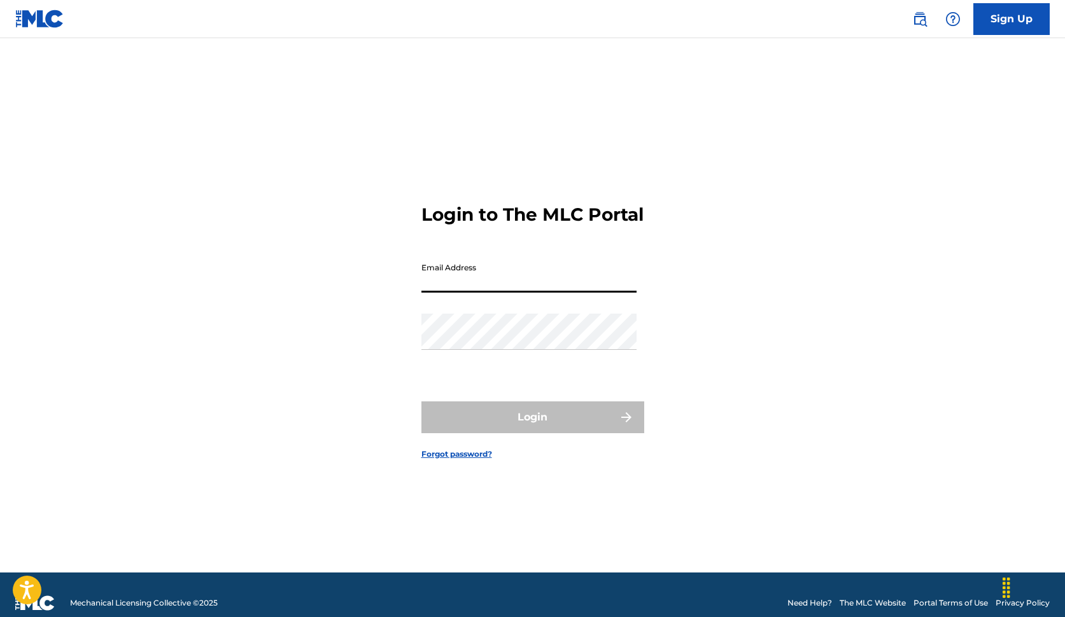
click at [453, 287] on input "Email Address" at bounding box center [528, 275] width 215 height 36
type input "[PERSON_NAME][EMAIL_ADDRESS][DOMAIN_NAME]"
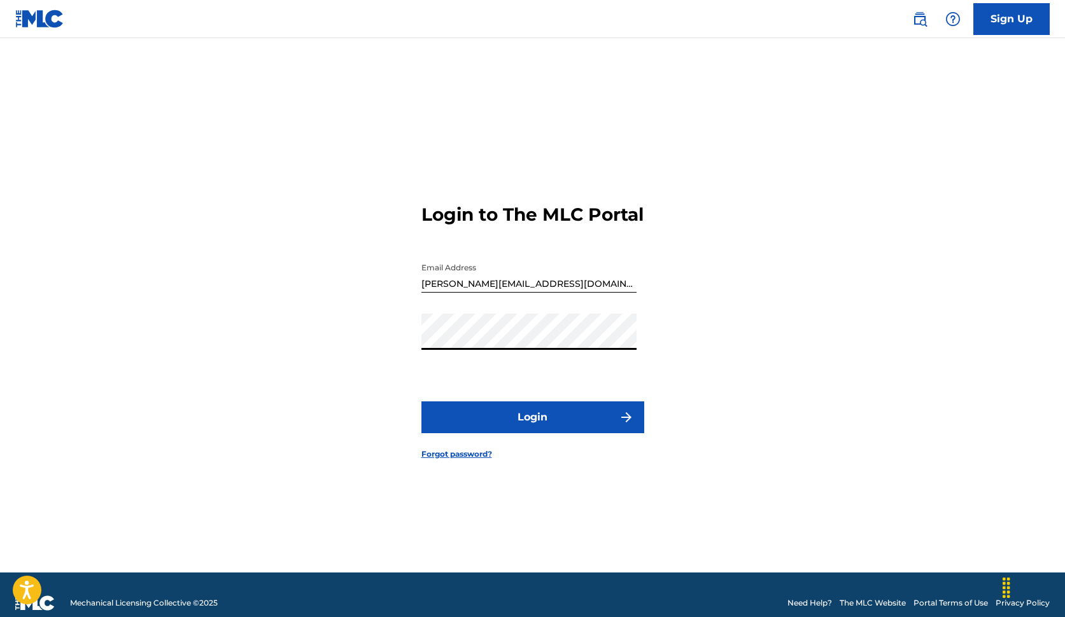
click at [421, 402] on button "Login" at bounding box center [532, 418] width 223 height 32
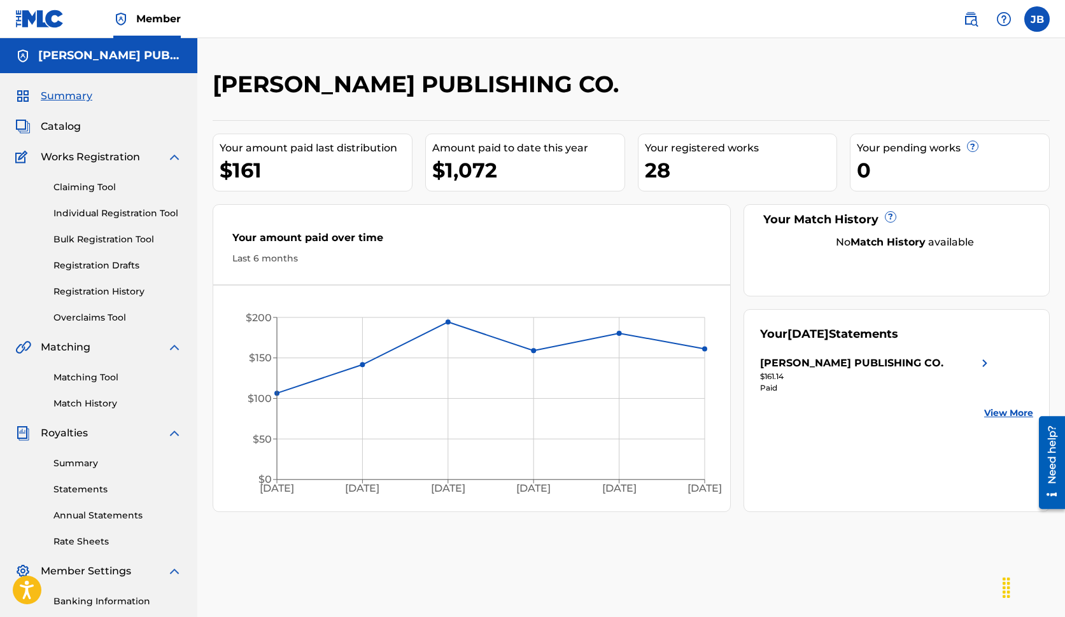
click at [129, 212] on link "Individual Registration Tool" at bounding box center [117, 213] width 129 height 13
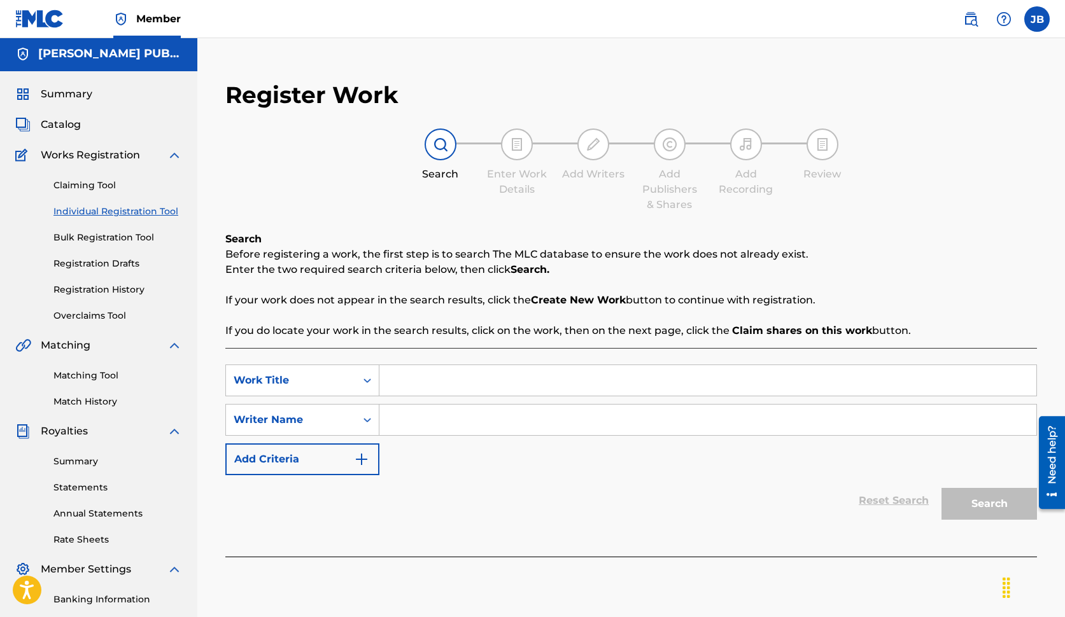
scroll to position [1, 0]
click at [403, 385] on input "Search Form" at bounding box center [707, 382] width 657 height 31
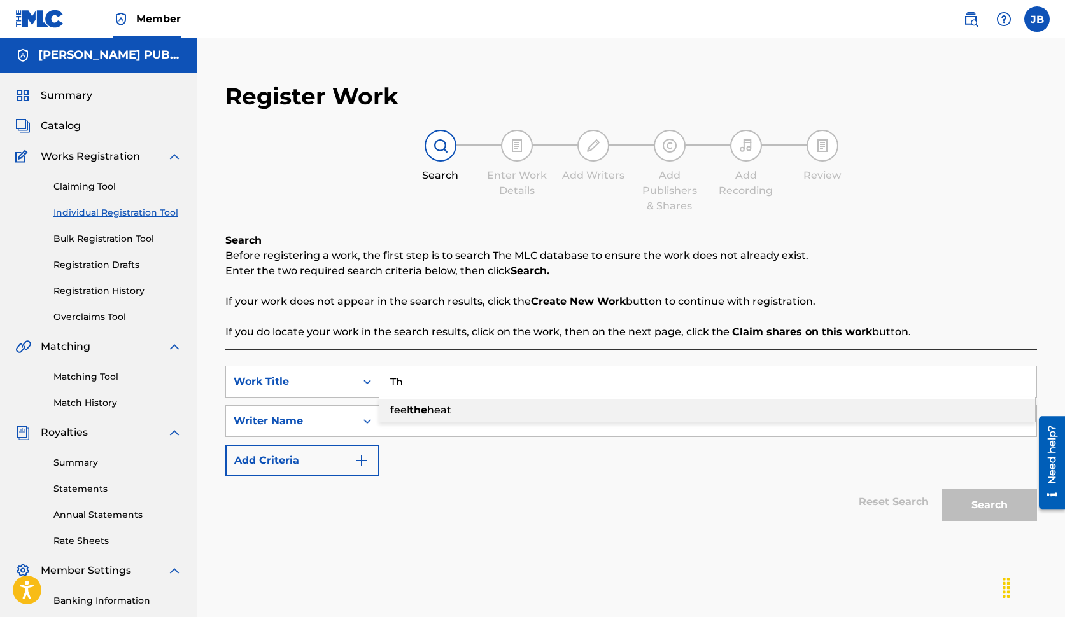
type input "T"
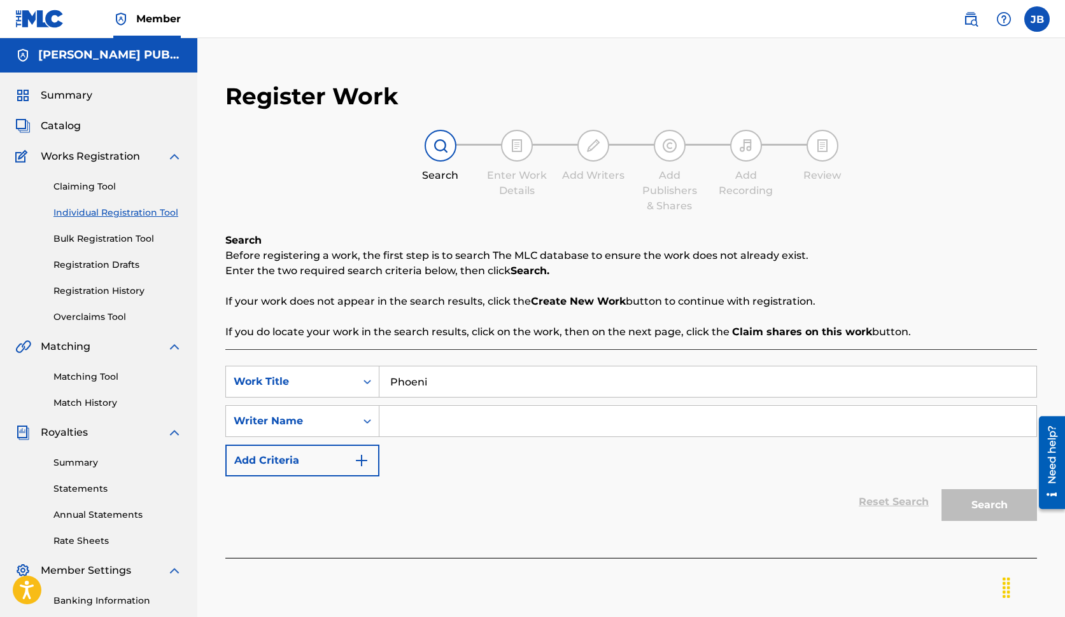
type input "Phoenix"
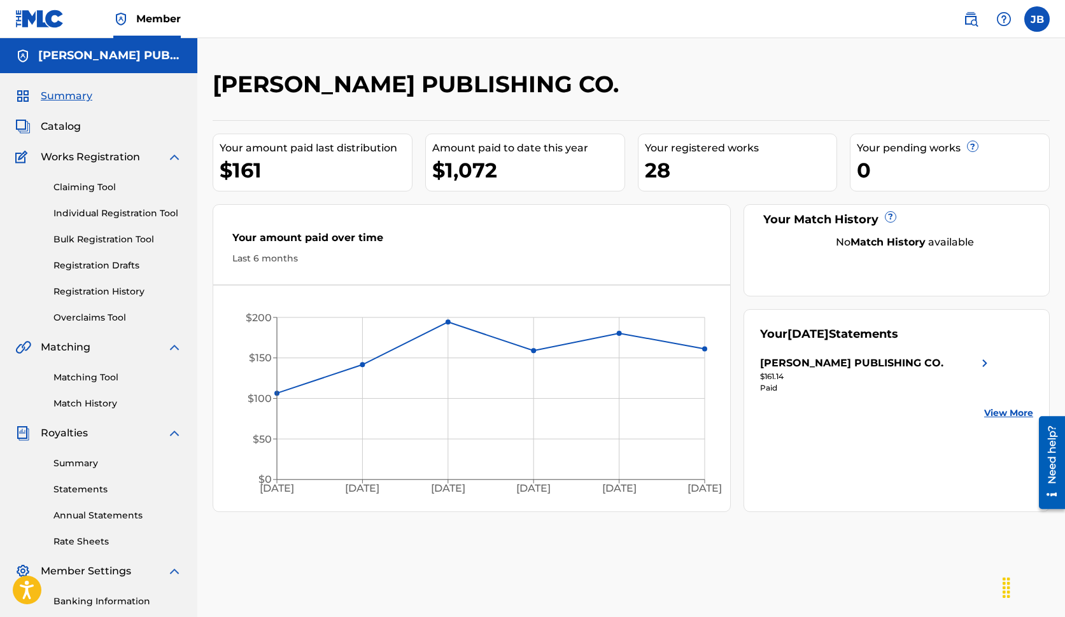
scroll to position [1, 0]
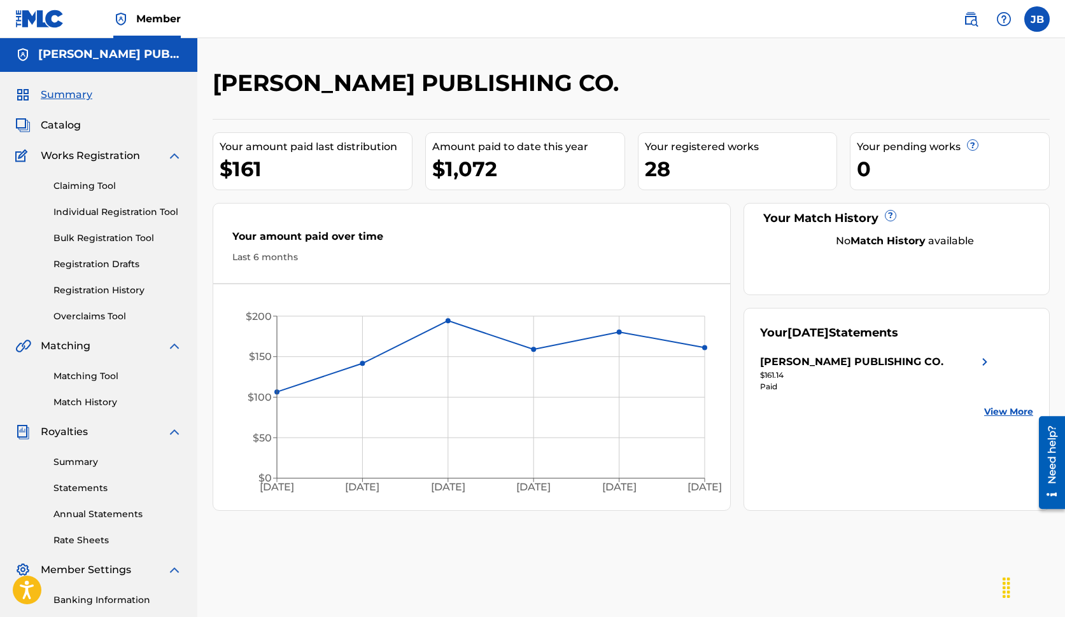
click at [110, 212] on link "Individual Registration Tool" at bounding box center [117, 212] width 129 height 13
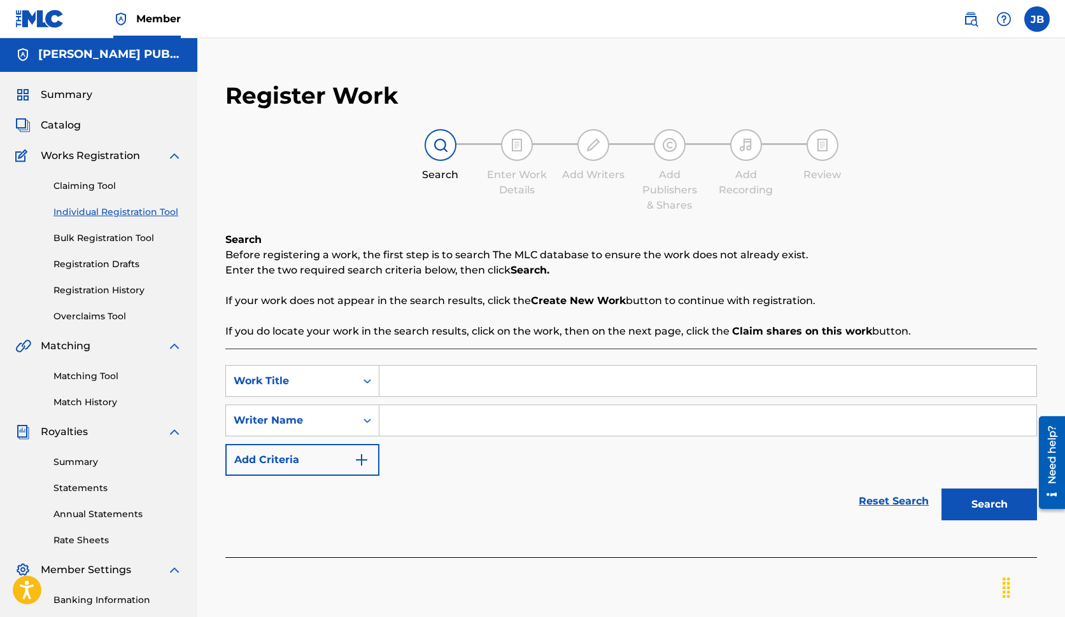
scroll to position [3, 0]
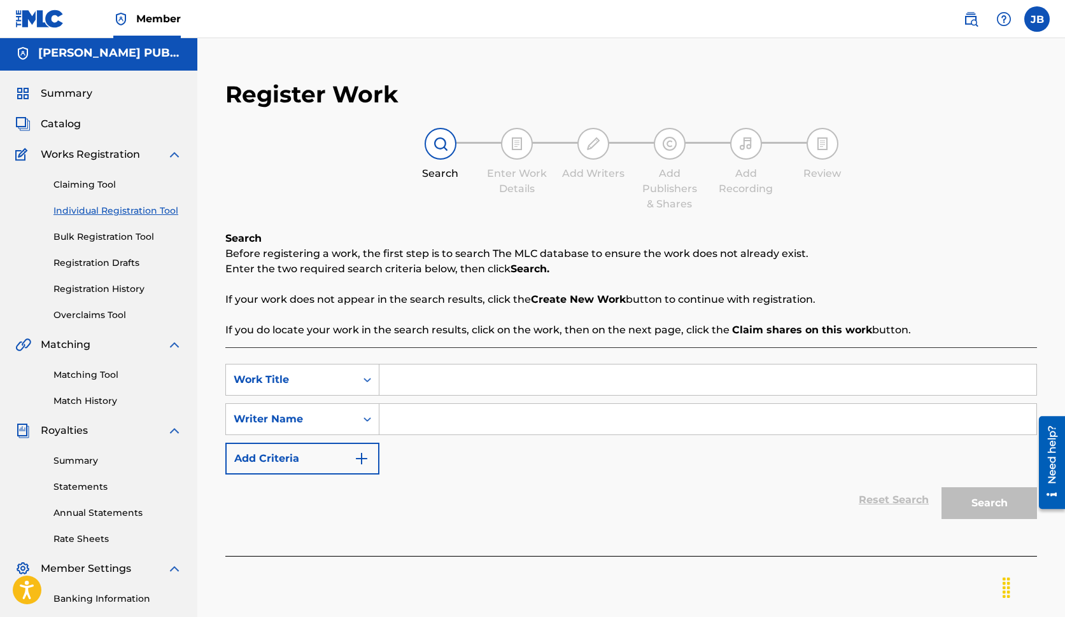
click at [414, 377] on input "Search Form" at bounding box center [707, 380] width 657 height 31
type input "Phoenix"
click at [425, 421] on input "Search Form" at bounding box center [707, 419] width 657 height 31
type input "[PERSON_NAME]"
click at [972, 507] on button "Search" at bounding box center [988, 504] width 95 height 32
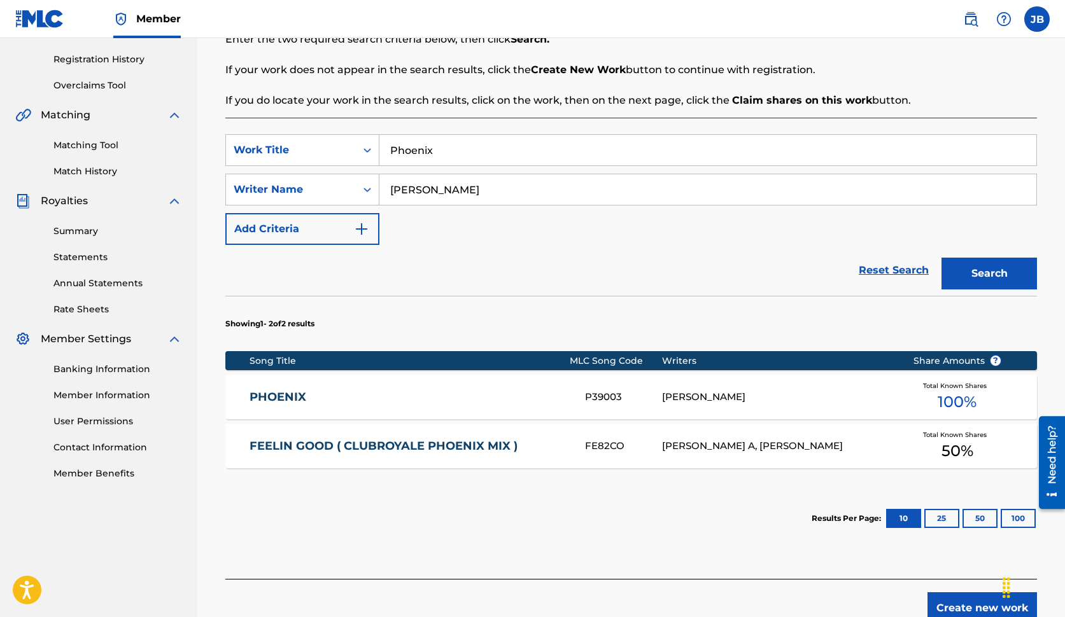
scroll to position [235, 0]
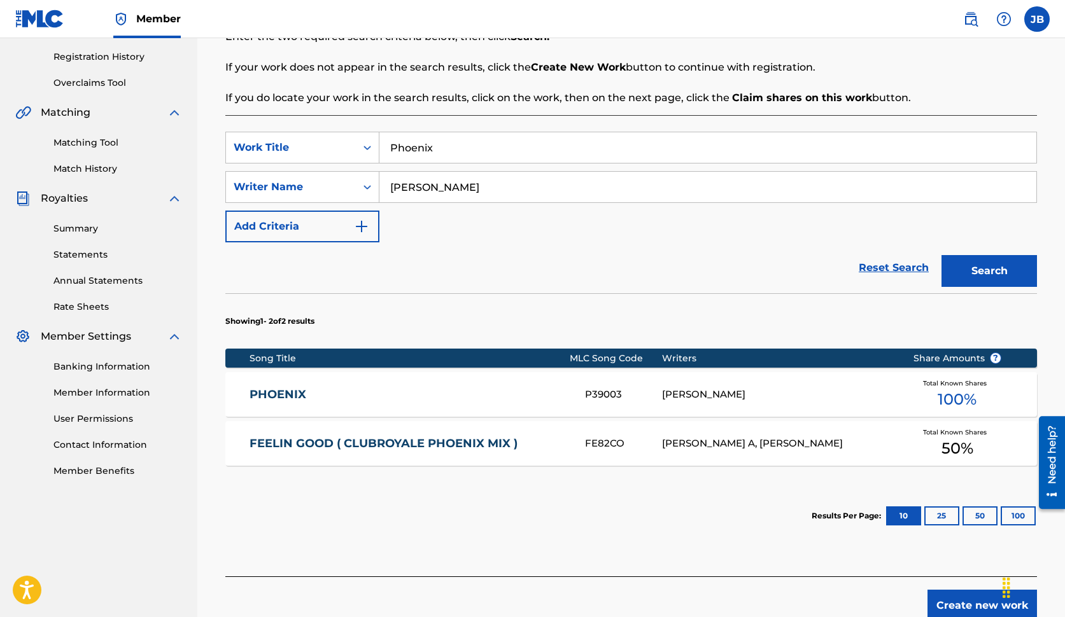
click at [712, 391] on div "[PERSON_NAME]" at bounding box center [777, 395] width 231 height 15
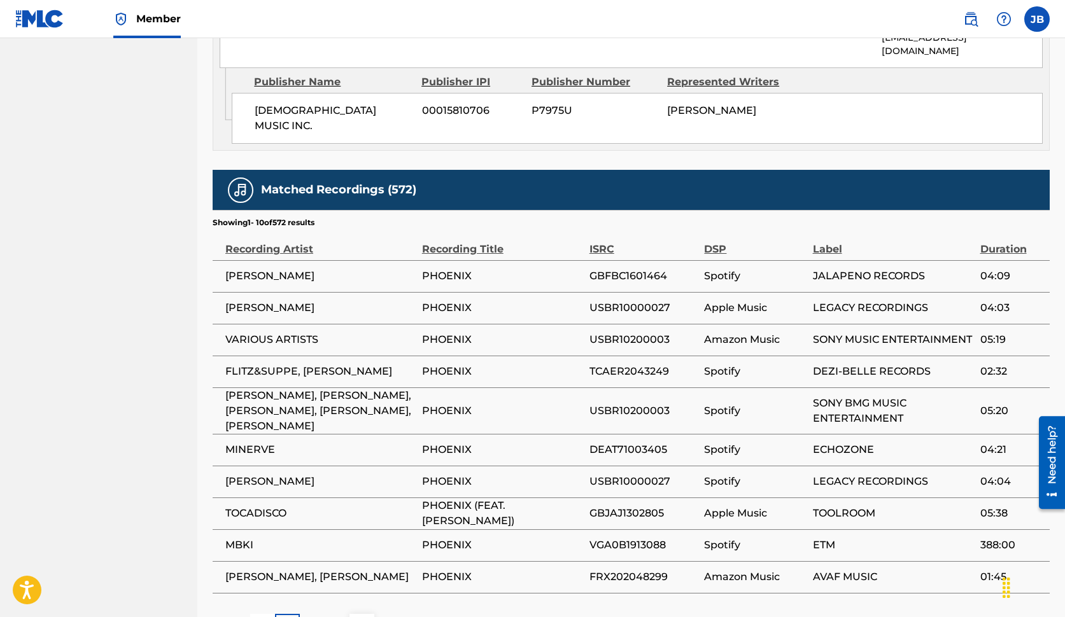
scroll to position [779, 0]
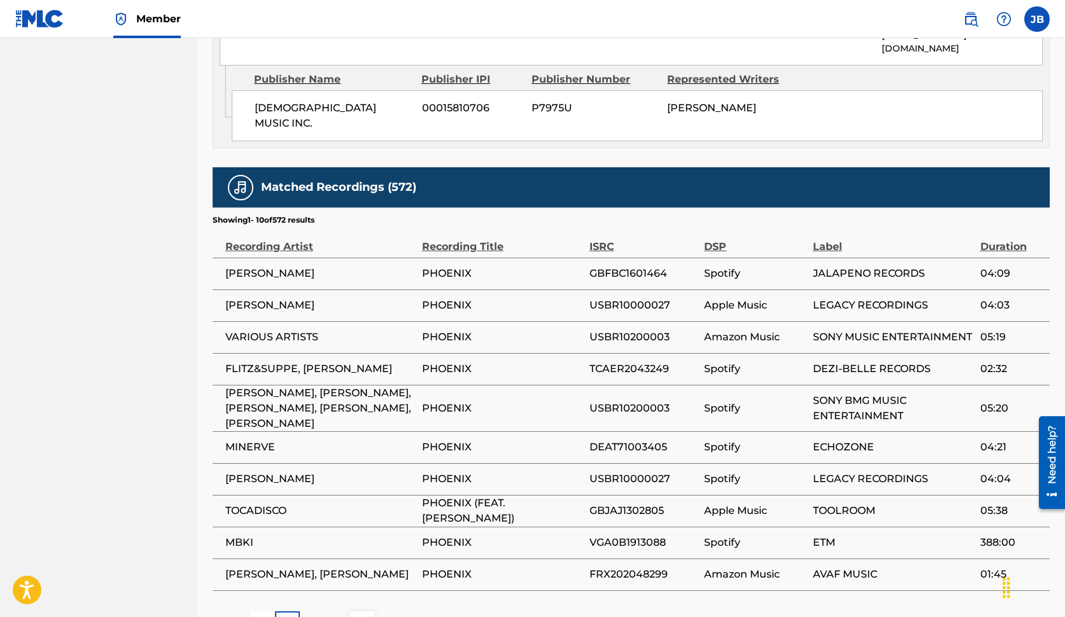
drag, startPoint x: 316, startPoint y: 570, endPoint x: 332, endPoint y: 558, distance: 20.5
click at [316, 612] on div "2" at bounding box center [312, 624] width 25 height 25
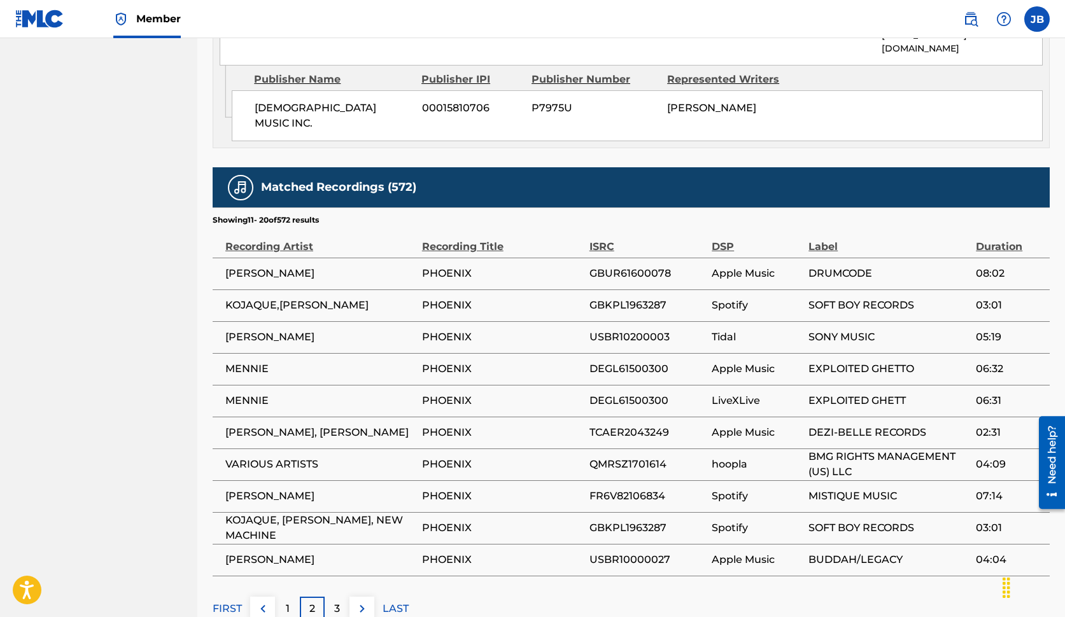
click at [346, 597] on div "3" at bounding box center [337, 609] width 25 height 25
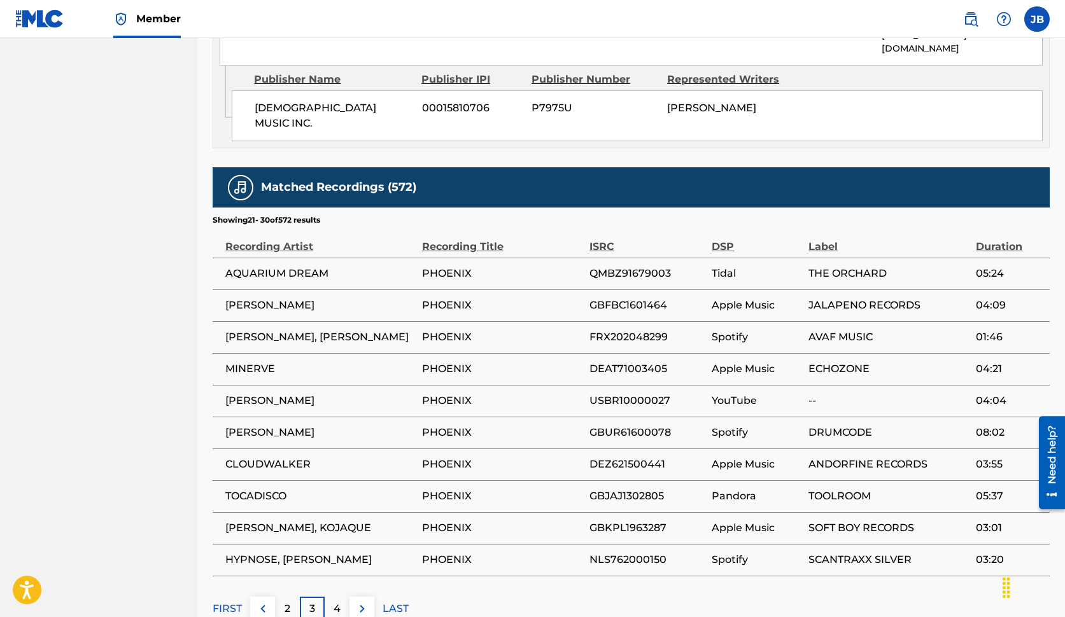
click at [337, 601] on p "4" at bounding box center [337, 608] width 7 height 15
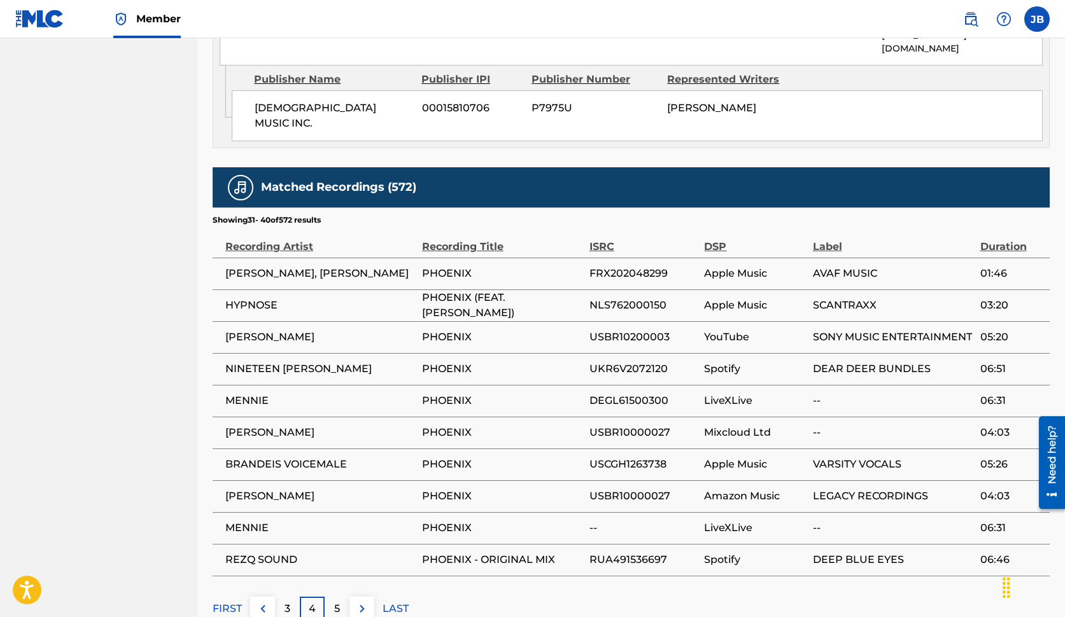
click at [335, 601] on p "5" at bounding box center [337, 608] width 6 height 15
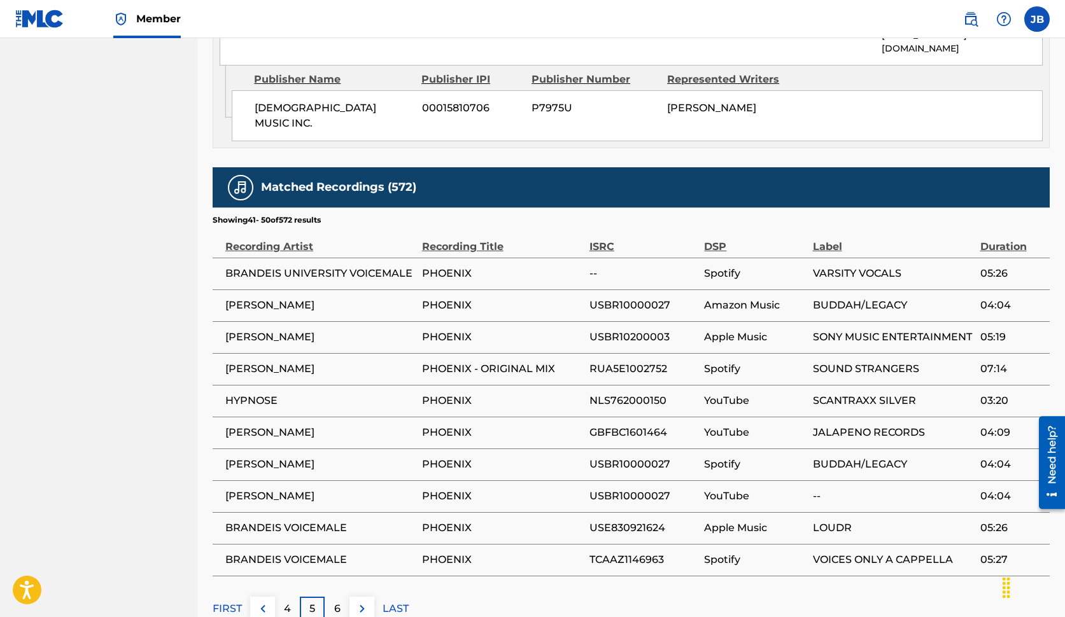
click at [341, 597] on div "6" at bounding box center [337, 609] width 25 height 25
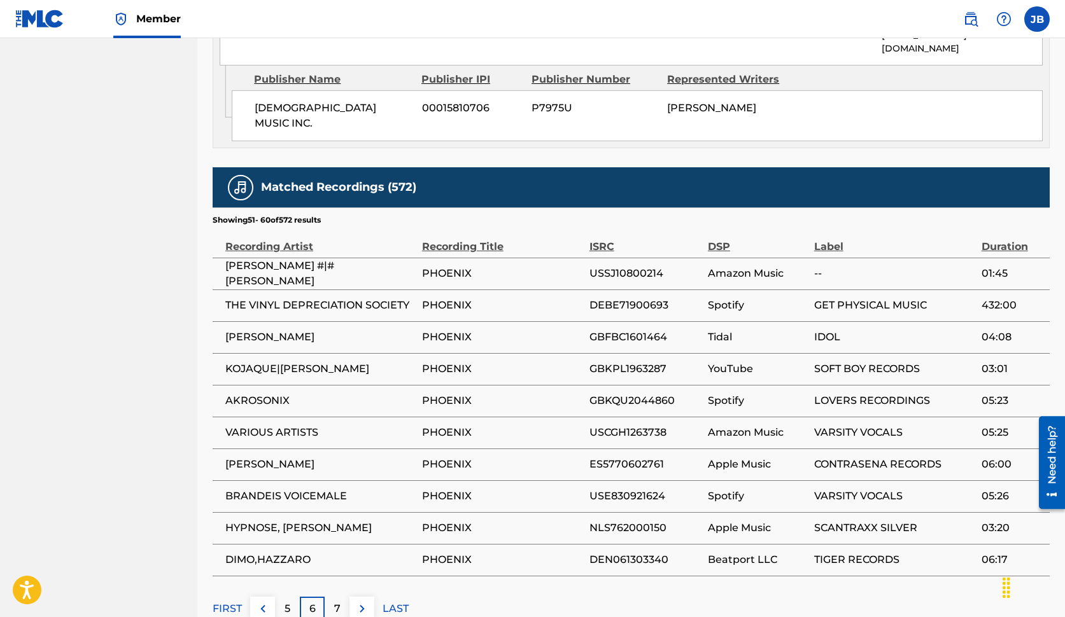
click at [327, 597] on div "7" at bounding box center [337, 609] width 25 height 25
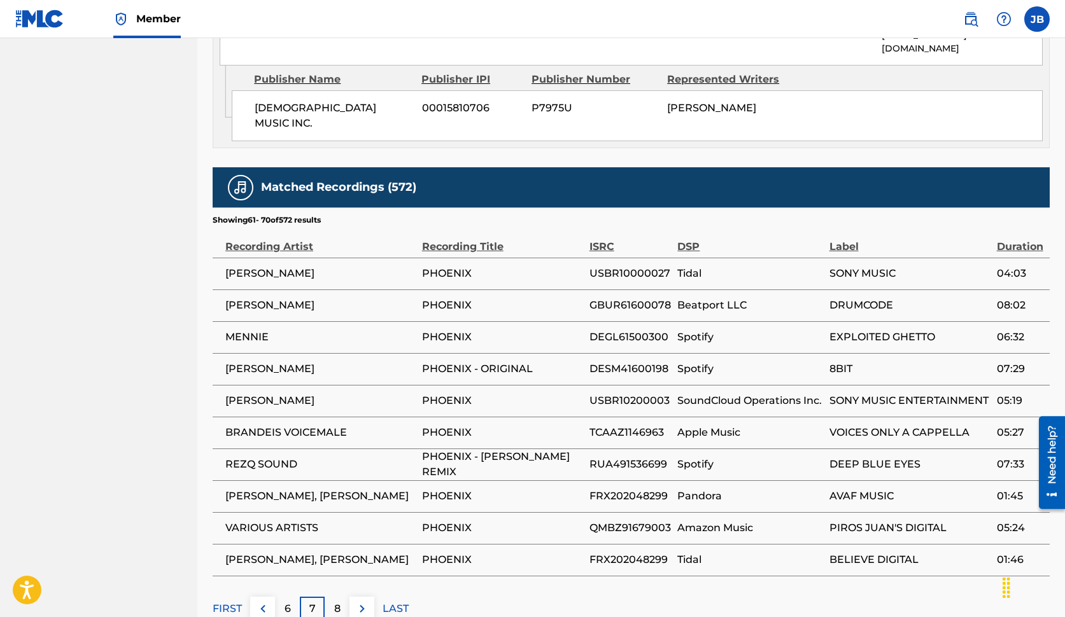
click at [334, 601] on p "8" at bounding box center [337, 608] width 6 height 15
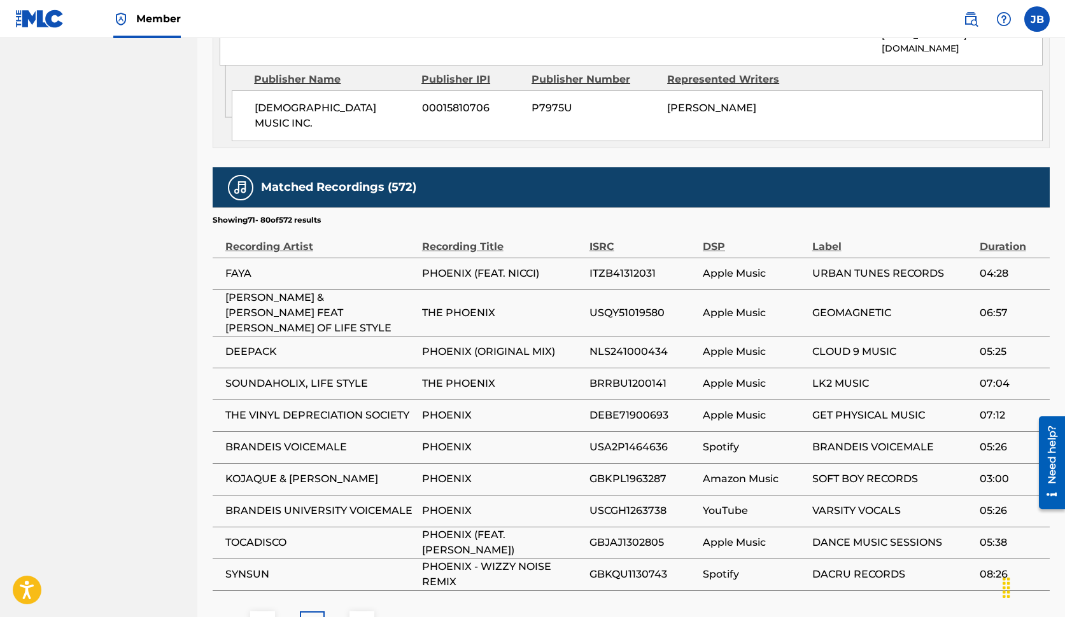
click at [360, 616] on img at bounding box center [362, 623] width 15 height 15
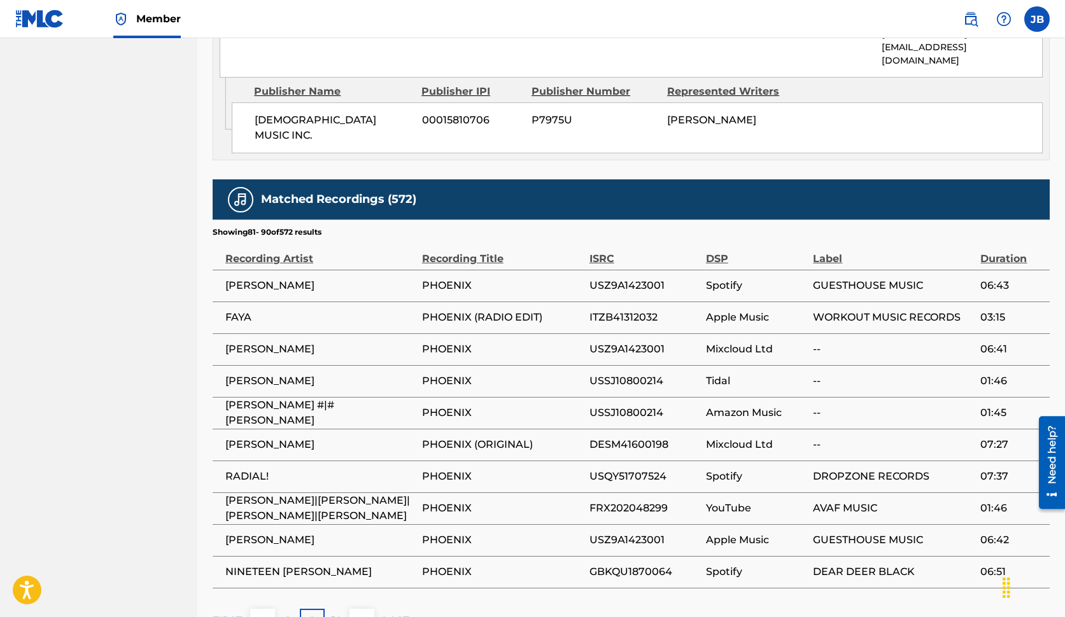
scroll to position [772, 0]
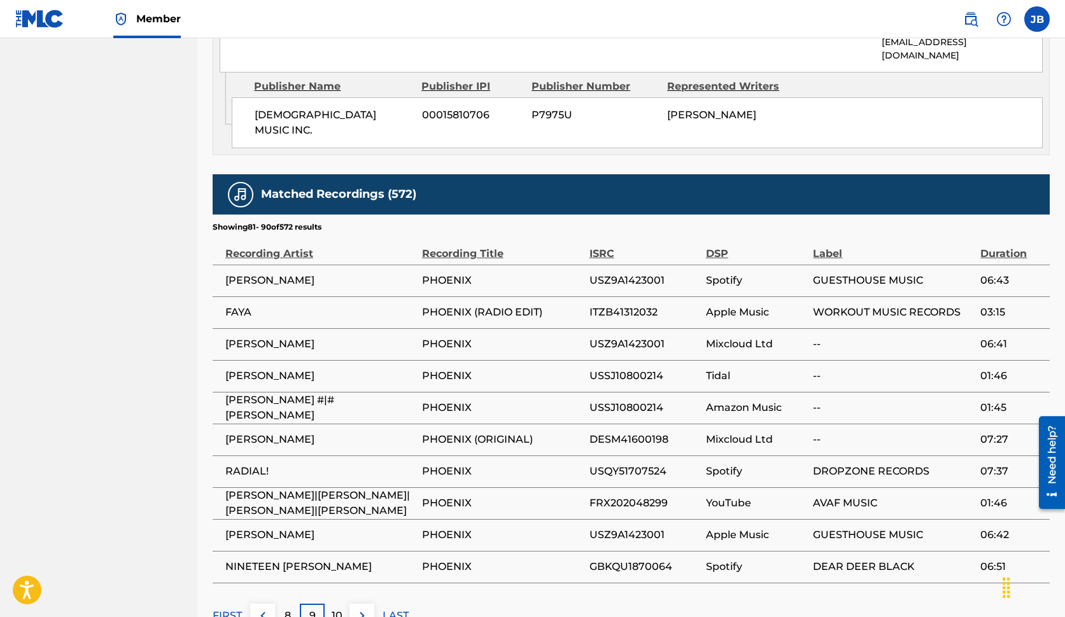
click at [234, 608] on p "FIRST" at bounding box center [227, 615] width 29 height 15
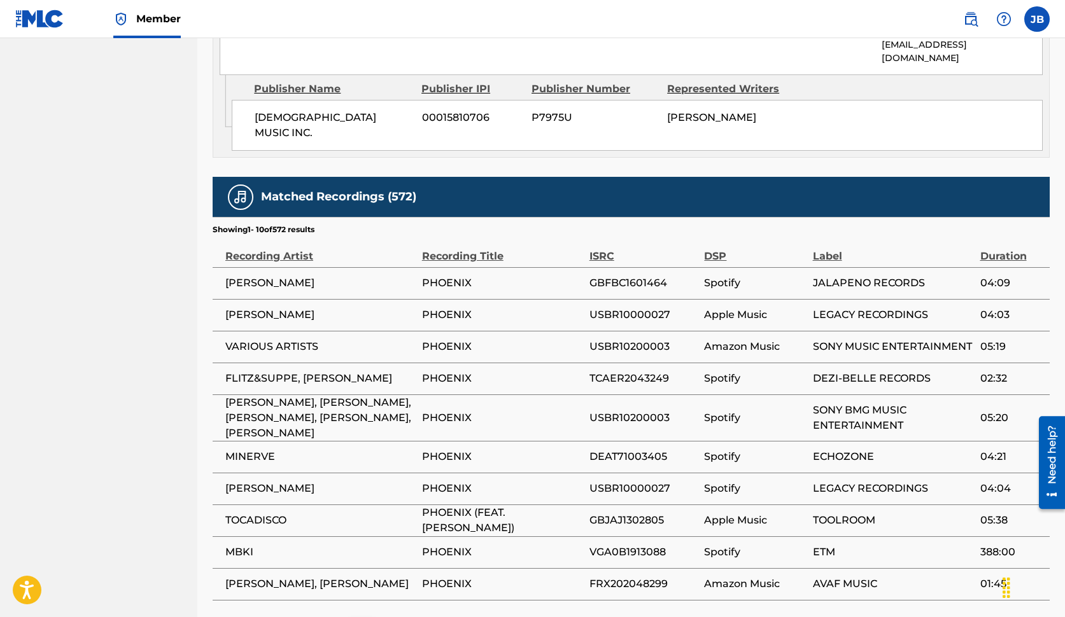
scroll to position [775, 0]
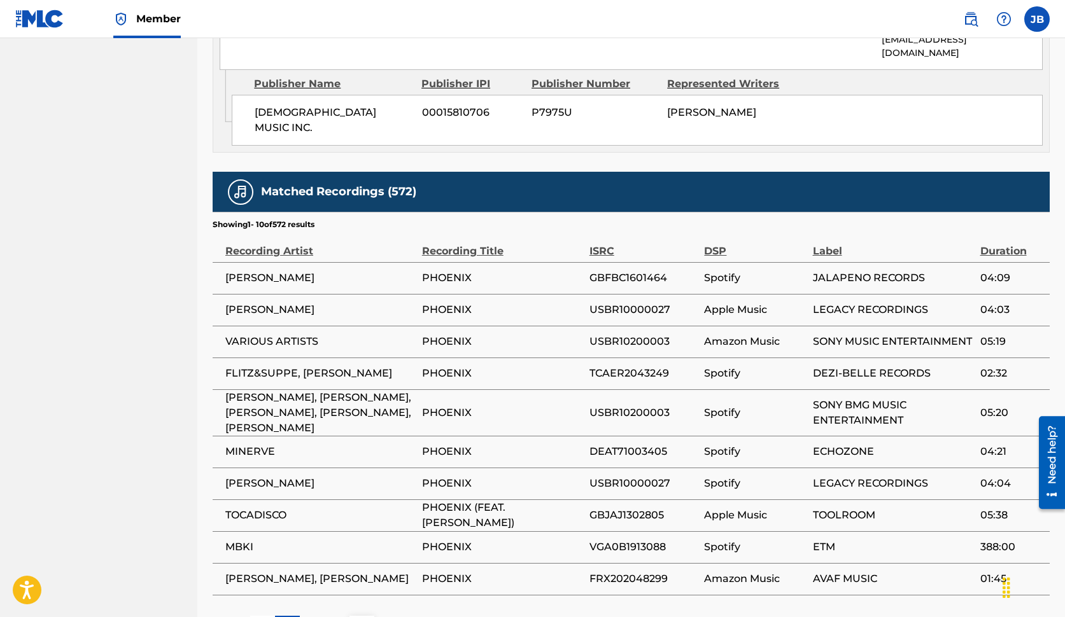
click at [306, 616] on div "2" at bounding box center [312, 628] width 25 height 25
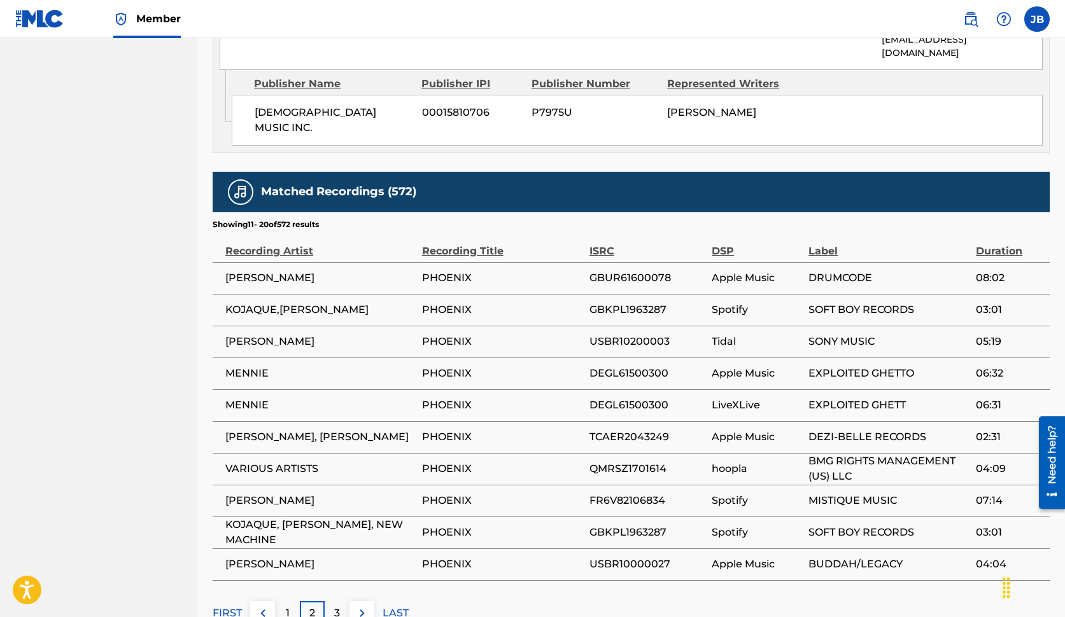
click at [342, 601] on div "3" at bounding box center [337, 613] width 25 height 25
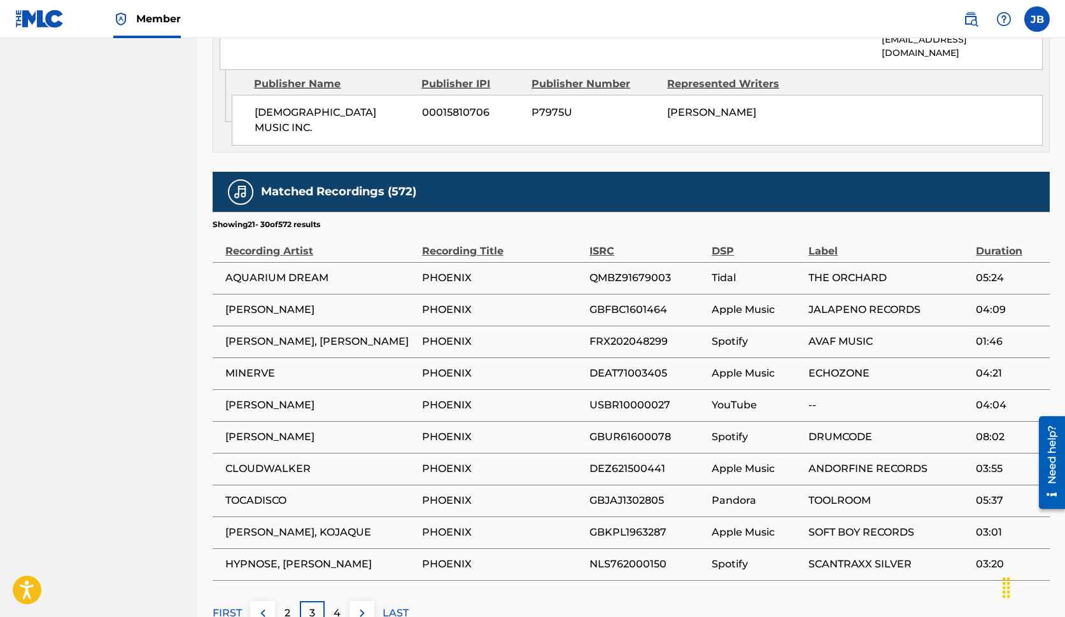
click at [342, 601] on div "4" at bounding box center [337, 613] width 25 height 25
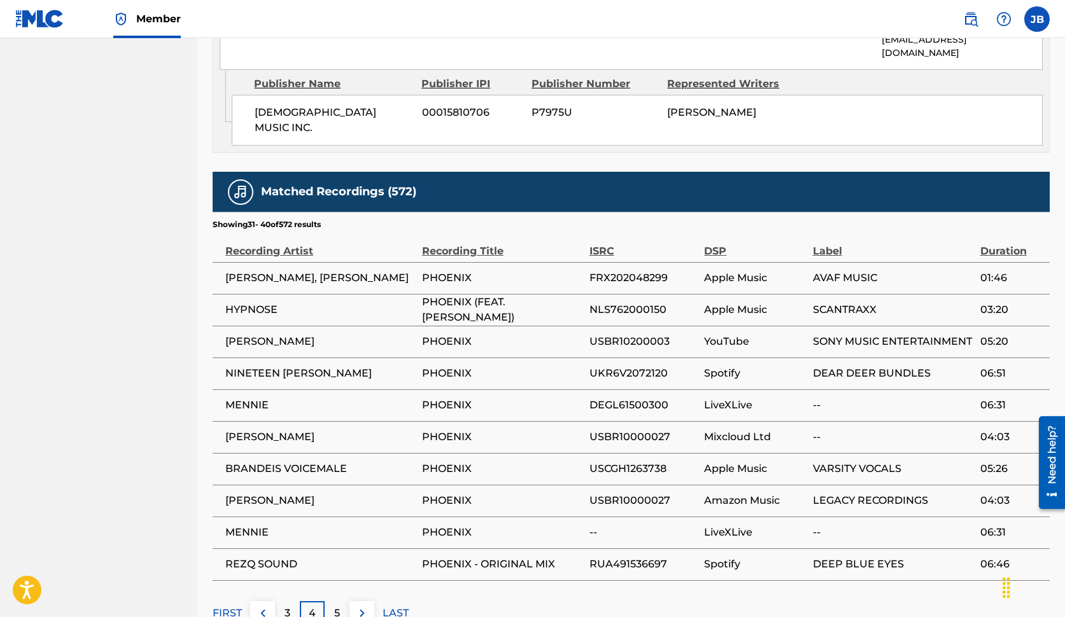
click at [229, 606] on p "FIRST" at bounding box center [227, 613] width 29 height 15
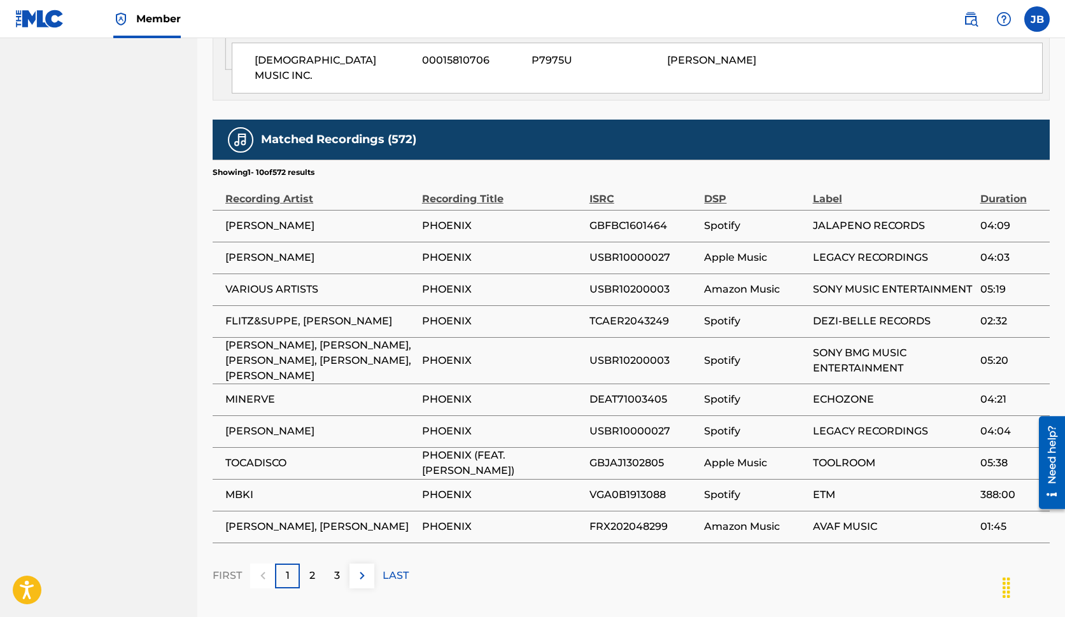
scroll to position [858, 0]
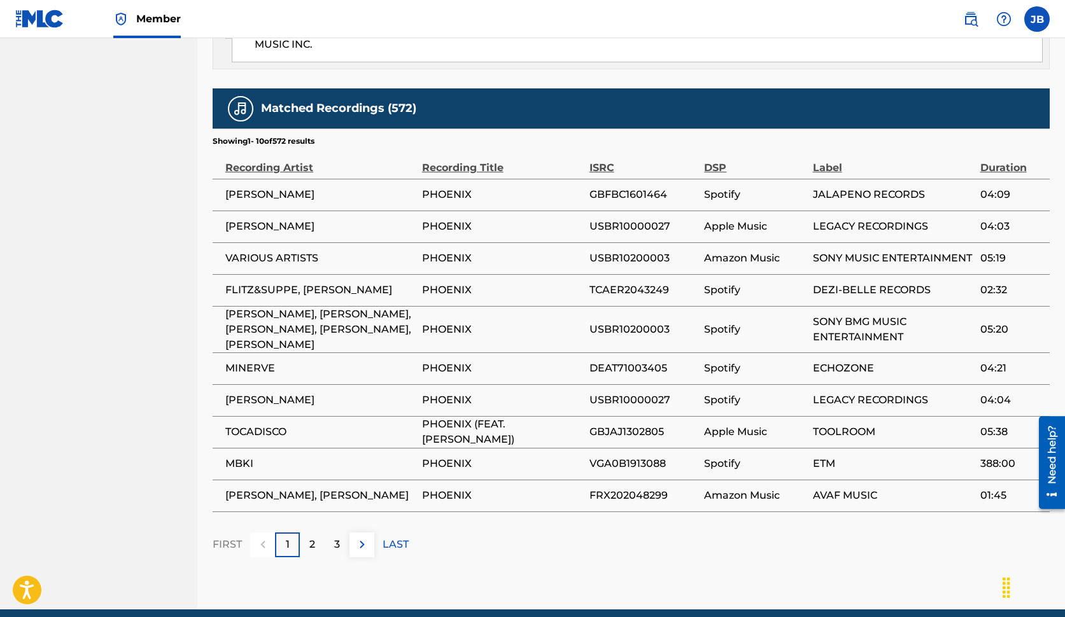
click at [227, 537] on p "FIRST" at bounding box center [227, 544] width 29 height 15
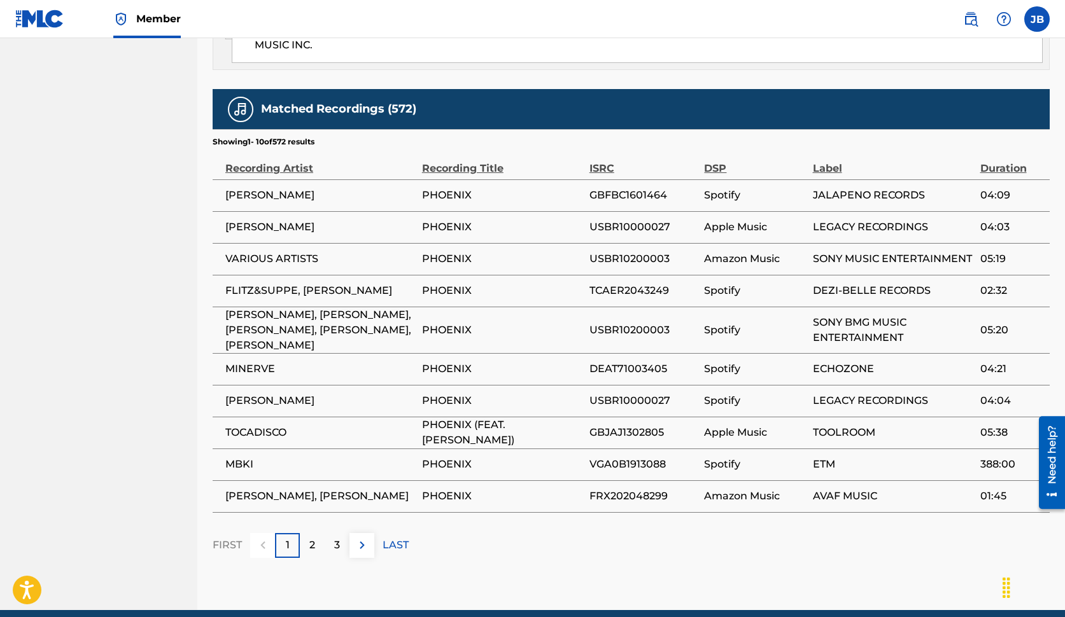
click at [314, 538] on p "2" at bounding box center [312, 545] width 6 height 15
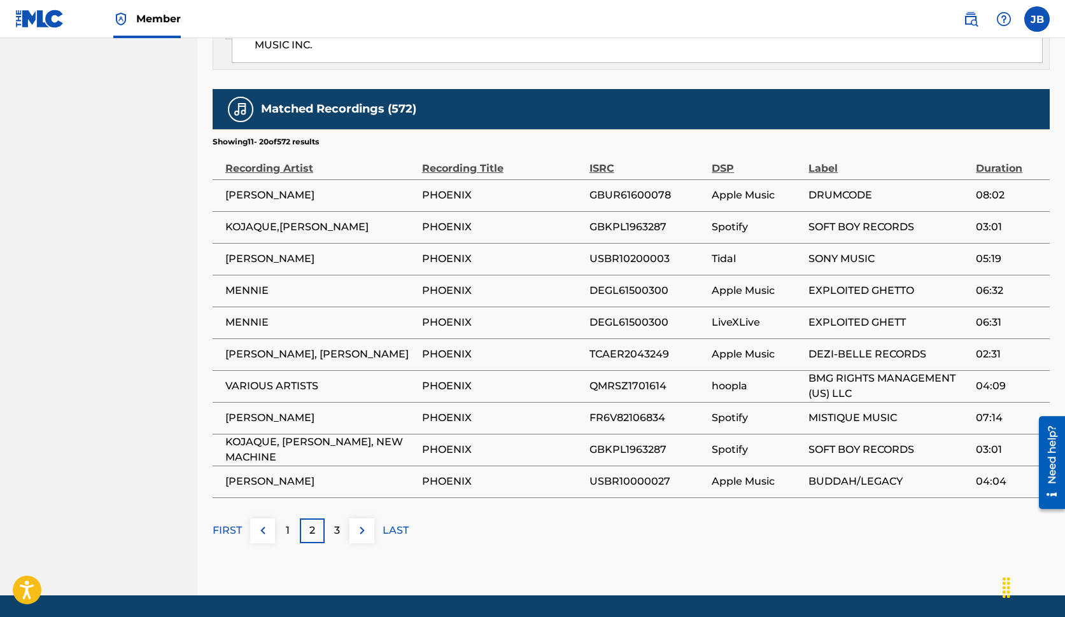
click at [327, 519] on div "3" at bounding box center [337, 531] width 25 height 25
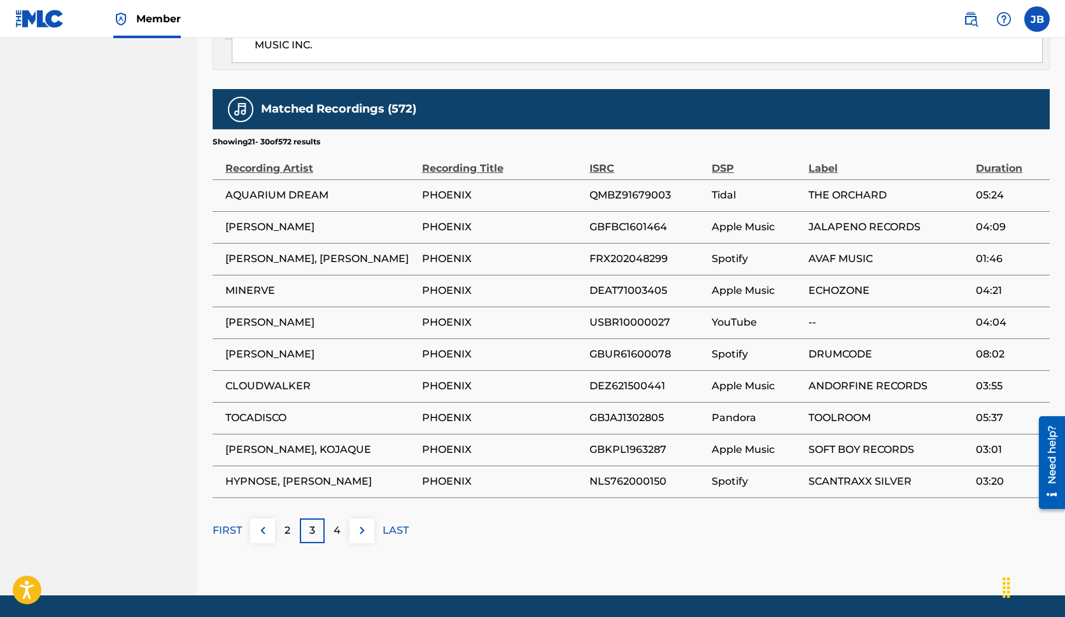
click at [334, 523] on p "4" at bounding box center [337, 530] width 7 height 15
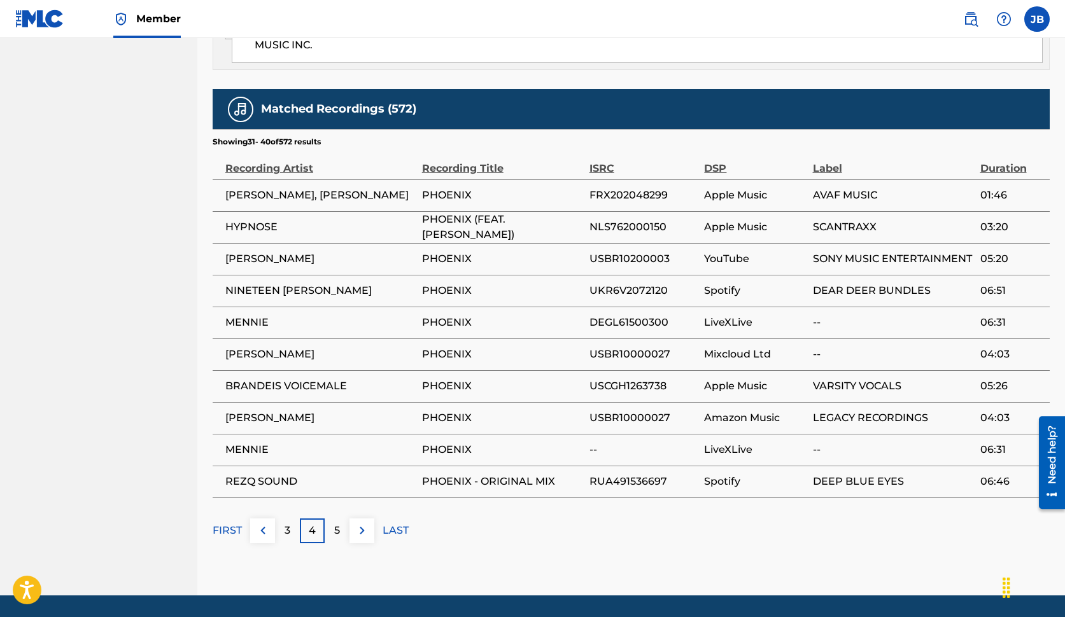
click at [336, 523] on p "5" at bounding box center [337, 530] width 6 height 15
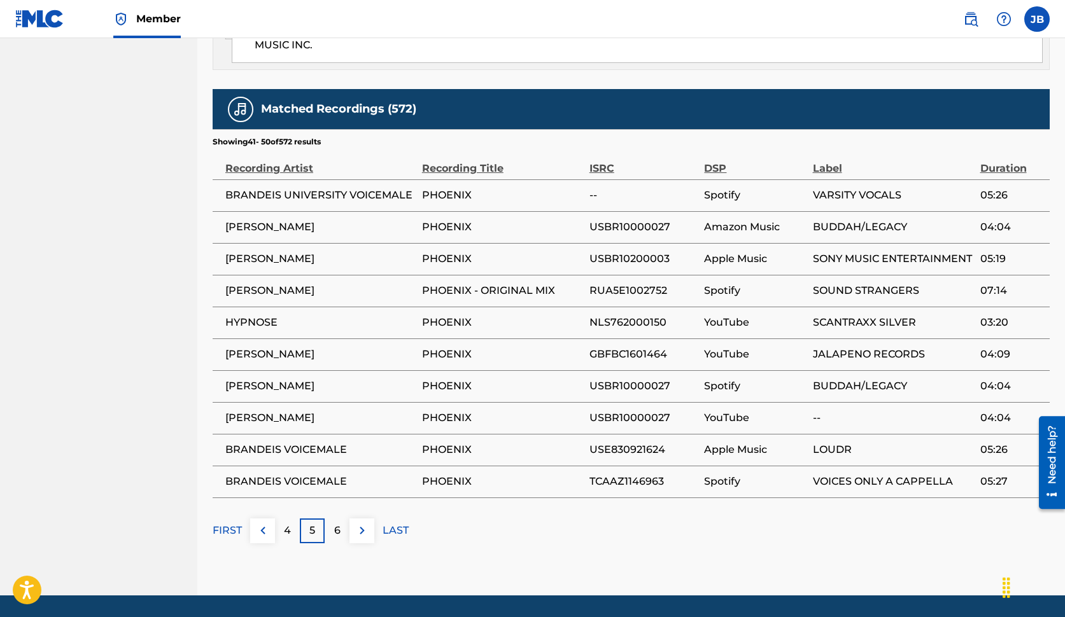
click at [388, 523] on p "LAST" at bounding box center [396, 530] width 26 height 15
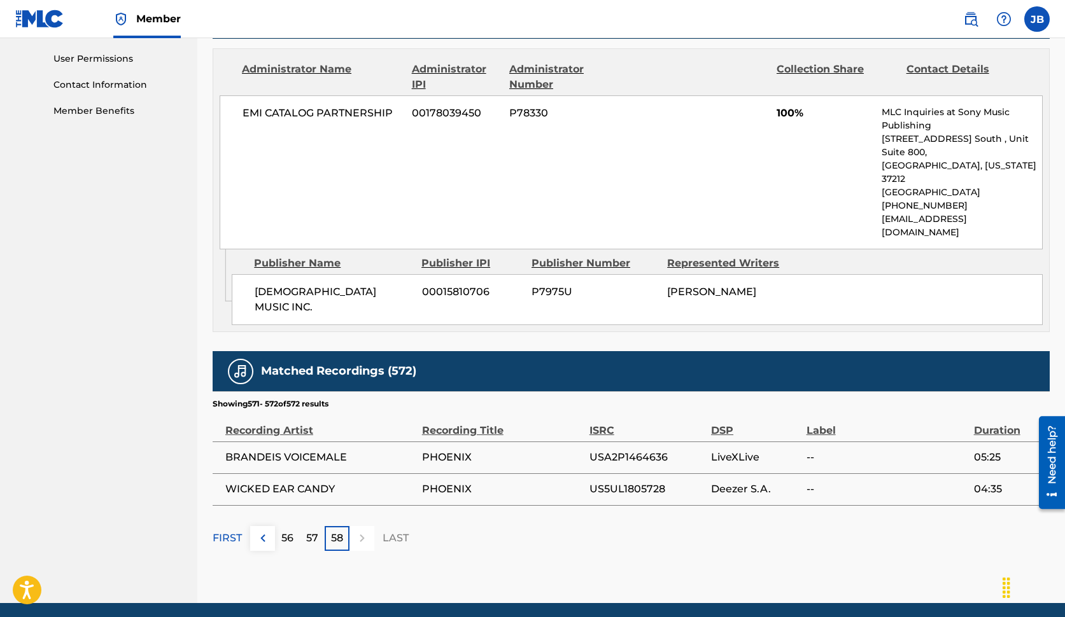
scroll to position [592, 0]
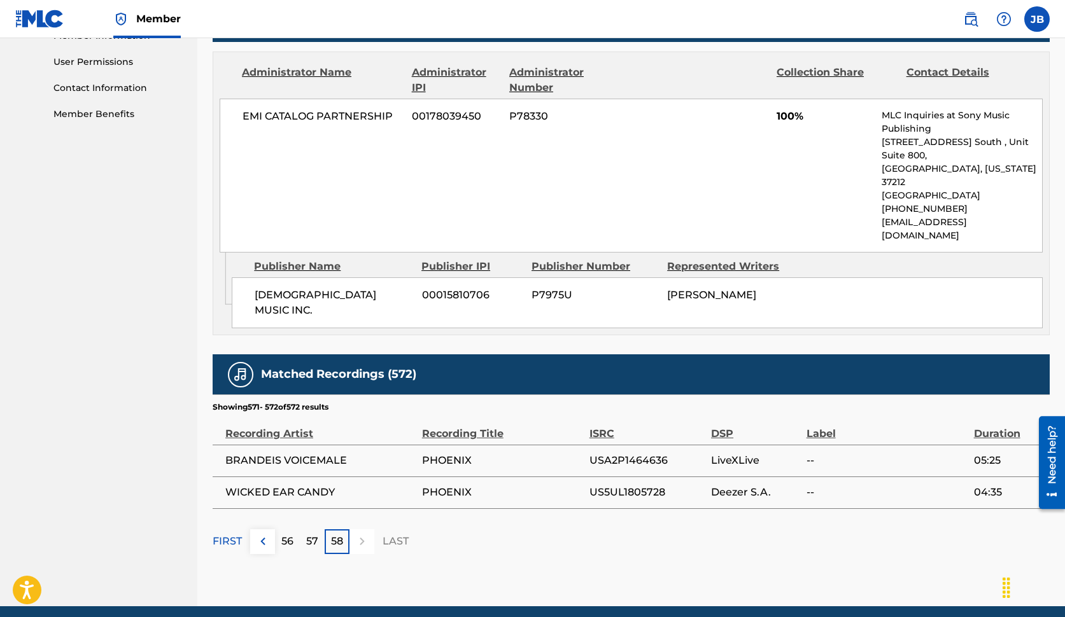
click at [286, 534] on p "56" at bounding box center [287, 541] width 12 height 15
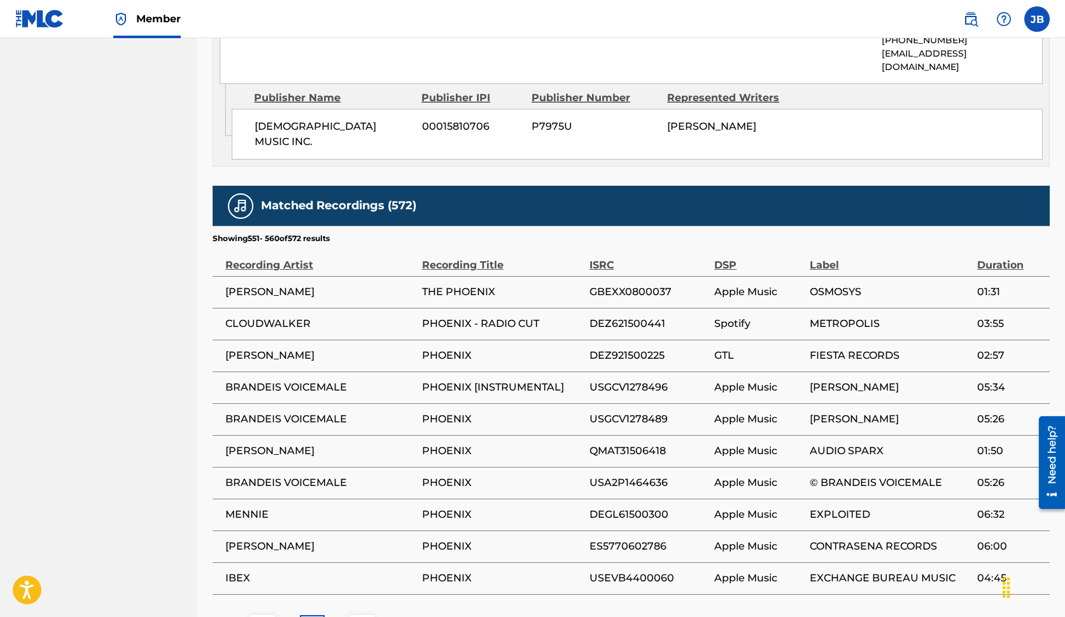
scroll to position [762, 0]
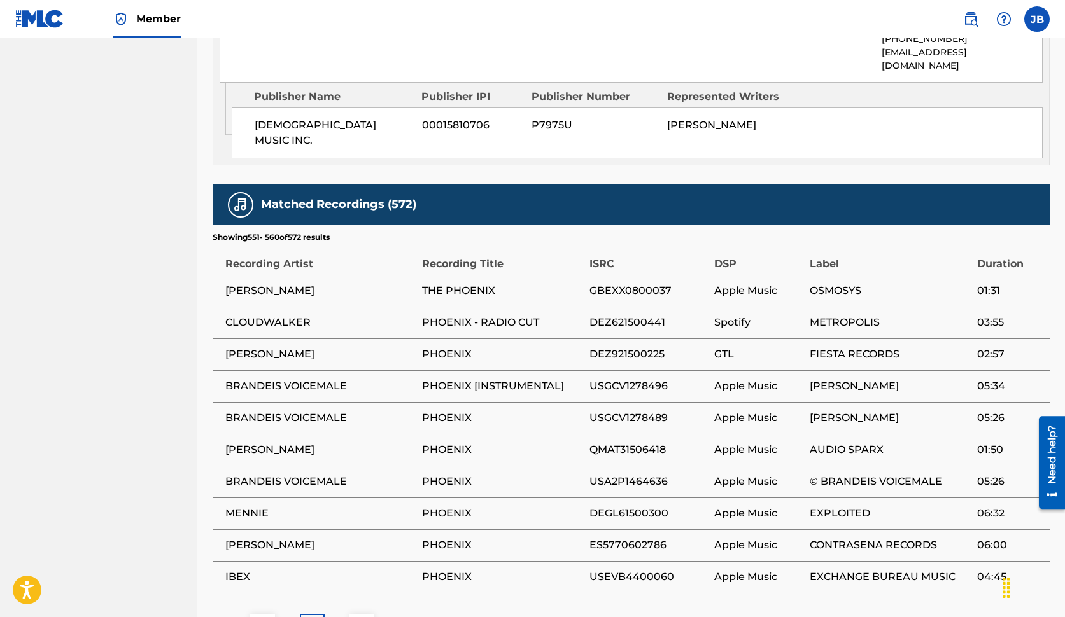
click at [290, 617] on p "55" at bounding box center [287, 626] width 11 height 15
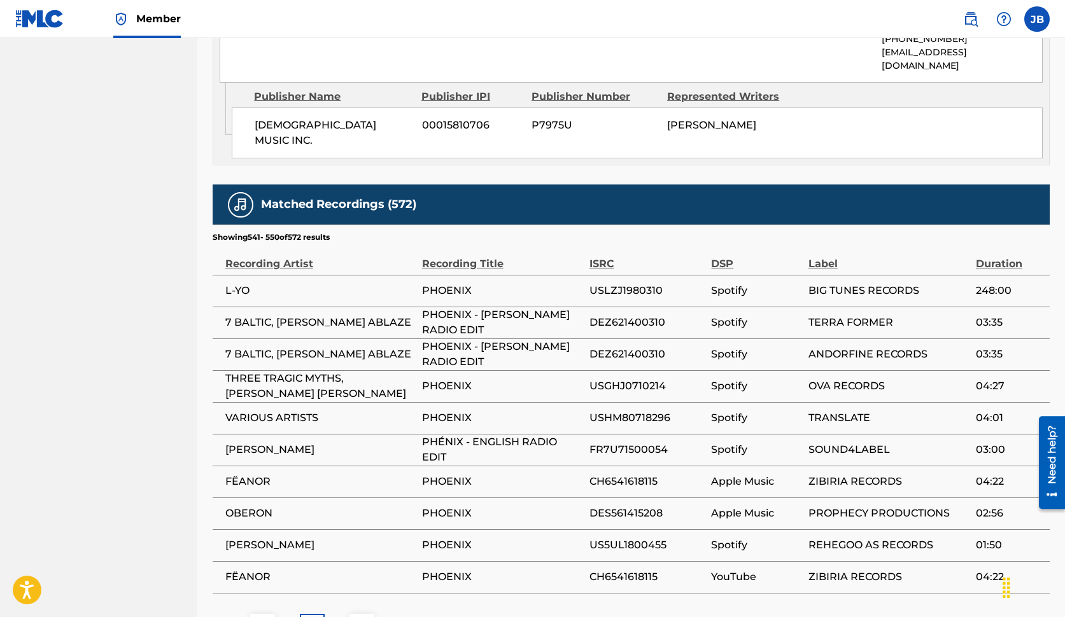
click at [260, 617] on img at bounding box center [262, 626] width 15 height 15
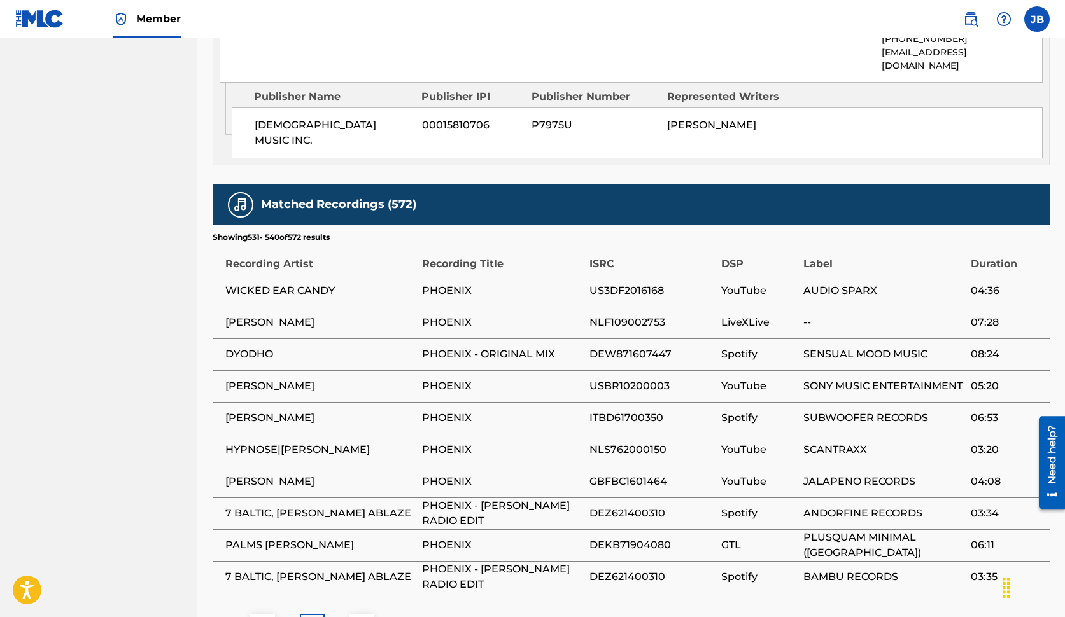
click at [260, 617] on img at bounding box center [262, 626] width 15 height 15
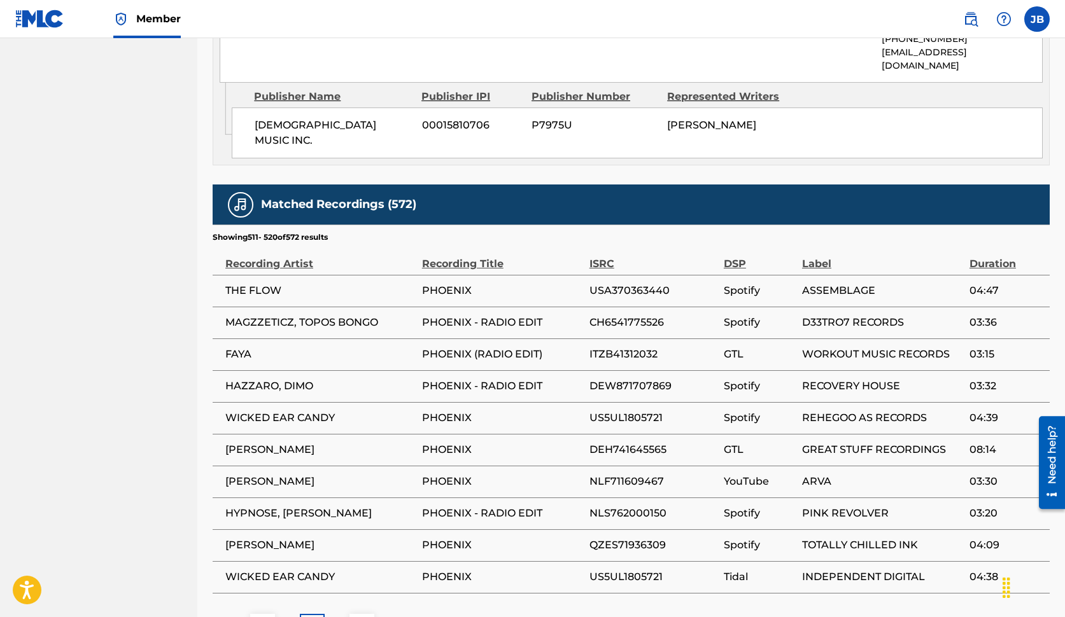
click at [260, 617] on img at bounding box center [262, 626] width 15 height 15
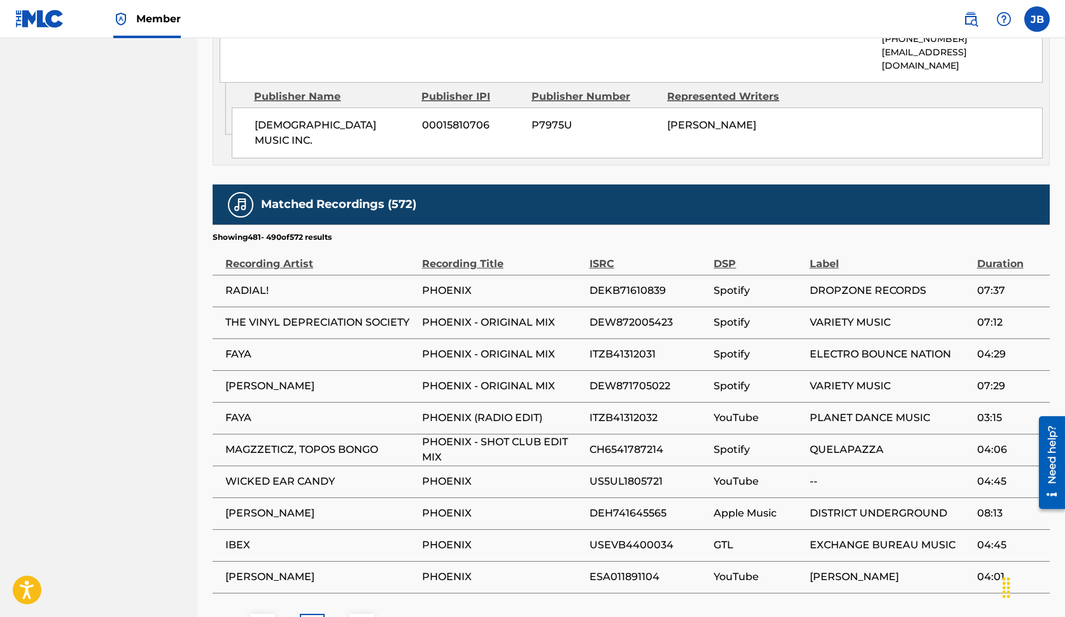
click at [234, 617] on p "FIRST" at bounding box center [227, 626] width 29 height 15
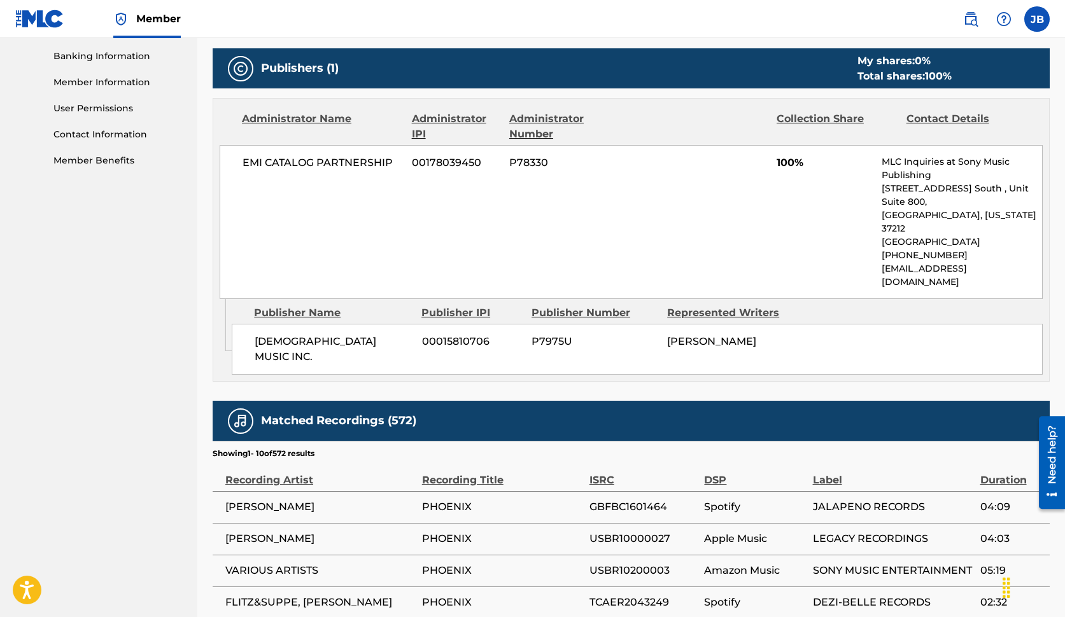
scroll to position [554, 0]
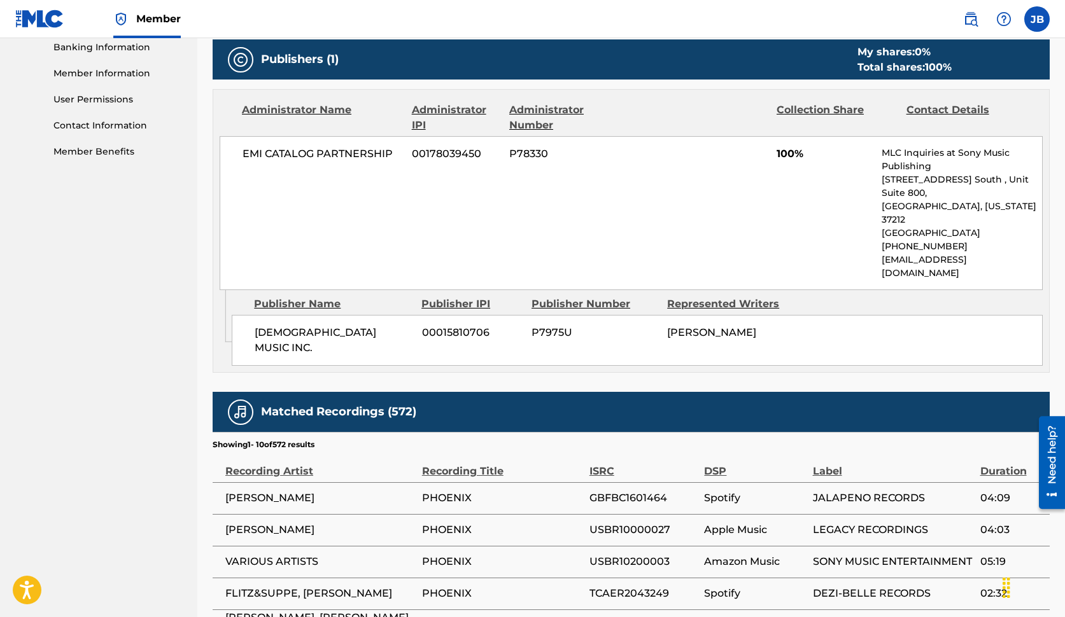
click at [360, 514] on td "[PERSON_NAME]" at bounding box center [317, 530] width 209 height 32
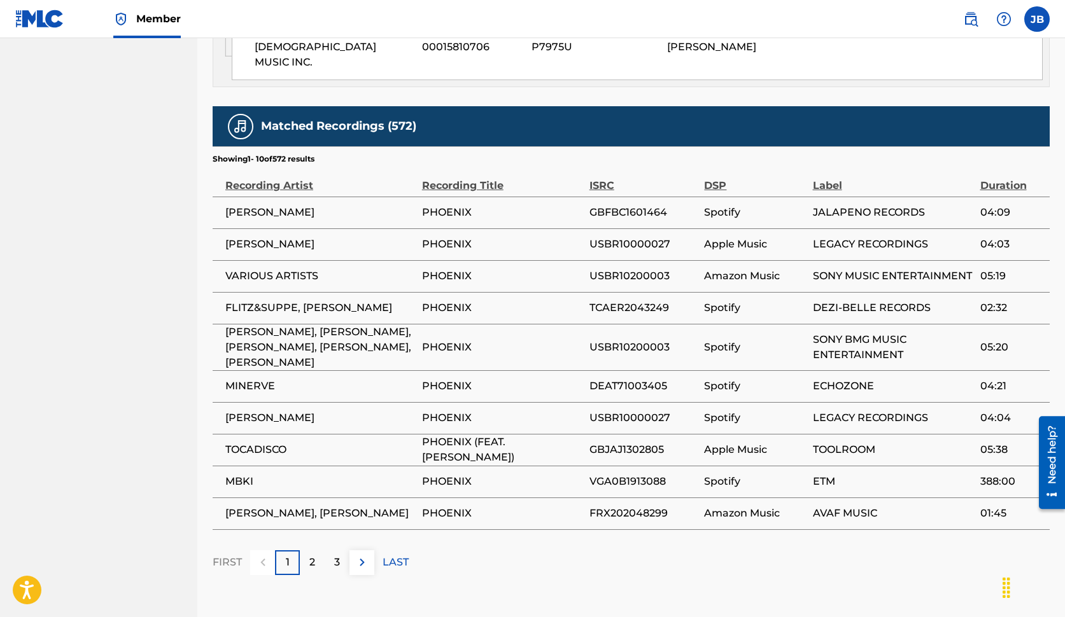
scroll to position [845, 0]
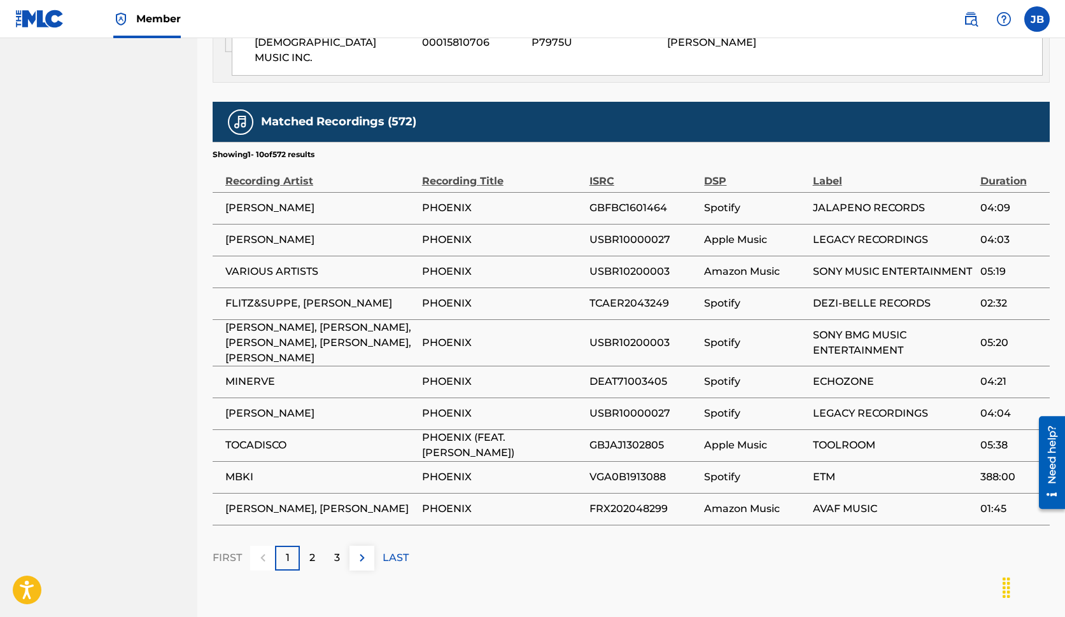
click at [233, 551] on p "FIRST" at bounding box center [227, 558] width 29 height 15
click at [263, 546] on div at bounding box center [262, 558] width 25 height 25
click at [294, 546] on div "1" at bounding box center [287, 558] width 25 height 25
click at [284, 546] on div "1" at bounding box center [287, 558] width 25 height 25
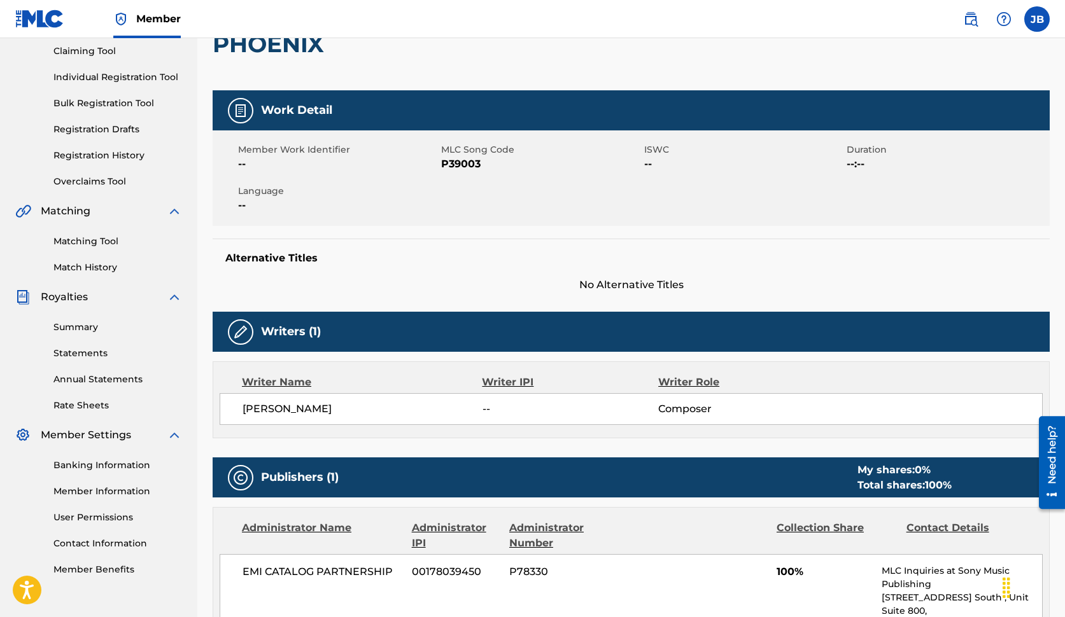
scroll to position [138, 0]
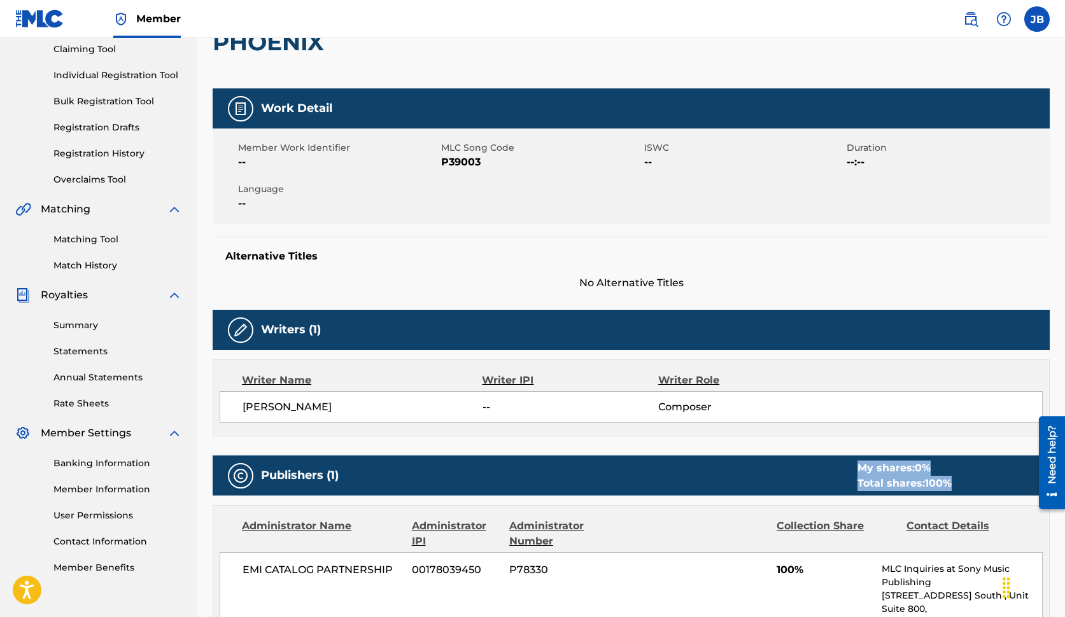
drag, startPoint x: 489, startPoint y: 477, endPoint x: 489, endPoint y: 511, distance: 34.4
click at [498, 503] on div "Publishers (1) My shares: 0 % Total shares: 100 % Administrator Name Administra…" at bounding box center [631, 623] width 837 height 334
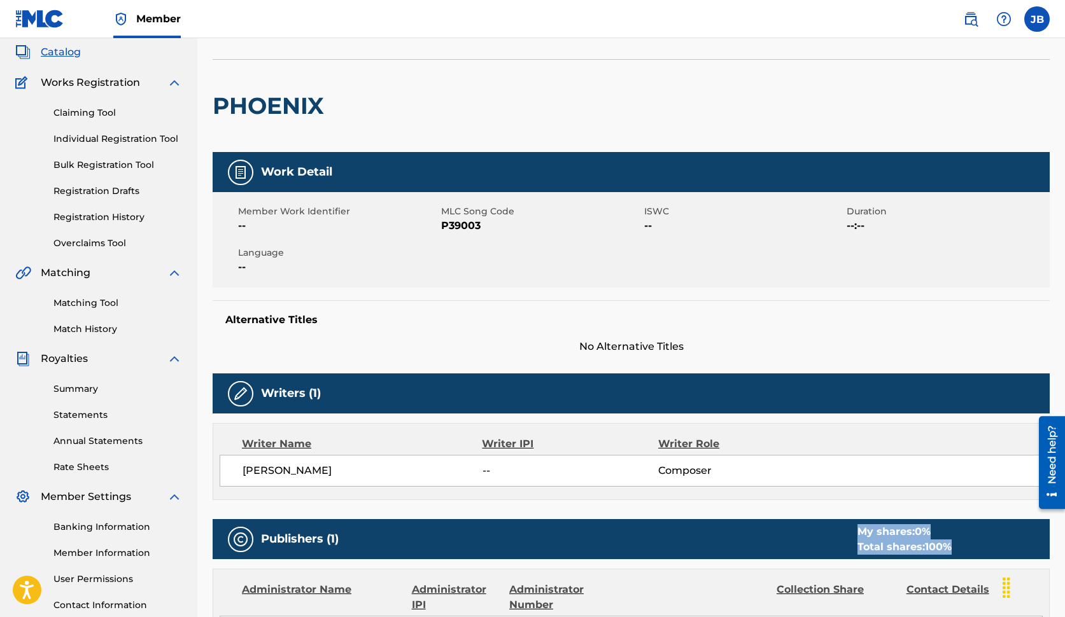
scroll to position [74, 0]
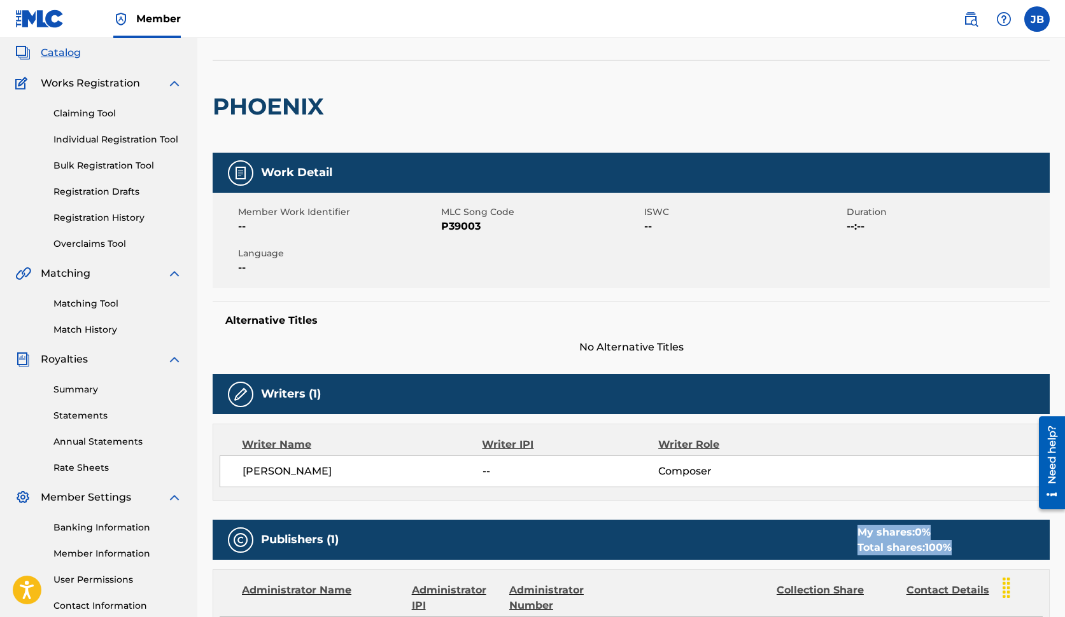
click at [104, 113] on link "Claiming Tool" at bounding box center [117, 113] width 129 height 13
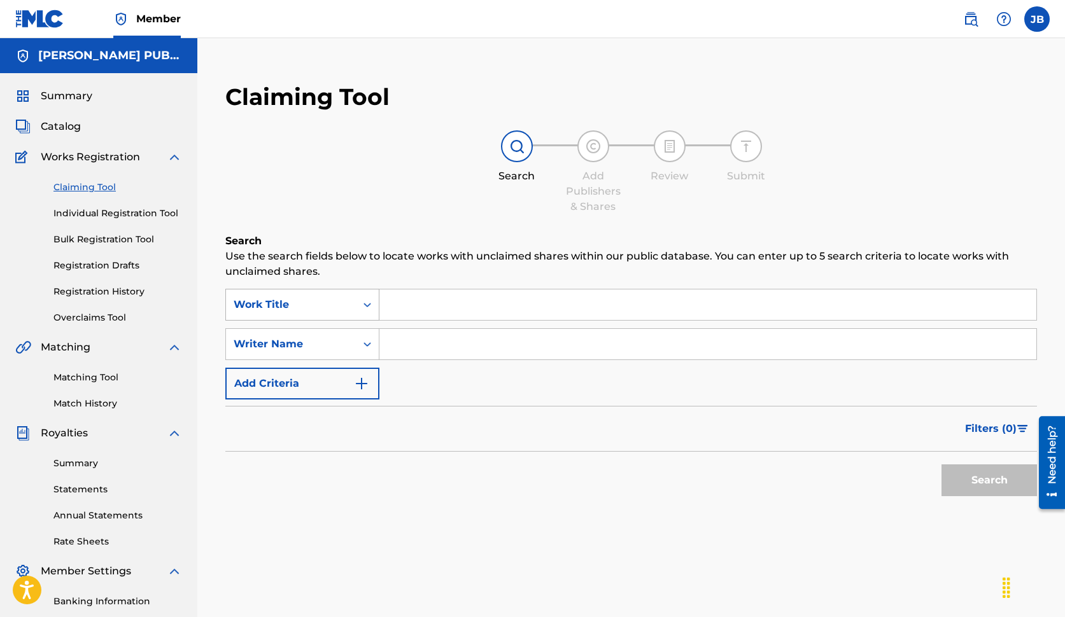
click at [374, 304] on div "Search Form" at bounding box center [367, 304] width 23 height 23
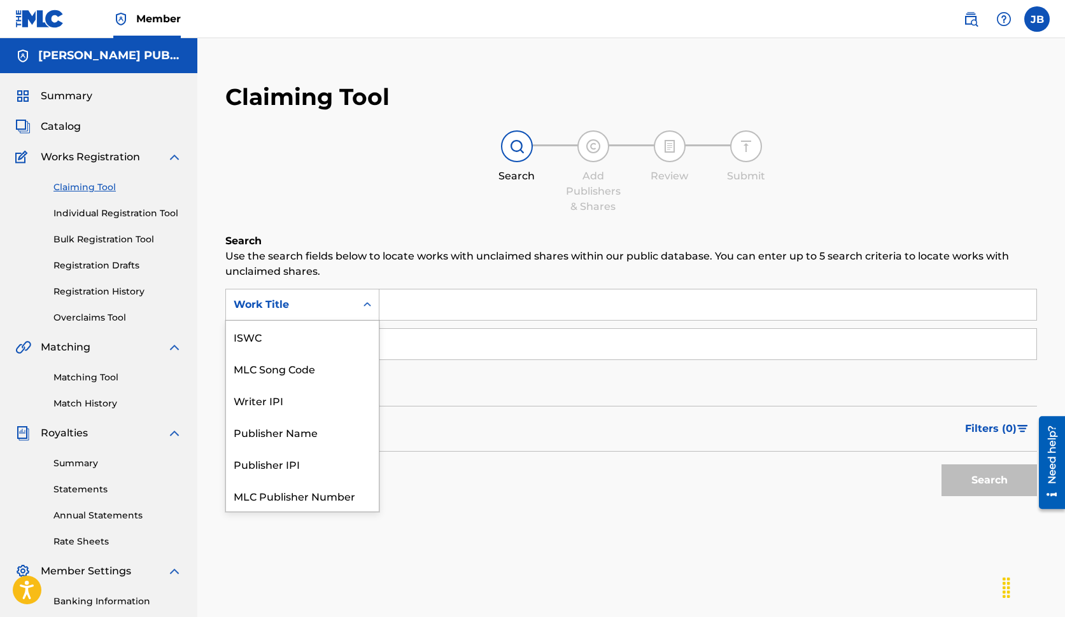
scroll to position [32, 0]
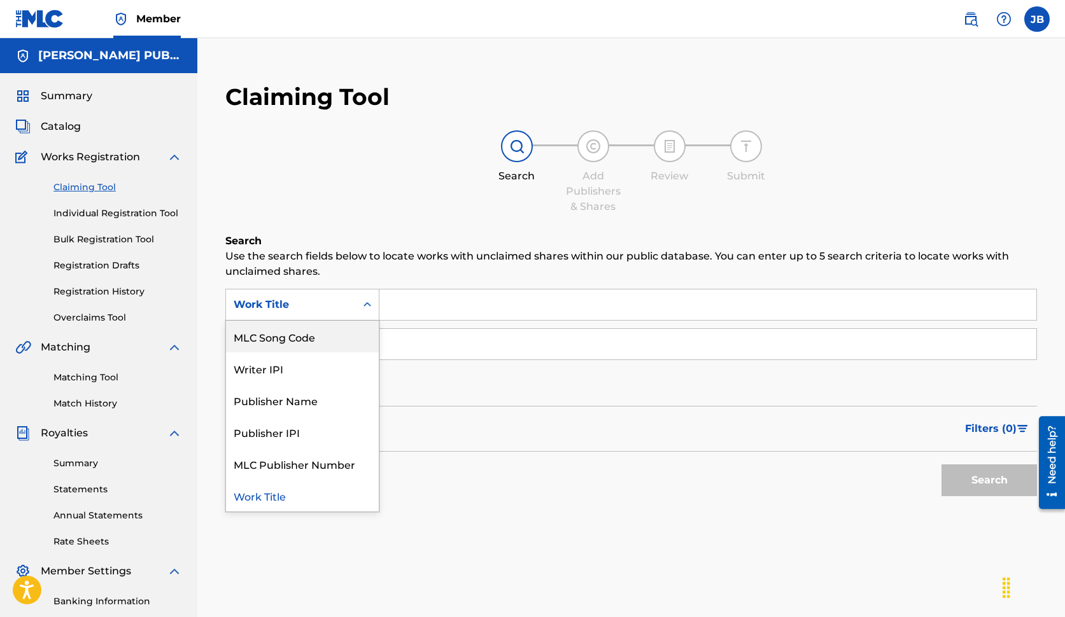
click at [367, 299] on icon "Search Form" at bounding box center [367, 305] width 13 height 13
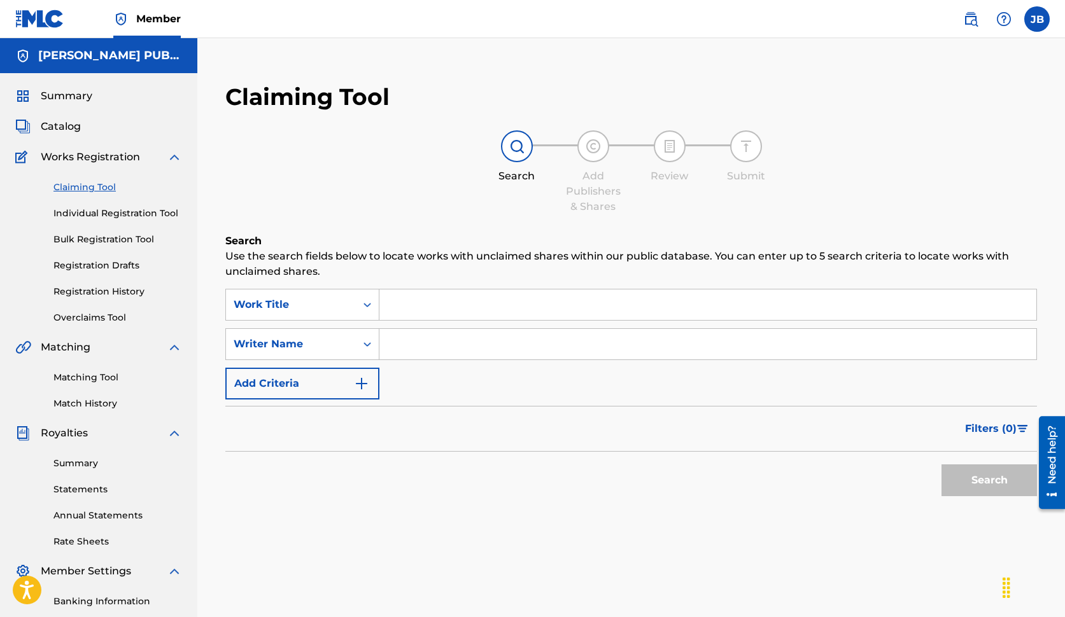
click at [442, 302] on input "Search Form" at bounding box center [707, 305] width 657 height 31
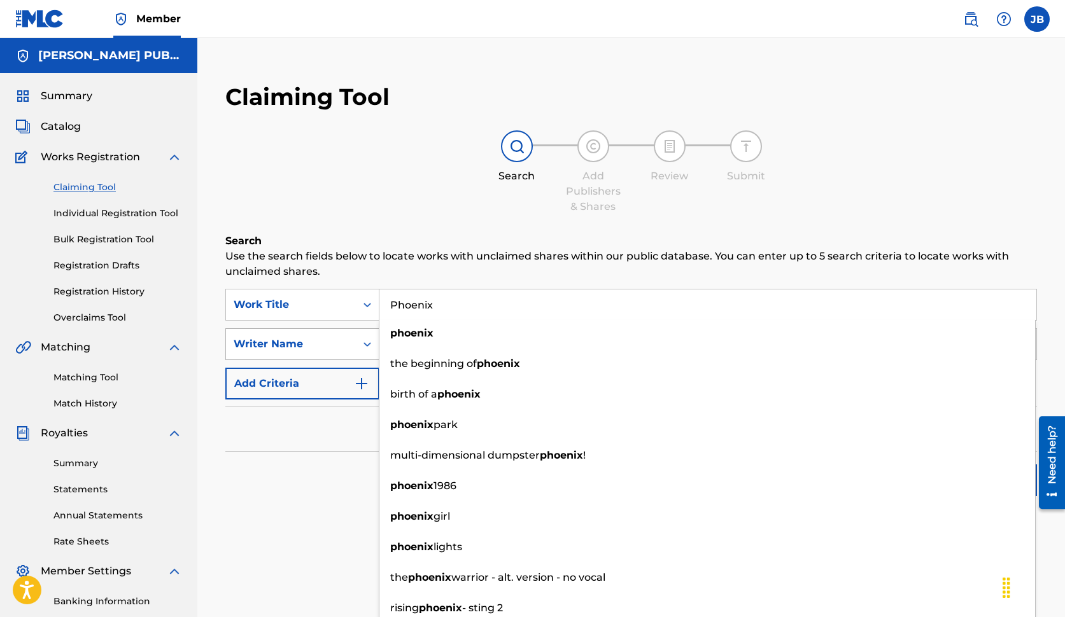
type input "Phoenix"
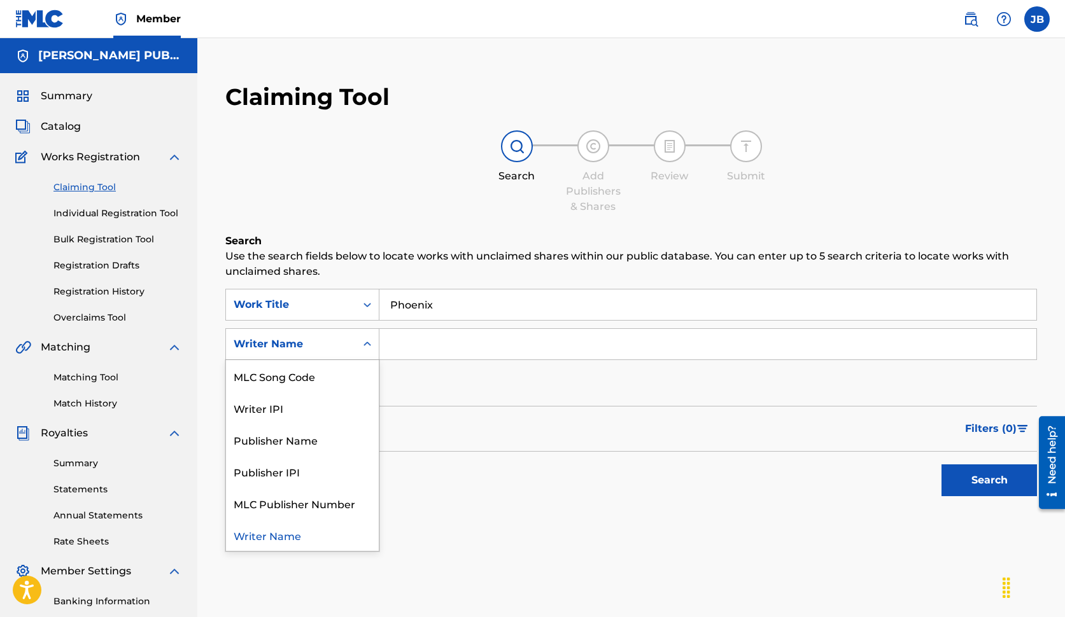
click at [365, 344] on icon "Search Form" at bounding box center [367, 344] width 13 height 13
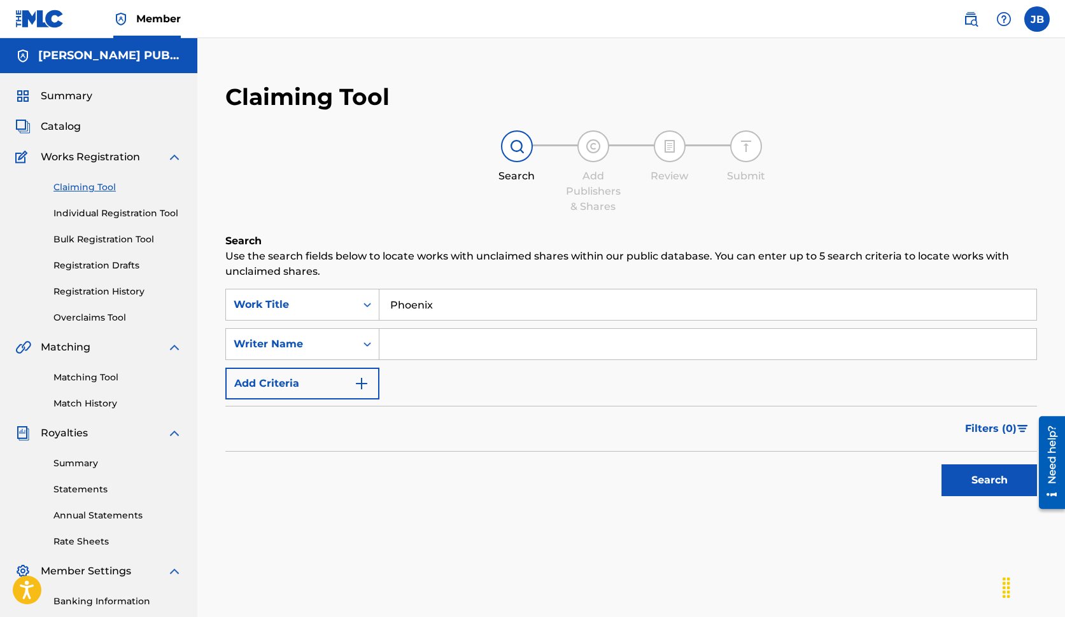
click at [432, 340] on input "Search Form" at bounding box center [707, 344] width 657 height 31
type input "[PERSON_NAME]"
click at [362, 382] on img "Search Form" at bounding box center [361, 383] width 15 height 15
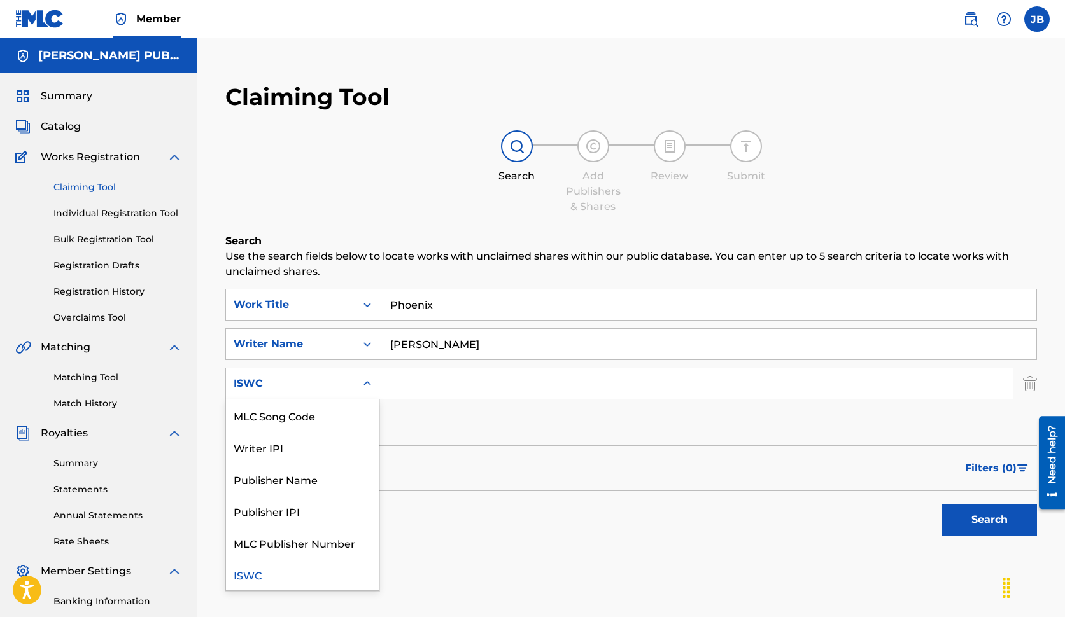
click at [370, 382] on icon "Search Form" at bounding box center [367, 383] width 13 height 13
click at [337, 416] on div "MLC Song Code" at bounding box center [302, 416] width 153 height 32
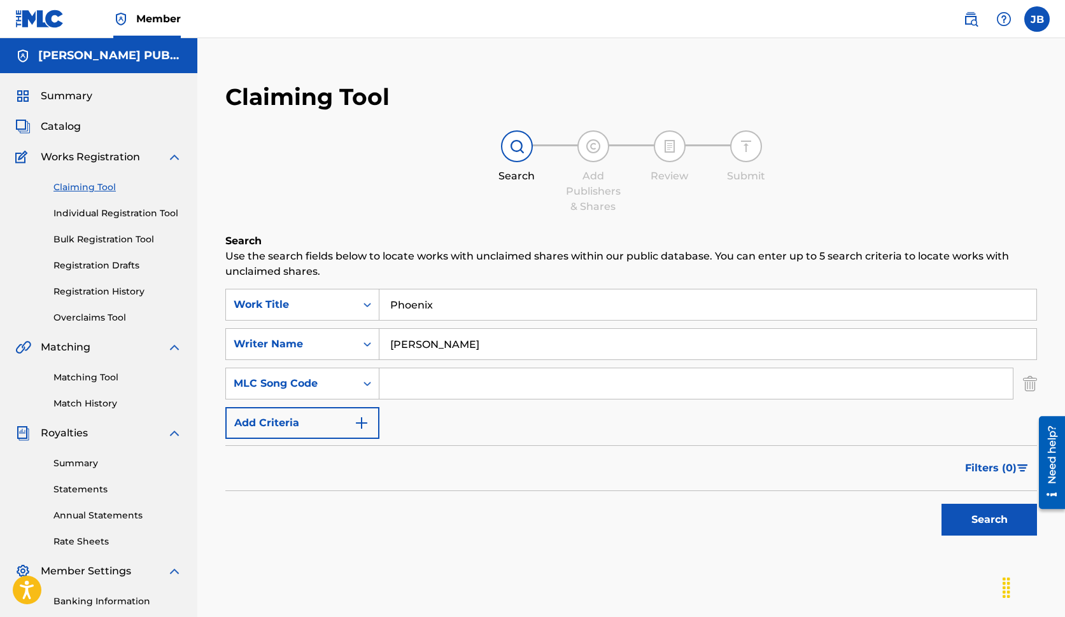
click at [432, 384] on input "Search Form" at bounding box center [695, 384] width 633 height 31
type input "P39003"
click at [424, 414] on div "SearchWithCriteria6cacdb7c-f331-45f5-9dba-582d16c9209f Work Title Phoenix Searc…" at bounding box center [631, 364] width 812 height 150
click at [362, 425] on img "Search Form" at bounding box center [361, 423] width 15 height 15
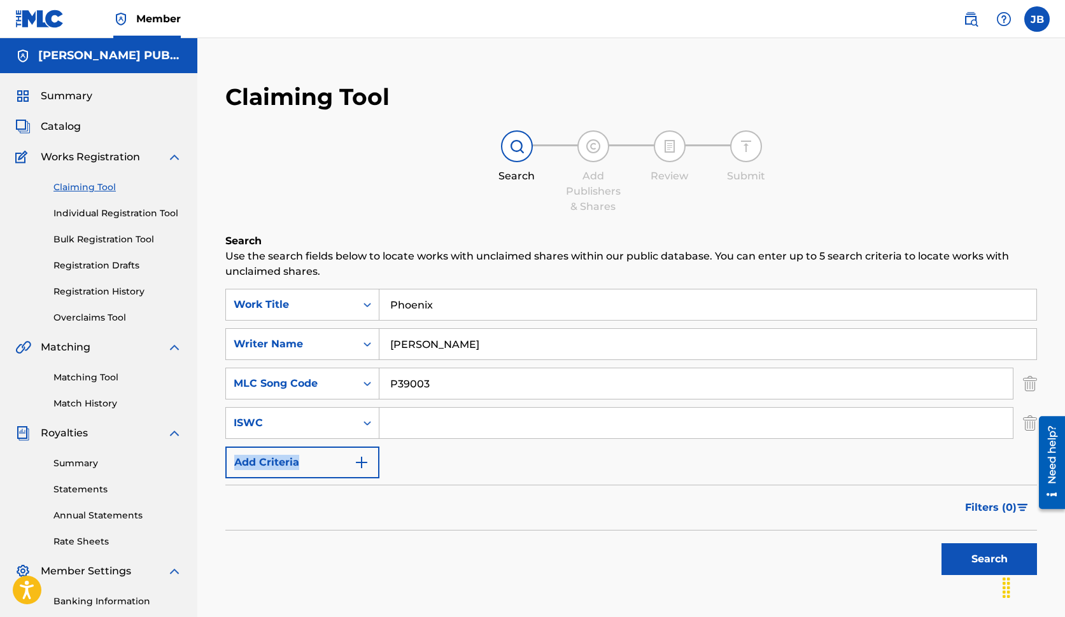
scroll to position [1, 0]
click at [361, 459] on img "Search Form" at bounding box center [361, 461] width 15 height 15
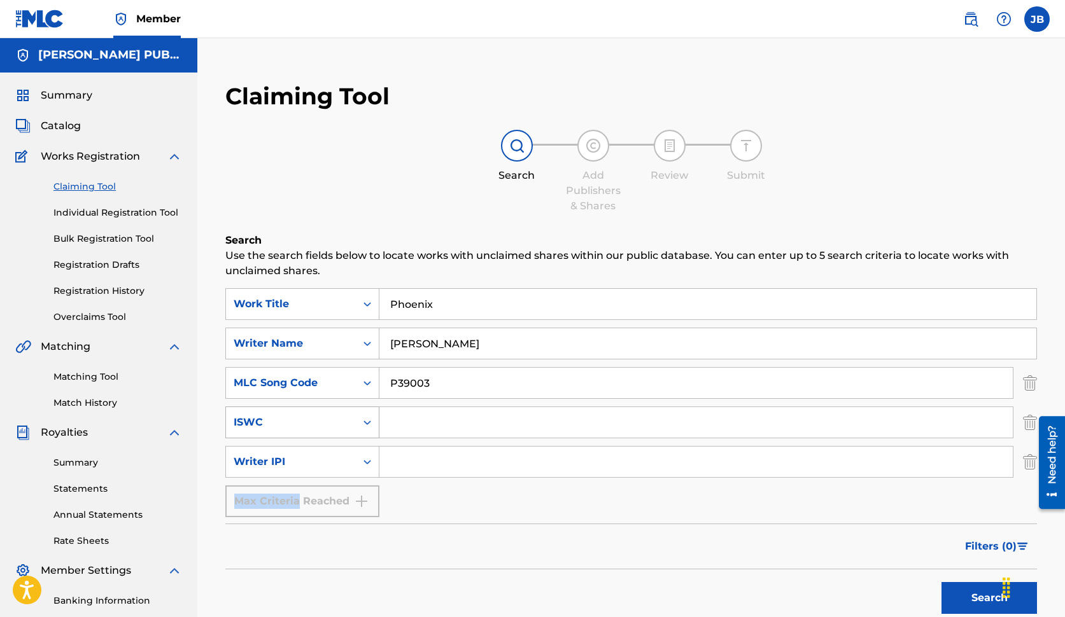
click at [370, 423] on icon "Search Form" at bounding box center [367, 423] width 8 height 4
click at [342, 453] on div "Publisher Name" at bounding box center [302, 455] width 153 height 32
click at [413, 418] on input "Search Form" at bounding box center [695, 422] width 633 height 31
type input "Kama Sutra Music Inc."
click at [368, 461] on icon "Search Form" at bounding box center [367, 462] width 13 height 13
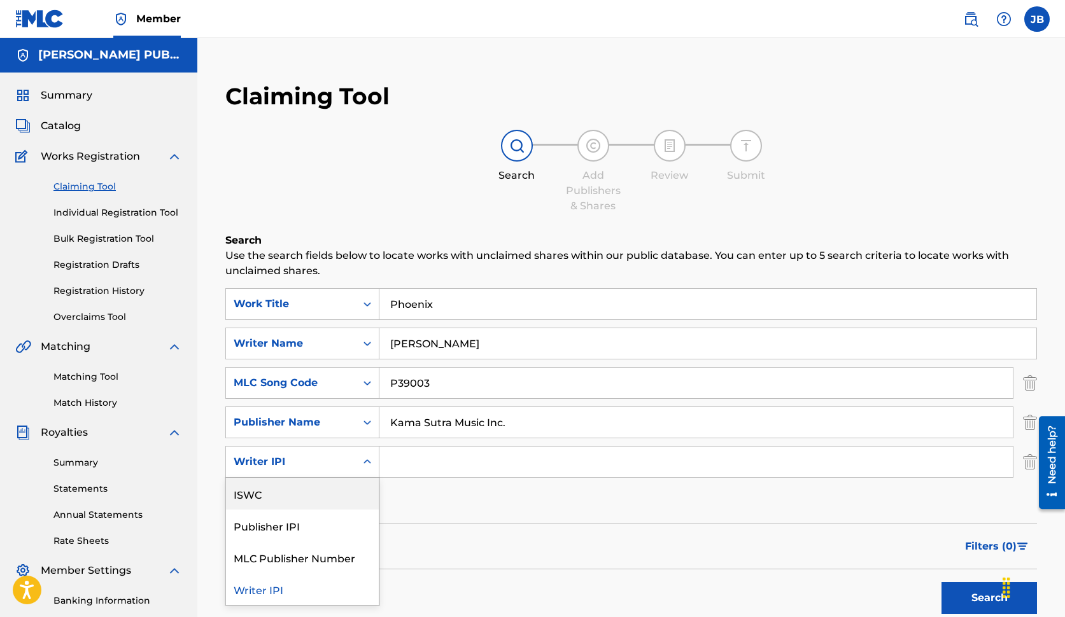
scroll to position [0, 0]
click at [368, 462] on icon "Search Form" at bounding box center [367, 462] width 8 height 4
click at [369, 461] on icon "Search Form" at bounding box center [367, 462] width 8 height 4
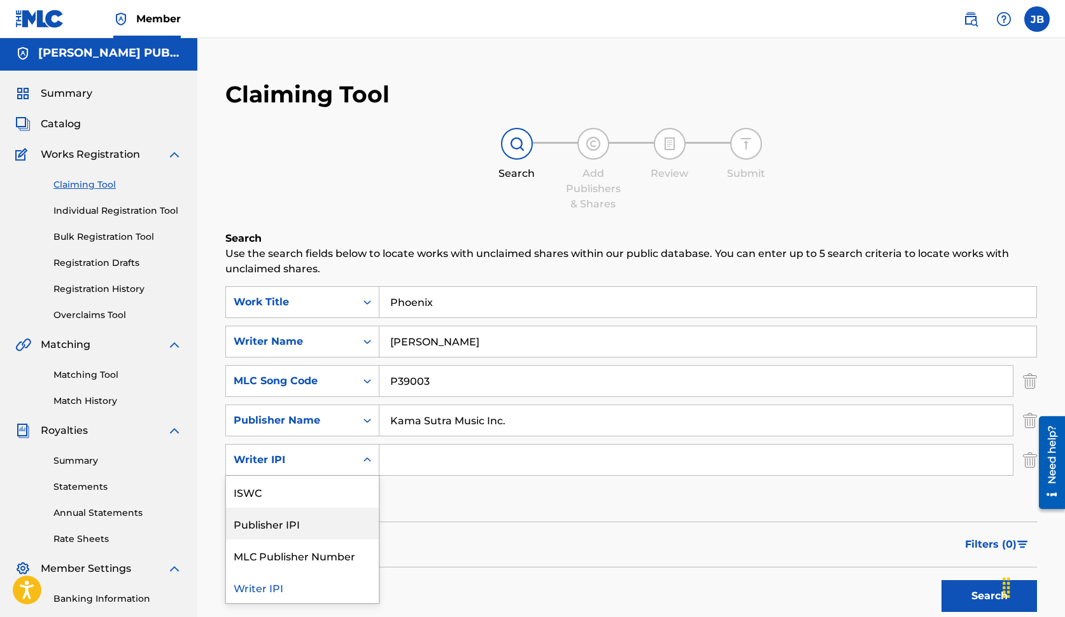
click at [320, 524] on div "Publisher IPI" at bounding box center [302, 524] width 153 height 32
click at [436, 453] on input "Search Form" at bounding box center [695, 460] width 633 height 31
type input "00015810706"
click at [979, 594] on button "Search" at bounding box center [988, 596] width 95 height 32
click at [980, 596] on button "Search" at bounding box center [988, 596] width 95 height 32
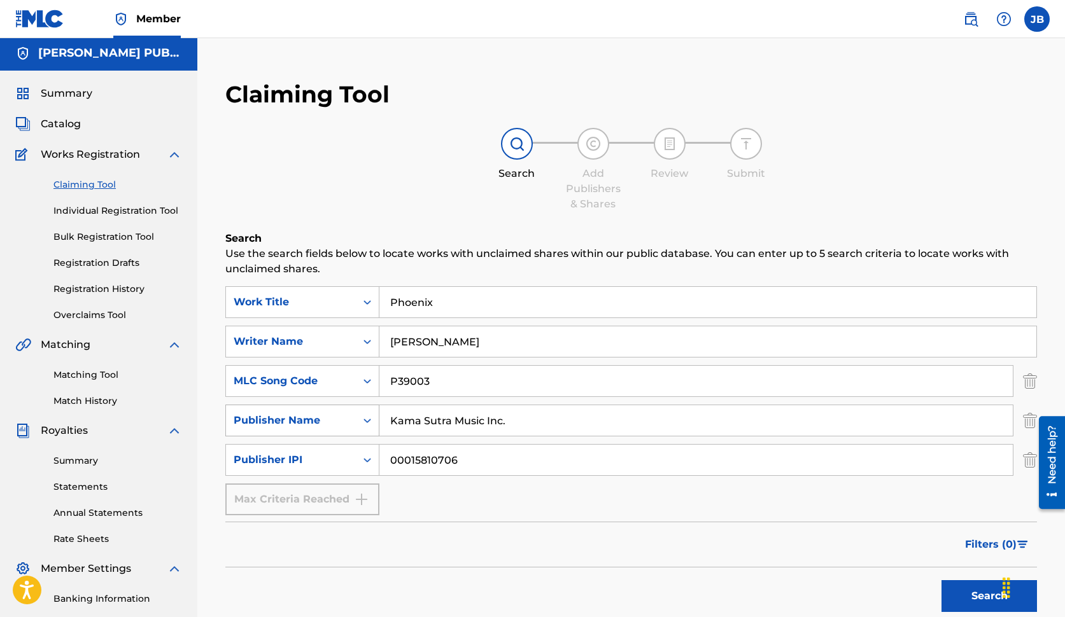
scroll to position [6, 0]
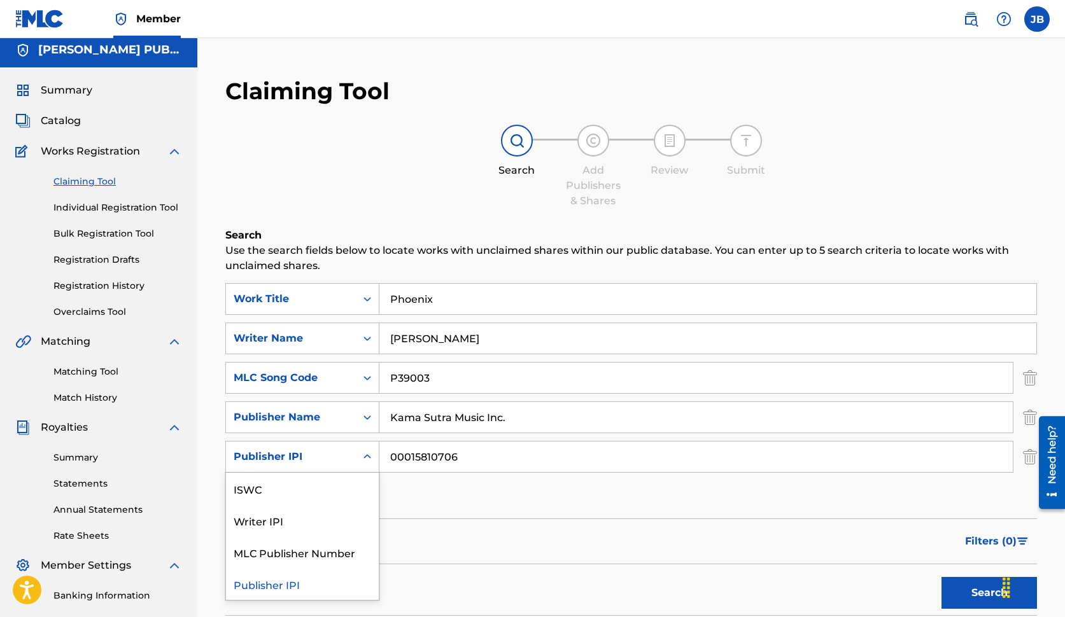
click at [367, 457] on icon "Search Form" at bounding box center [367, 457] width 13 height 13
click at [369, 456] on icon "Search Form" at bounding box center [367, 457] width 8 height 4
click at [369, 457] on icon "Search Form" at bounding box center [367, 456] width 8 height 4
click at [338, 553] on div "MLC Publisher Number" at bounding box center [302, 553] width 153 height 32
click at [368, 452] on icon "Search Form" at bounding box center [367, 457] width 13 height 13
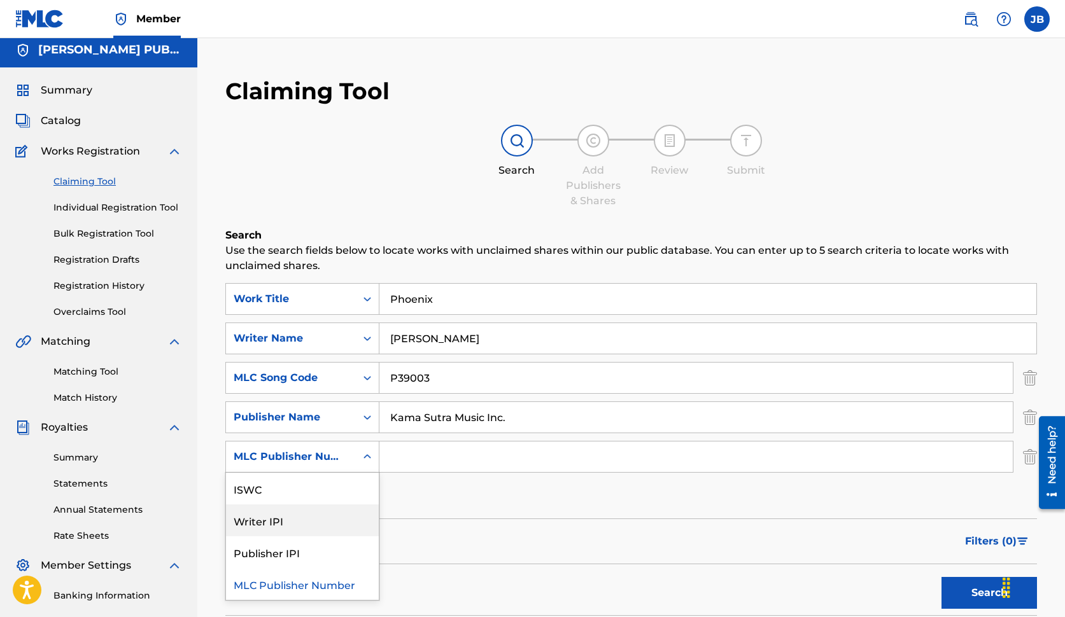
click at [265, 519] on div "Writer IPI" at bounding box center [302, 521] width 153 height 32
click at [369, 457] on icon "Search Form" at bounding box center [367, 457] width 8 height 4
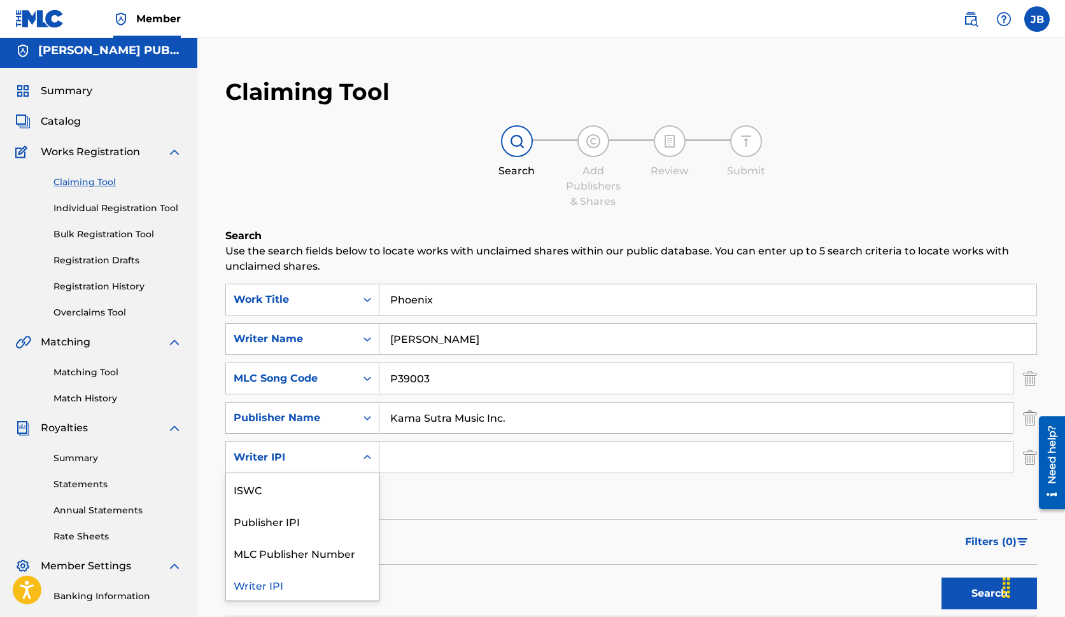
scroll to position [4, 0]
click at [369, 414] on icon "Search Form" at bounding box center [367, 418] width 13 height 13
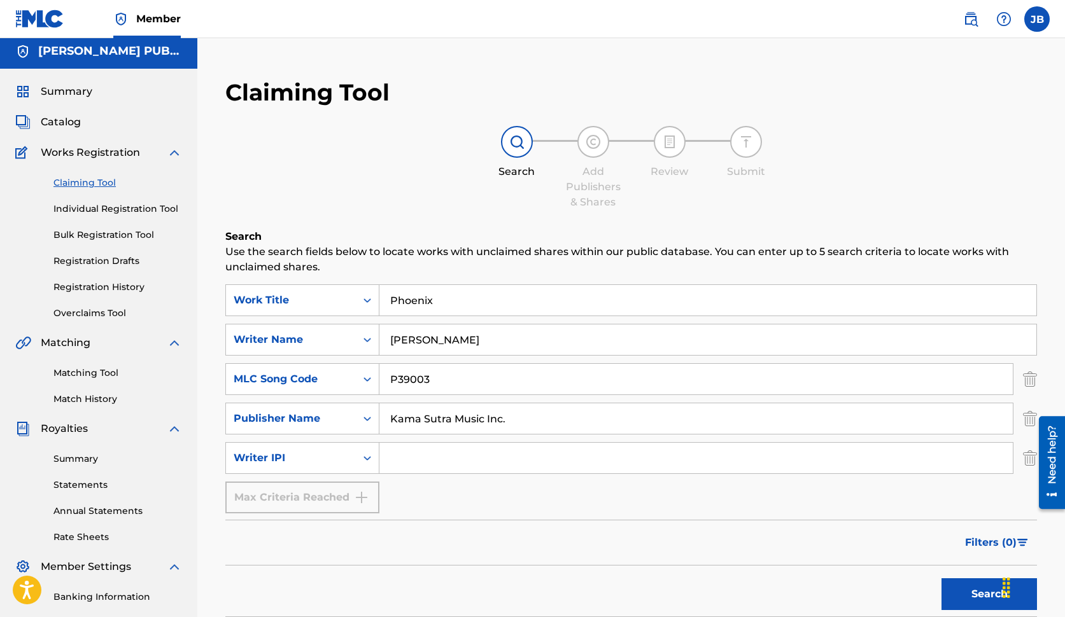
scroll to position [4, 0]
click at [370, 416] on icon "Search Form" at bounding box center [367, 419] width 13 height 13
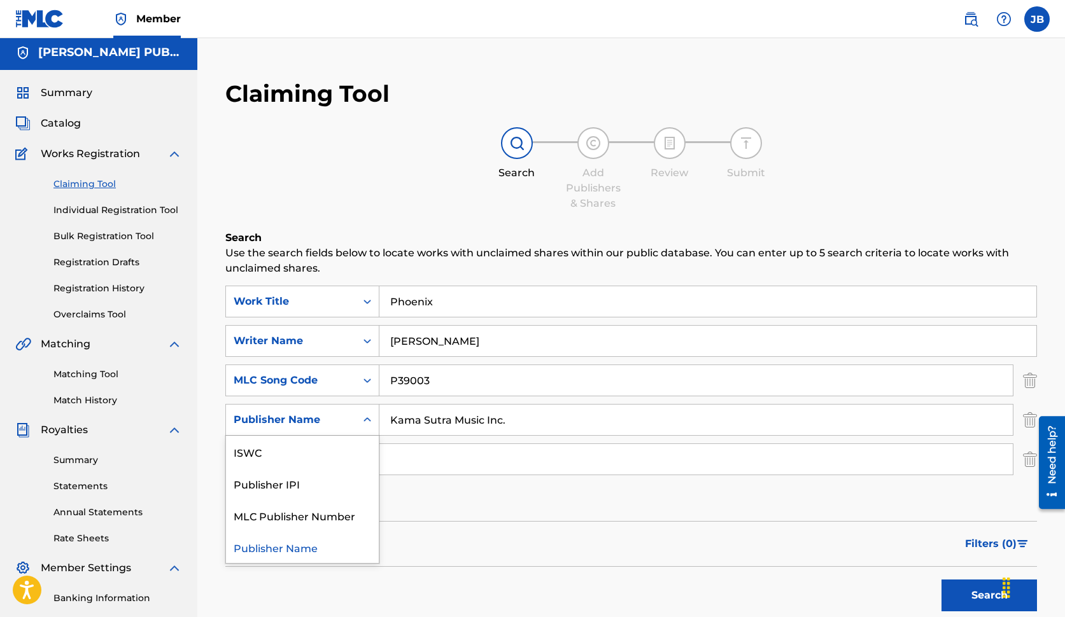
click at [370, 416] on icon "Search Form" at bounding box center [367, 420] width 13 height 13
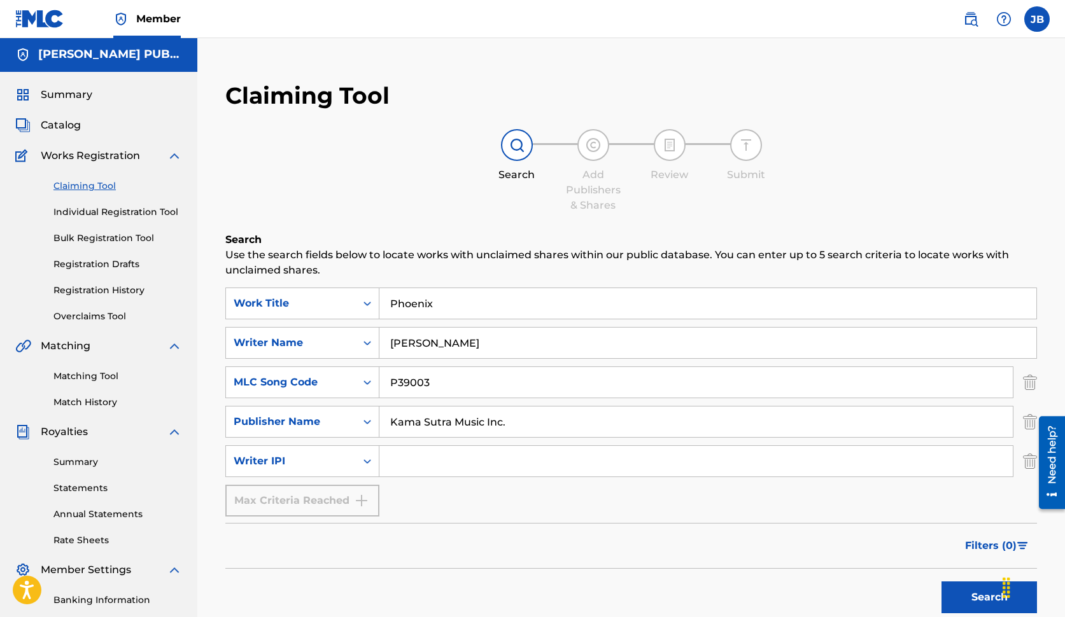
click at [370, 416] on icon "Search Form" at bounding box center [367, 422] width 13 height 13
click at [369, 456] on icon "Search Form" at bounding box center [367, 460] width 13 height 13
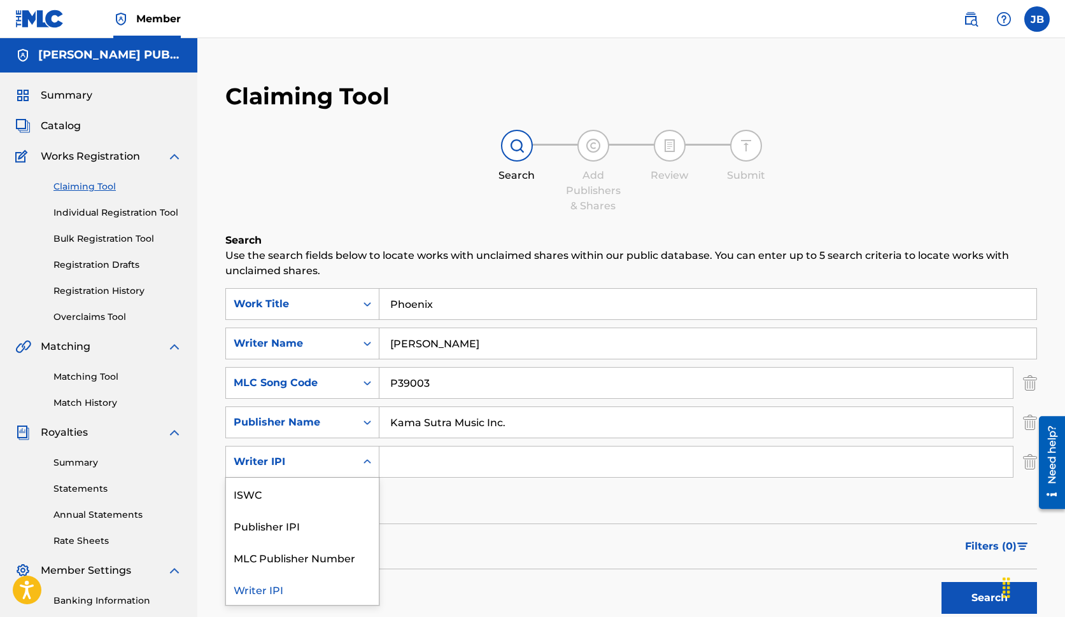
click at [277, 588] on div "Writer IPI" at bounding box center [302, 589] width 153 height 32
click at [366, 463] on icon "Search Form" at bounding box center [367, 462] width 13 height 13
click at [244, 491] on div "ISWC" at bounding box center [302, 494] width 153 height 32
click at [367, 461] on icon "Search Form" at bounding box center [367, 462] width 13 height 13
click at [278, 523] on div "Publisher IPI" at bounding box center [302, 526] width 153 height 32
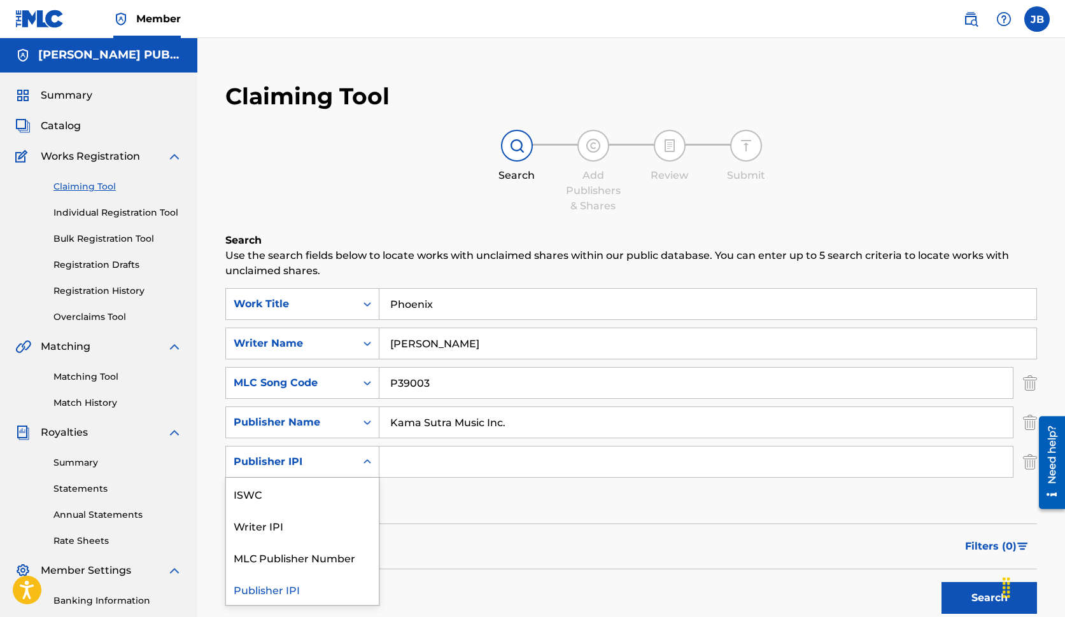
click at [369, 461] on icon "Search Form" at bounding box center [367, 462] width 8 height 4
click at [272, 554] on div "MLC Publisher Number" at bounding box center [302, 558] width 153 height 32
click at [367, 423] on icon "Search Form" at bounding box center [367, 422] width 13 height 13
click at [367, 421] on icon "Search Form" at bounding box center [367, 422] width 13 height 13
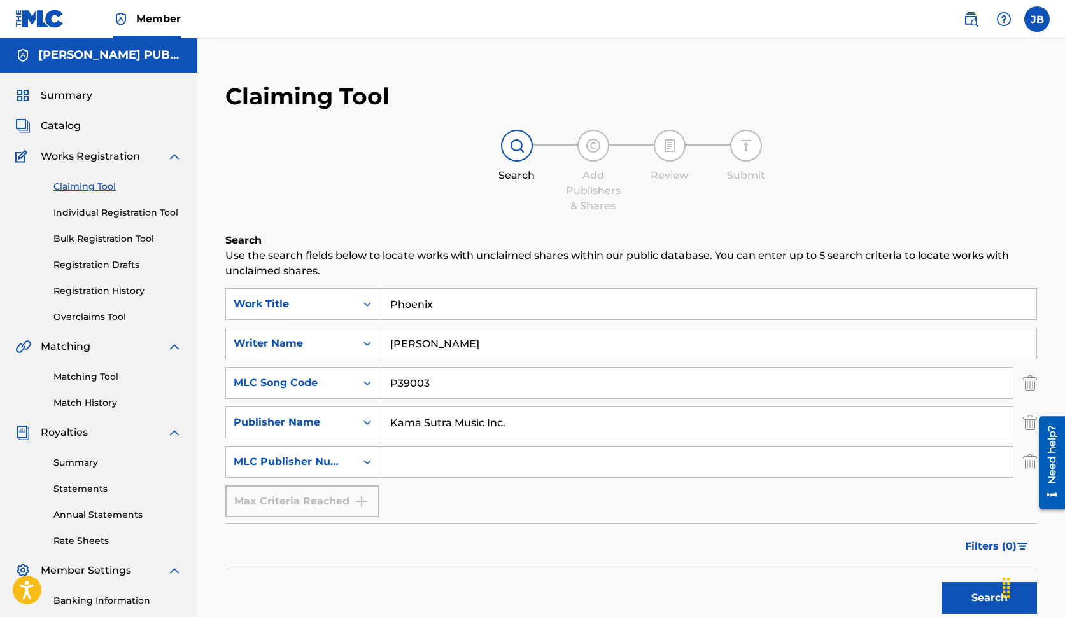
click at [367, 421] on icon "Search Form" at bounding box center [367, 422] width 13 height 13
click at [344, 458] on div "MLC Publisher Number" at bounding box center [291, 461] width 115 height 15
click at [367, 461] on icon "Search Form" at bounding box center [367, 462] width 13 height 13
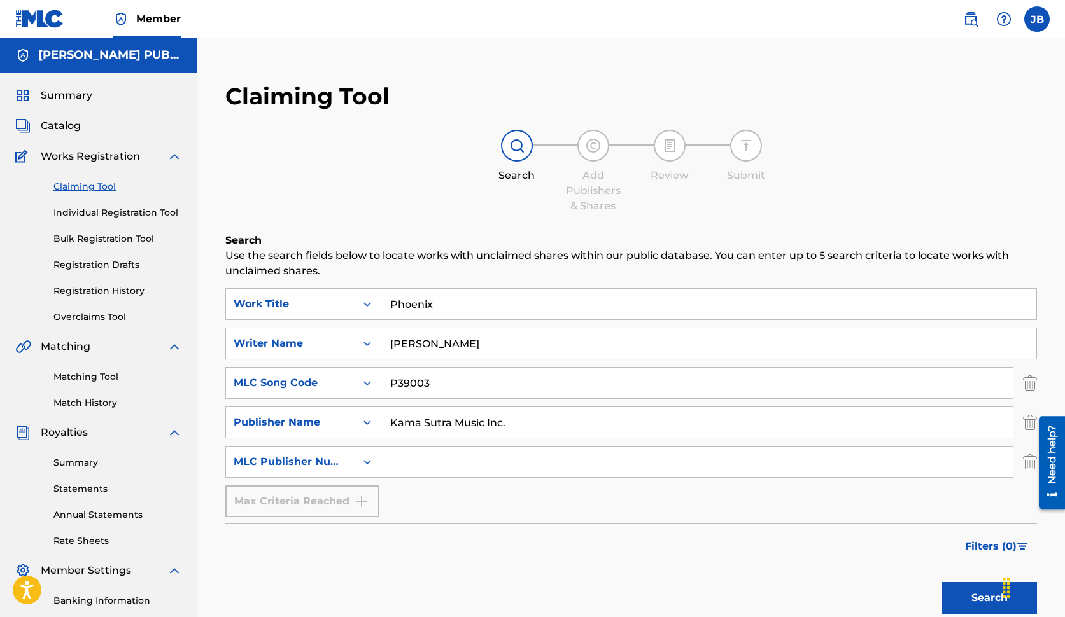
click at [367, 461] on icon "Search Form" at bounding box center [367, 462] width 13 height 13
click at [245, 495] on div "ISWC" at bounding box center [302, 494] width 153 height 32
click at [363, 471] on div "Search Form" at bounding box center [367, 462] width 23 height 23
click at [252, 524] on div "Publisher IPI" at bounding box center [302, 526] width 153 height 32
click at [373, 459] on icon "Search Form" at bounding box center [367, 462] width 13 height 13
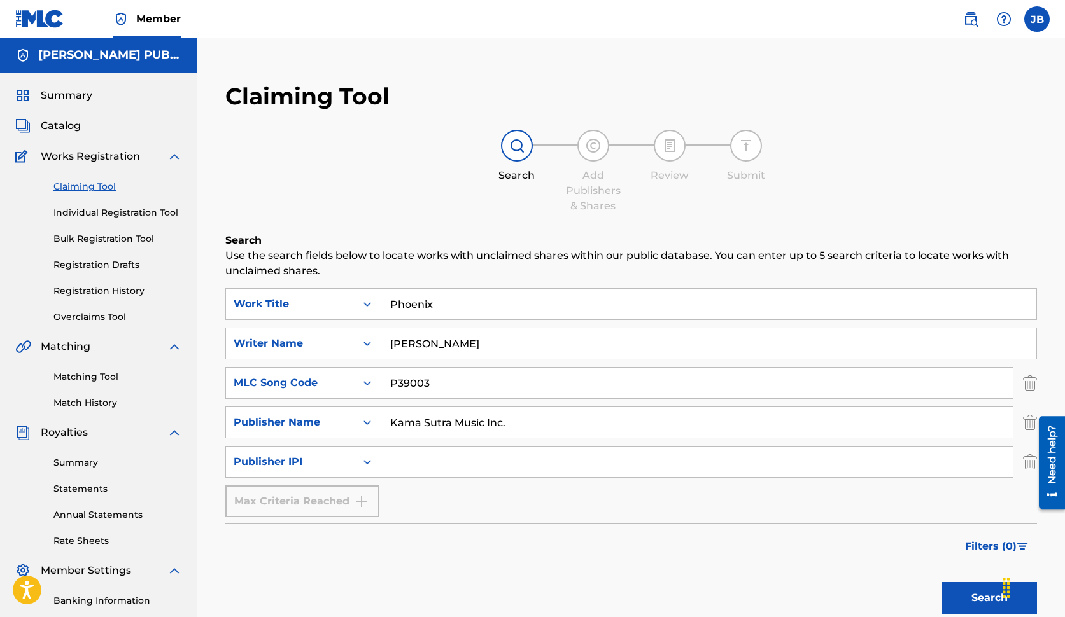
click at [372, 459] on icon "Search Form" at bounding box center [367, 462] width 13 height 13
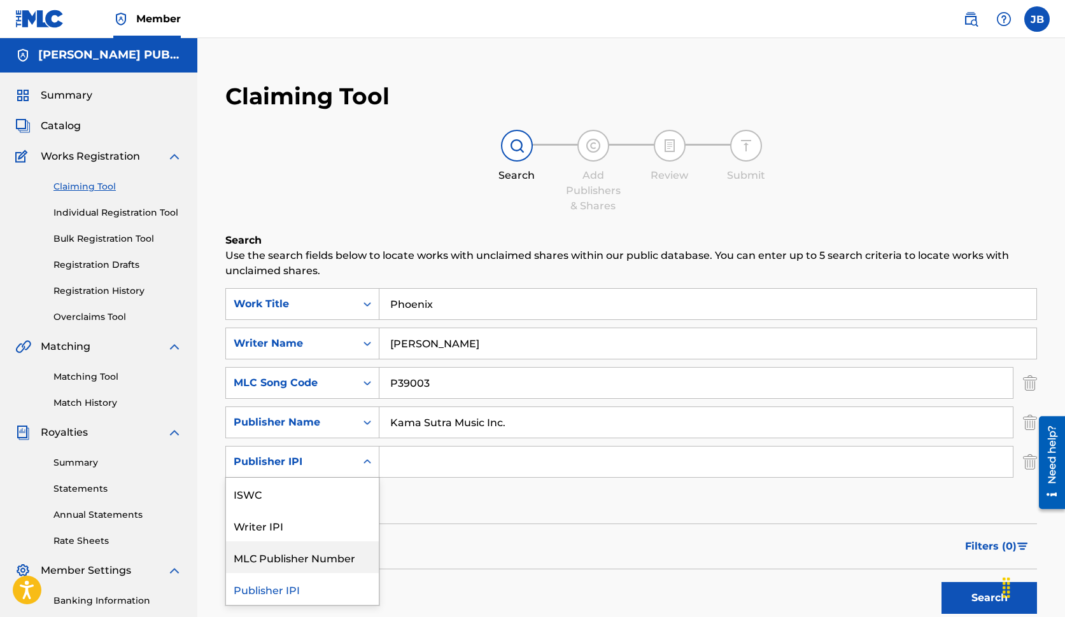
click at [262, 556] on div "MLC Publisher Number" at bounding box center [302, 558] width 153 height 32
click at [332, 460] on div "MLC Publisher Number" at bounding box center [291, 461] width 115 height 15
click at [278, 589] on div "MLC Publisher Number" at bounding box center [302, 589] width 153 height 32
click at [368, 461] on icon "Search Form" at bounding box center [367, 462] width 8 height 4
click at [244, 495] on div "ISWC" at bounding box center [302, 494] width 153 height 32
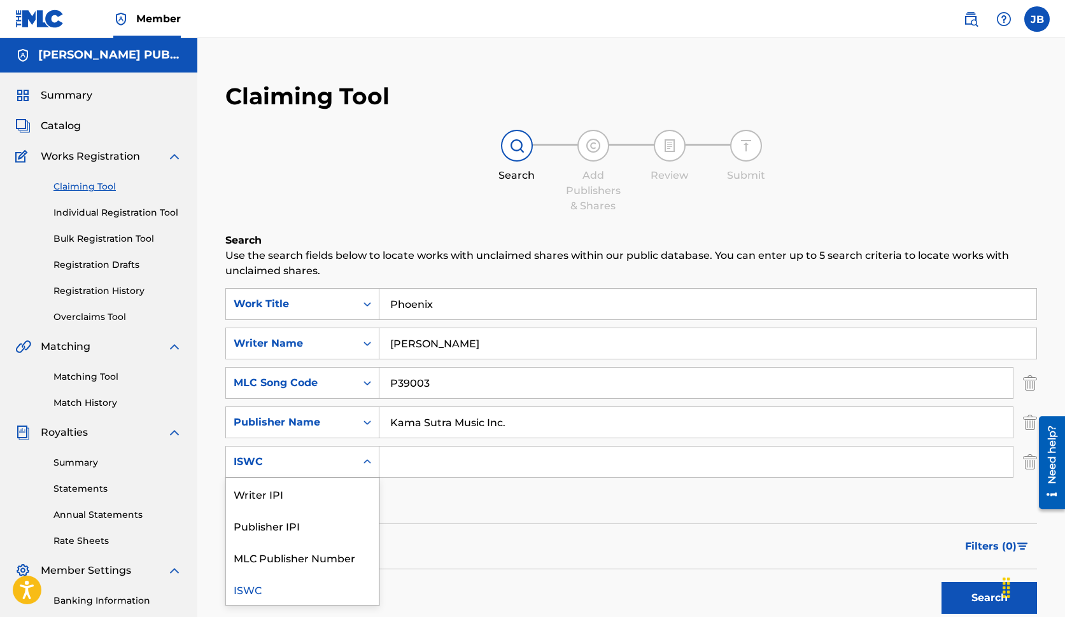
click at [370, 460] on icon "Search Form" at bounding box center [367, 462] width 13 height 13
click at [978, 606] on button "Search" at bounding box center [988, 598] width 95 height 32
drag, startPoint x: 977, startPoint y: 599, endPoint x: 958, endPoint y: 586, distance: 22.9
click at [976, 599] on button "Search" at bounding box center [988, 598] width 95 height 32
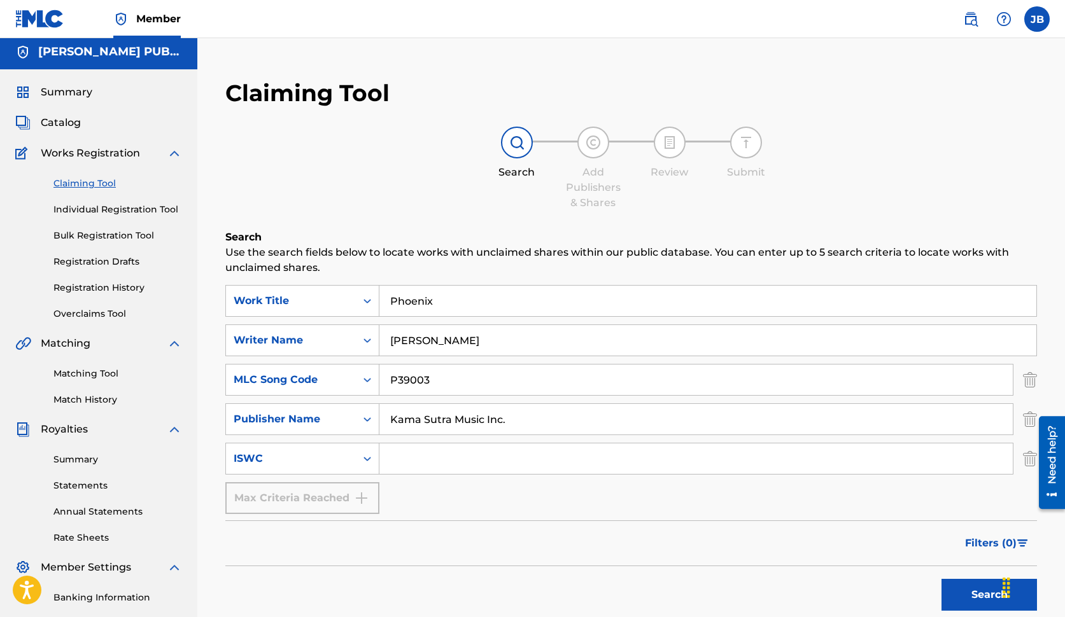
click at [976, 596] on button "Search" at bounding box center [988, 595] width 95 height 32
drag, startPoint x: 489, startPoint y: 420, endPoint x: 379, endPoint y: 416, distance: 110.2
click at [379, 416] on input "Kama Sutra Music Inc." at bounding box center [695, 419] width 633 height 31
type input "EMI CATALOG PARTNERSHIP"
click at [962, 594] on button "Search" at bounding box center [988, 595] width 95 height 32
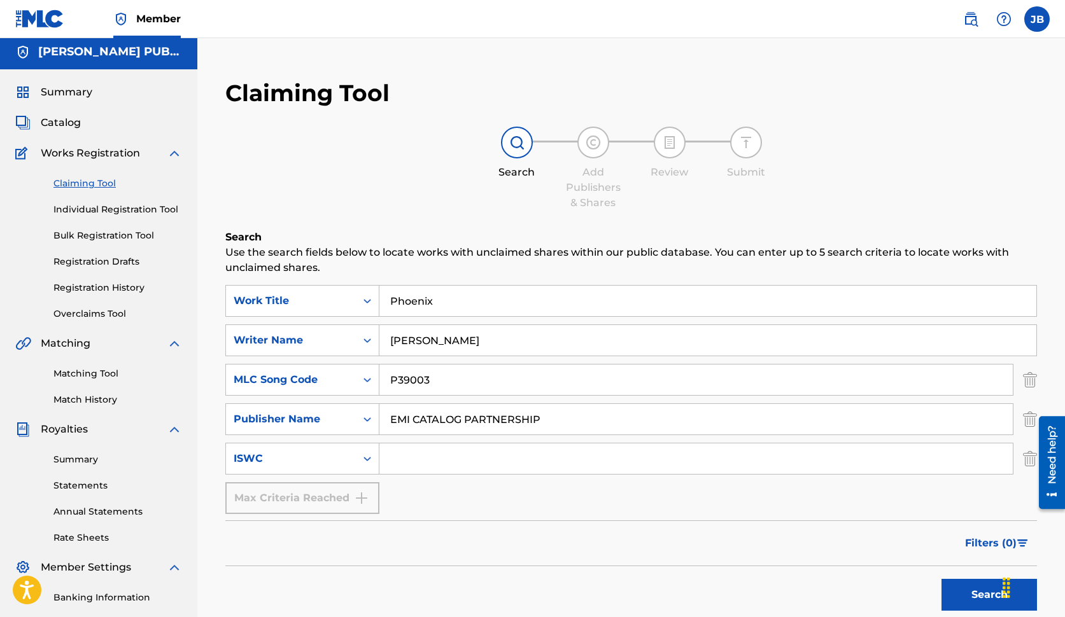
click at [983, 592] on button "Search" at bounding box center [988, 595] width 95 height 32
click at [980, 593] on button "Search" at bounding box center [988, 595] width 95 height 32
click at [371, 458] on icon "Search Form" at bounding box center [367, 459] width 13 height 13
click at [293, 522] on div "Publisher IPI" at bounding box center [302, 523] width 153 height 32
click at [447, 460] on input "Search Form" at bounding box center [695, 459] width 633 height 31
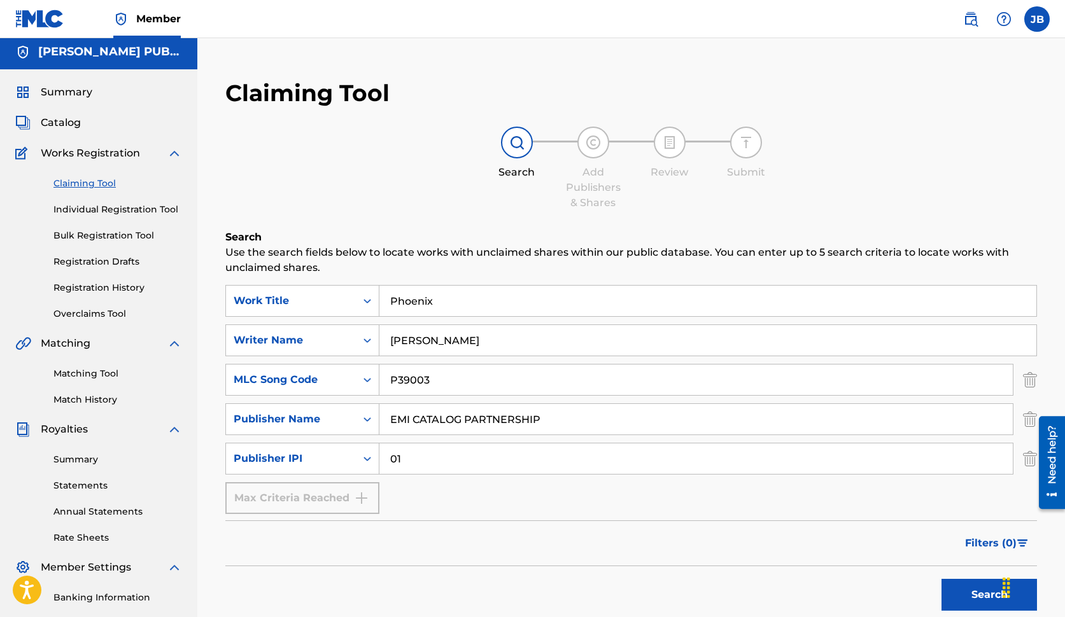
type input "0"
click at [402, 461] on input "oo278039450" at bounding box center [695, 459] width 633 height 31
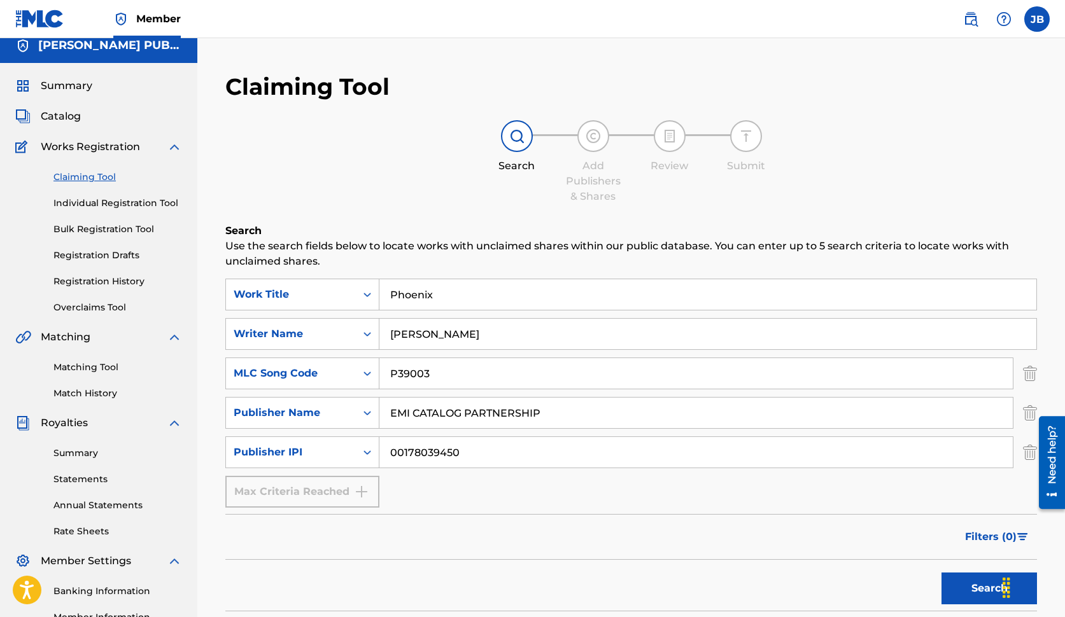
type input "00178039450"
click at [983, 597] on button "Search" at bounding box center [988, 589] width 95 height 32
click at [981, 597] on button "Search" at bounding box center [988, 589] width 95 height 32
drag, startPoint x: 560, startPoint y: 414, endPoint x: 345, endPoint y: 392, distance: 216.3
click at [345, 393] on div "SearchWithCriteria6cacdb7c-f331-45f5-9dba-582d16c9209f Work Title Phoenix Searc…" at bounding box center [631, 393] width 812 height 229
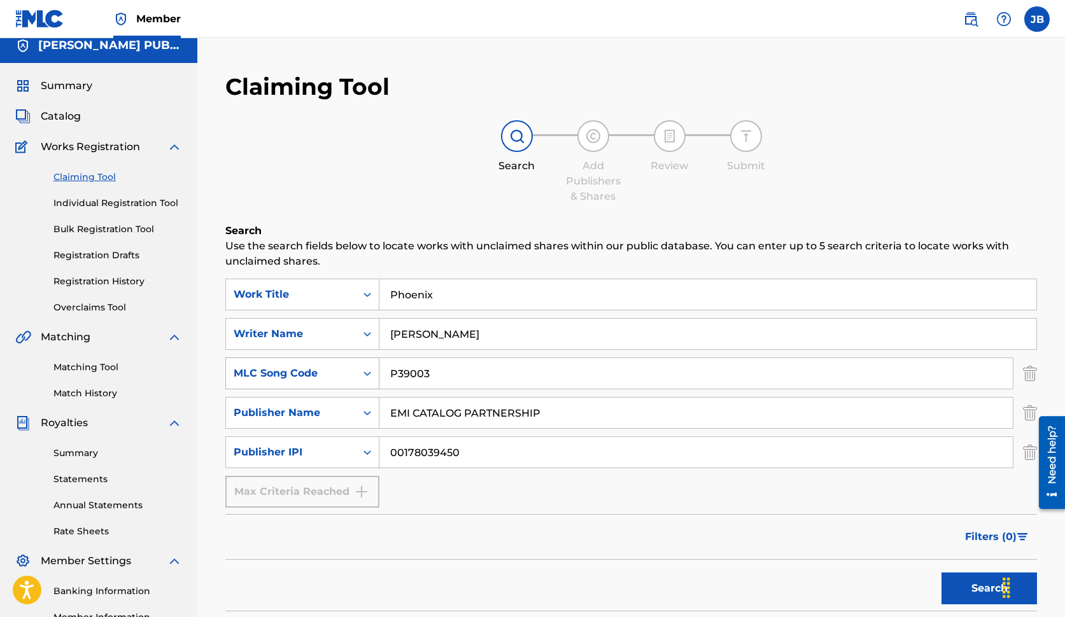
scroll to position [9, 0]
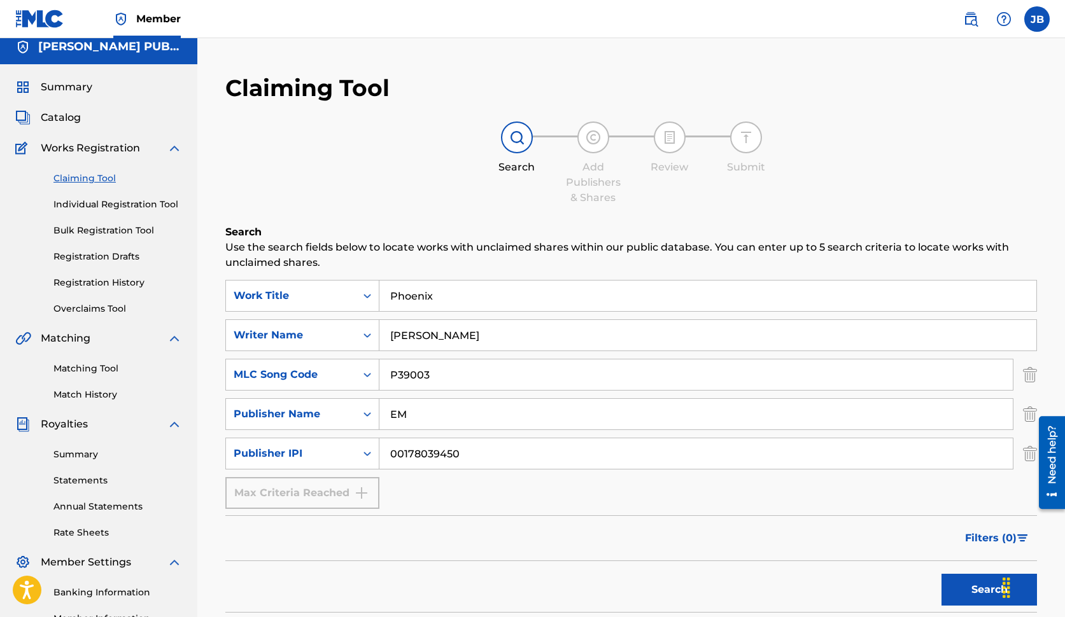
type input "E"
click at [461, 417] on input "[DEMOGRAPHIC_DATA]." at bounding box center [695, 414] width 633 height 31
click at [498, 411] on input "KAMA SUTRA MUSICINC." at bounding box center [695, 414] width 633 height 31
type input "[DEMOGRAPHIC_DATA] MUSIC INC."
drag, startPoint x: 478, startPoint y: 461, endPoint x: 349, endPoint y: 437, distance: 130.8
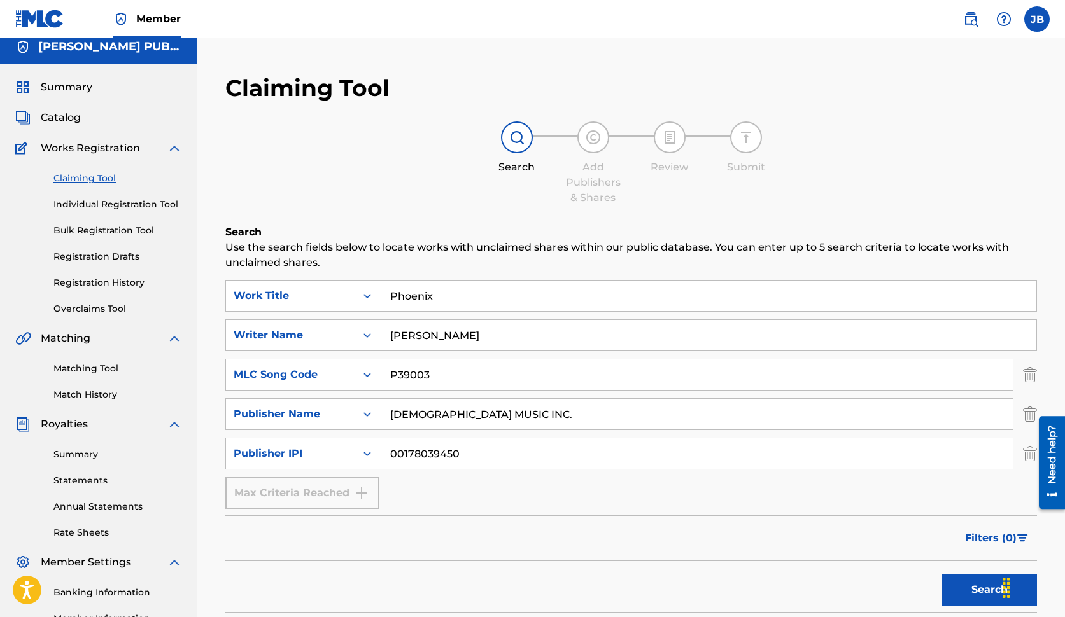
click at [349, 437] on div "SearchWithCriteria6cacdb7c-f331-45f5-9dba-582d16c9209f Work Title Phoenix Searc…" at bounding box center [631, 394] width 812 height 229
click at [404, 457] on input "Search Form" at bounding box center [695, 454] width 633 height 31
type input "00015810706"
drag, startPoint x: 972, startPoint y: 589, endPoint x: 772, endPoint y: 446, distance: 245.5
click at [954, 584] on button "Search" at bounding box center [988, 590] width 95 height 32
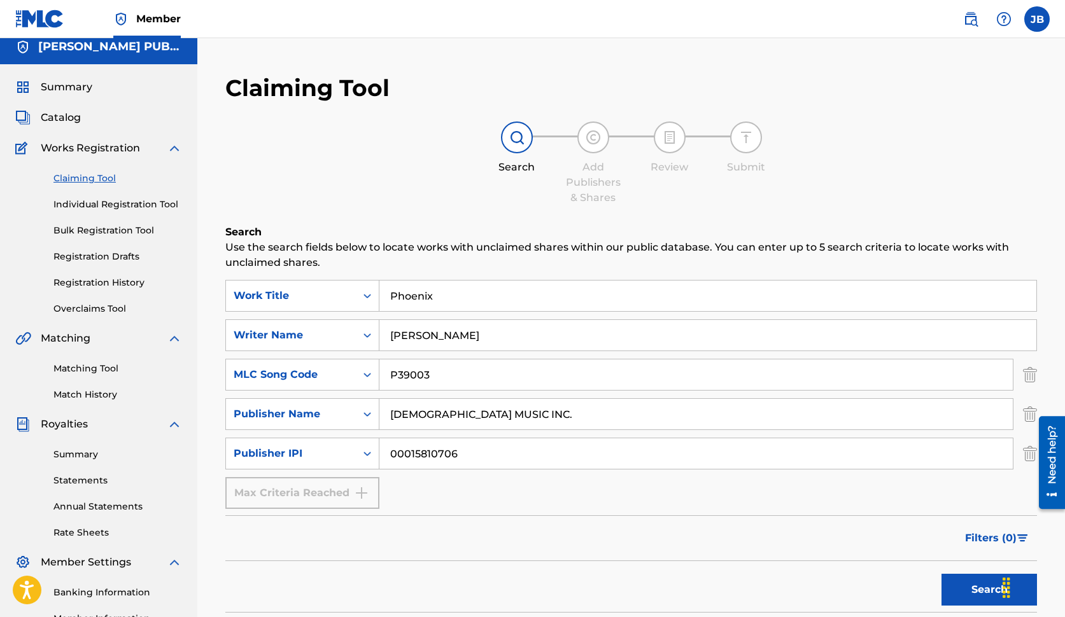
click at [976, 590] on button "Search" at bounding box center [988, 590] width 95 height 32
click at [368, 451] on icon "Search Form" at bounding box center [367, 453] width 13 height 13
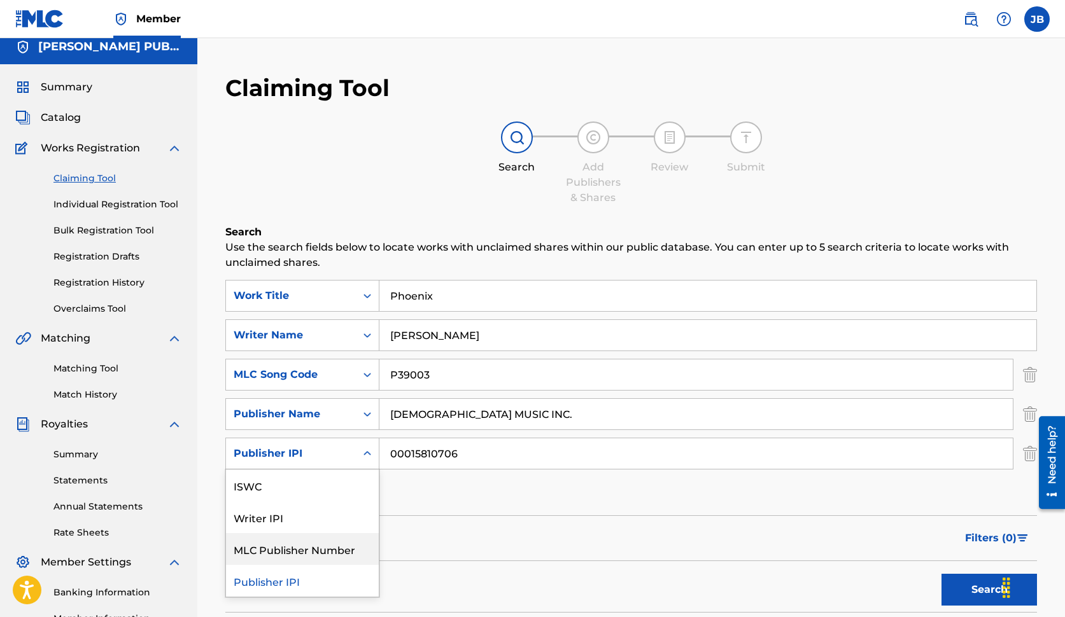
click at [294, 551] on div "MLC Publisher Number" at bounding box center [302, 549] width 153 height 32
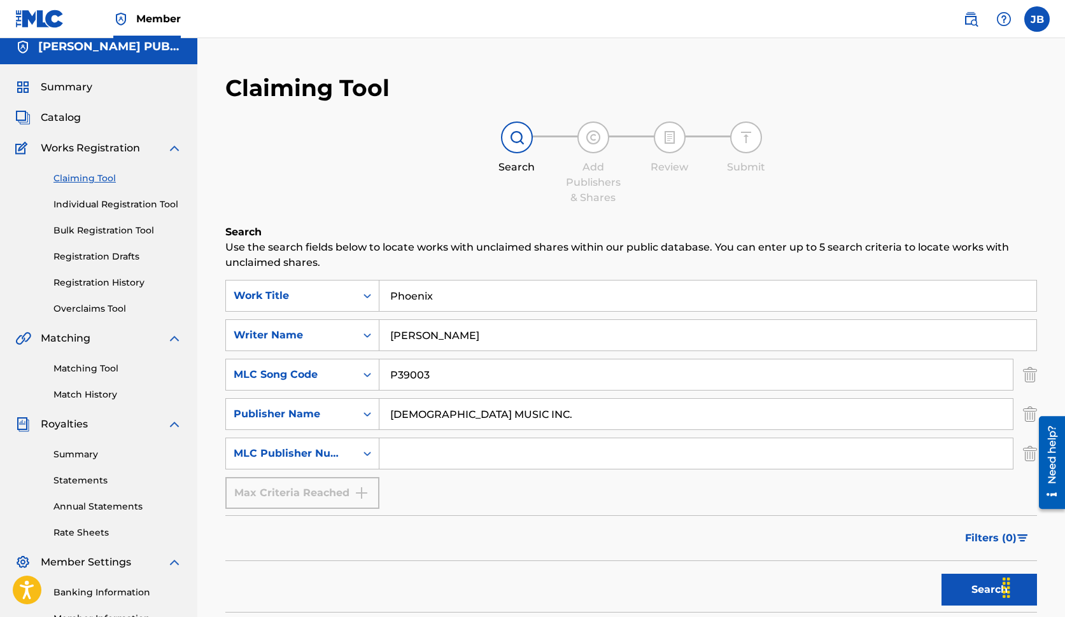
click at [426, 454] on input "Search Form" at bounding box center [695, 454] width 633 height 31
type input "P7975U"
click at [978, 584] on button "Search" at bounding box center [988, 590] width 95 height 32
click at [133, 204] on link "Individual Registration Tool" at bounding box center [117, 204] width 129 height 13
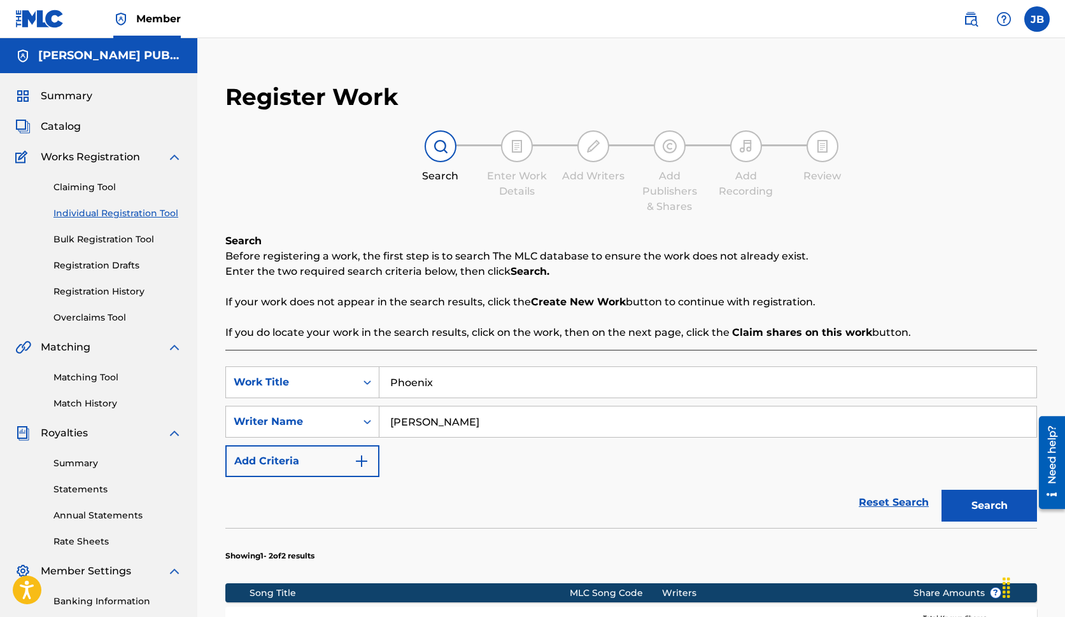
click at [991, 507] on button "Search" at bounding box center [988, 506] width 95 height 32
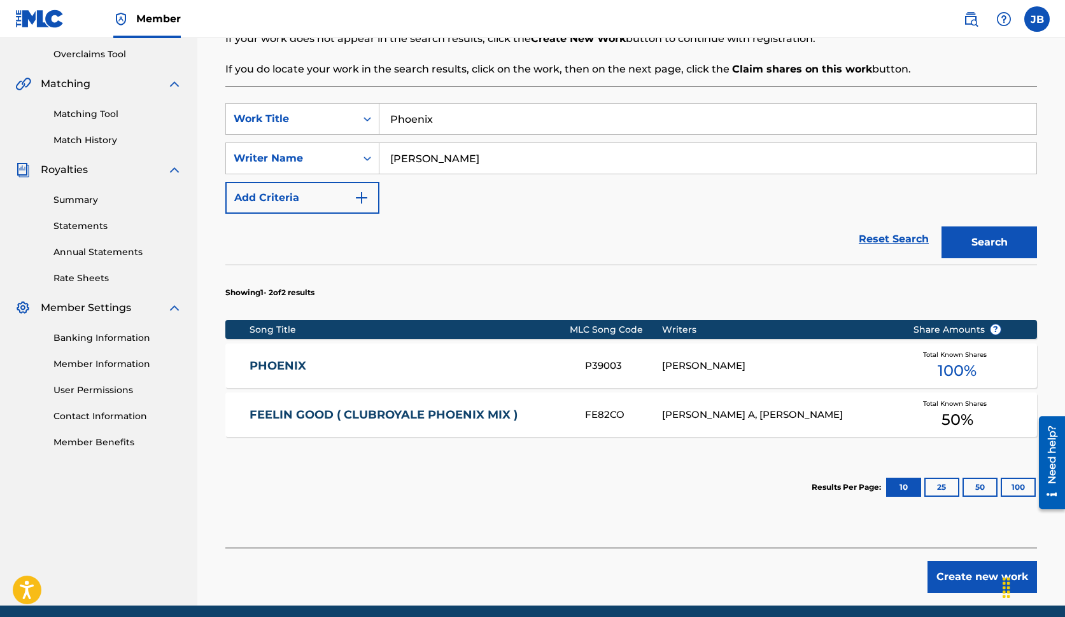
scroll to position [272, 0]
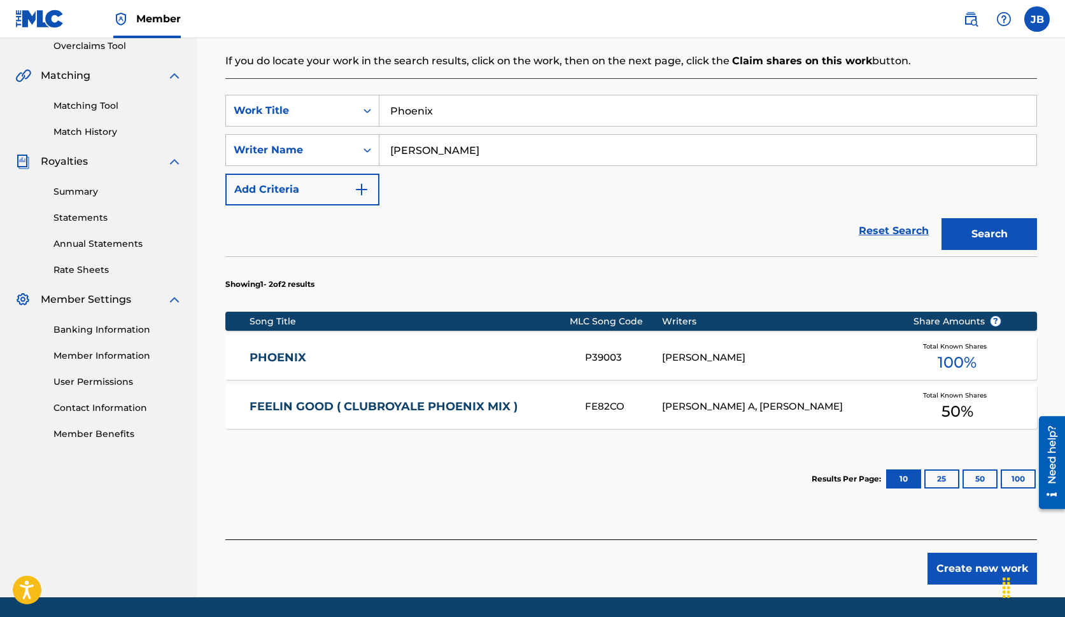
click at [702, 360] on div "[PERSON_NAME]" at bounding box center [777, 358] width 231 height 15
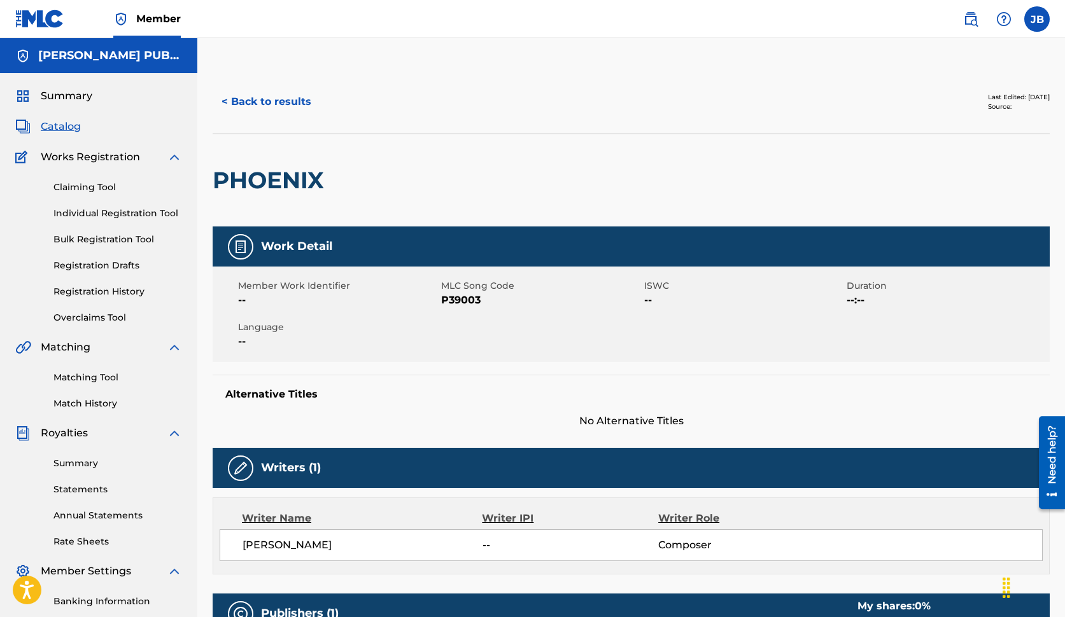
click at [70, 125] on span "Catalog" at bounding box center [61, 126] width 40 height 15
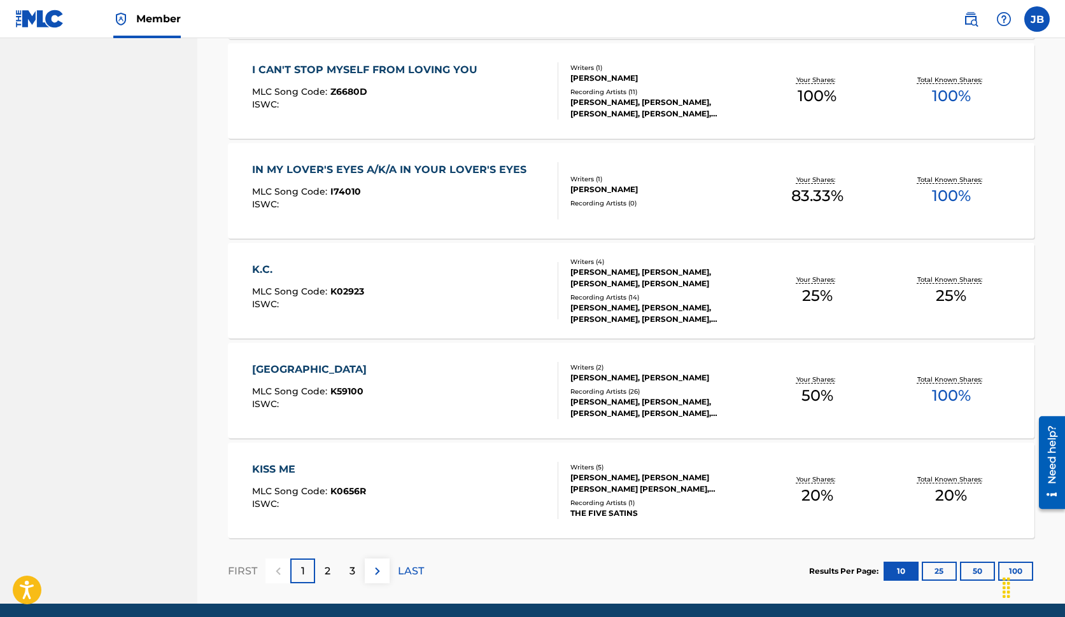
scroll to position [831, 0]
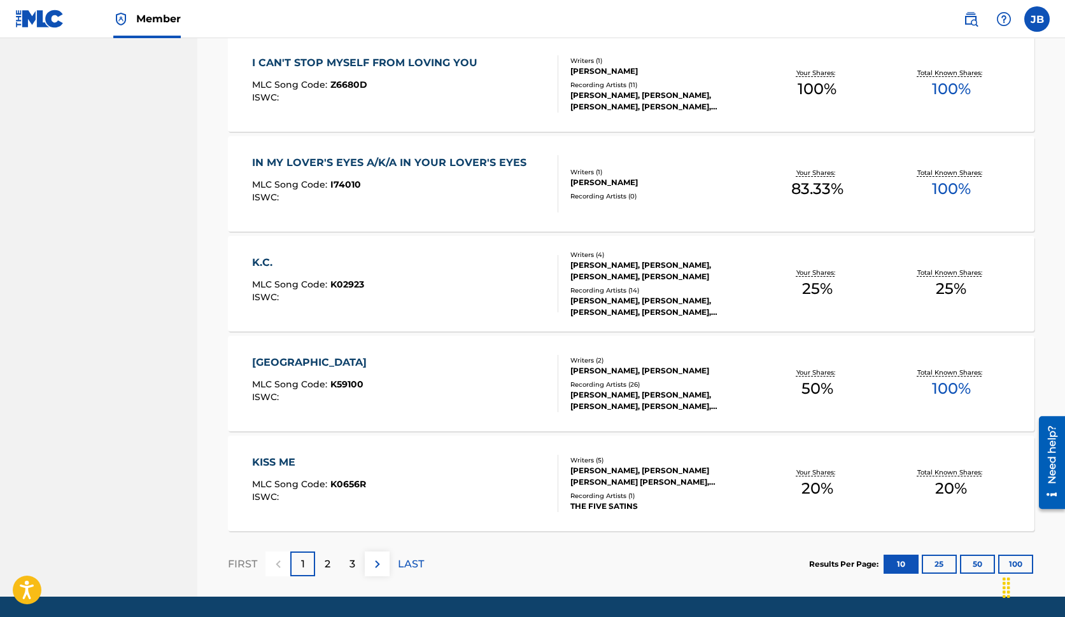
click at [332, 565] on div "2" at bounding box center [327, 564] width 25 height 25
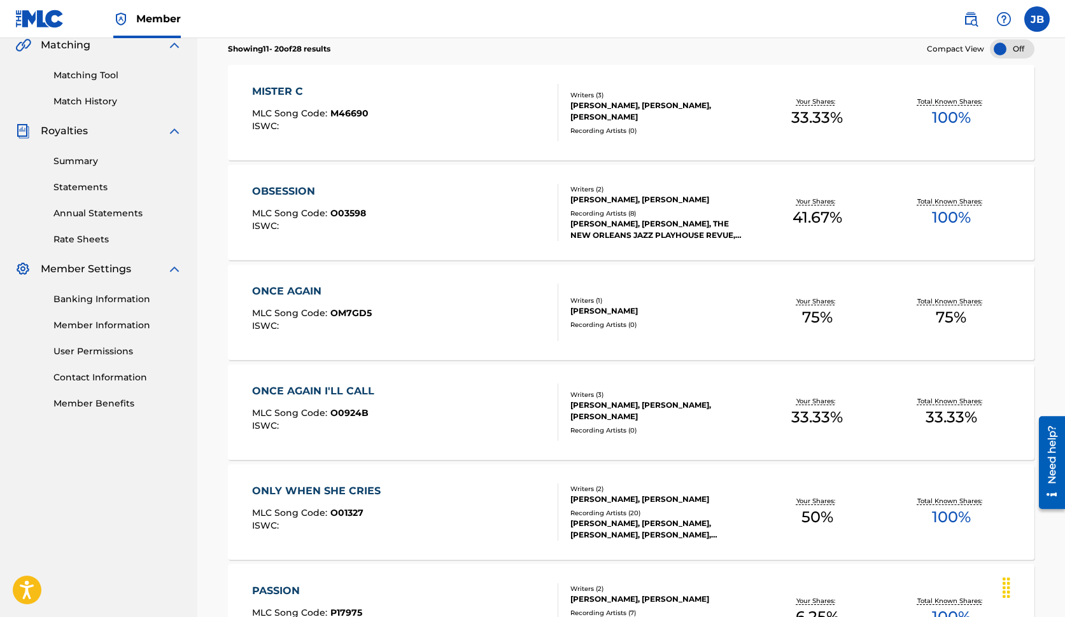
scroll to position [303, 0]
click at [956, 314] on span "75 %" at bounding box center [951, 317] width 31 height 23
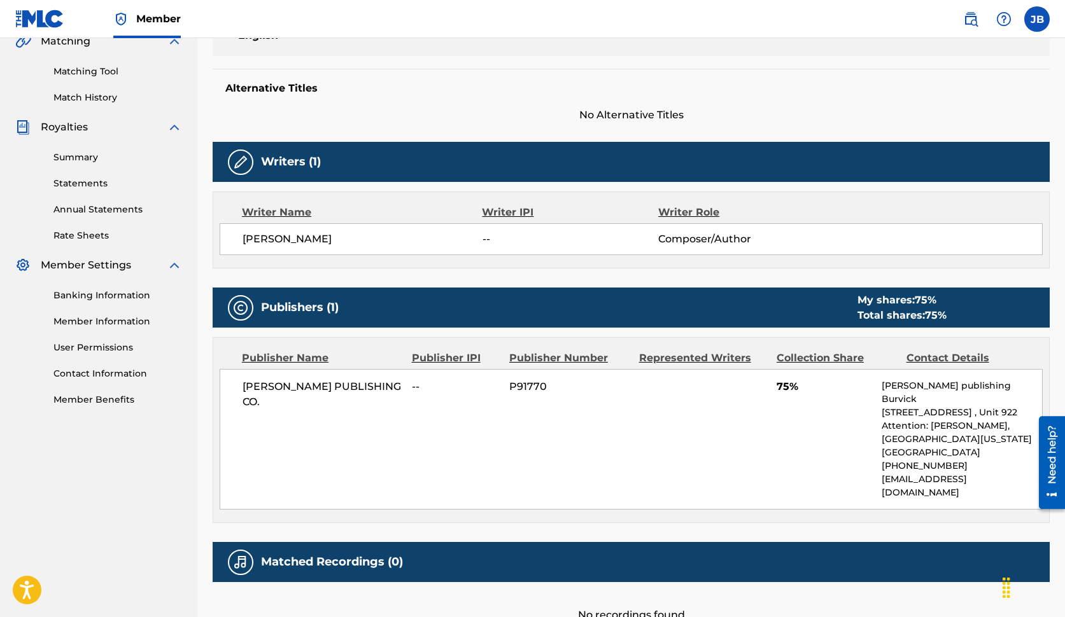
scroll to position [307, 0]
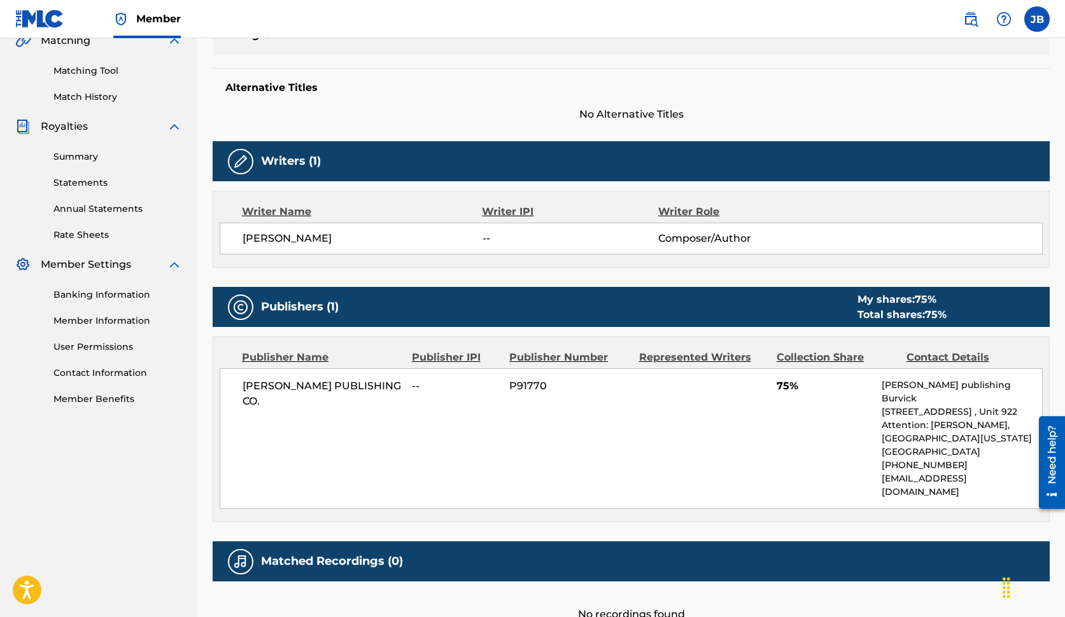
click at [999, 405] on p "[STREET_ADDRESS] , Unit 922 Attention: [PERSON_NAME]," at bounding box center [962, 418] width 160 height 27
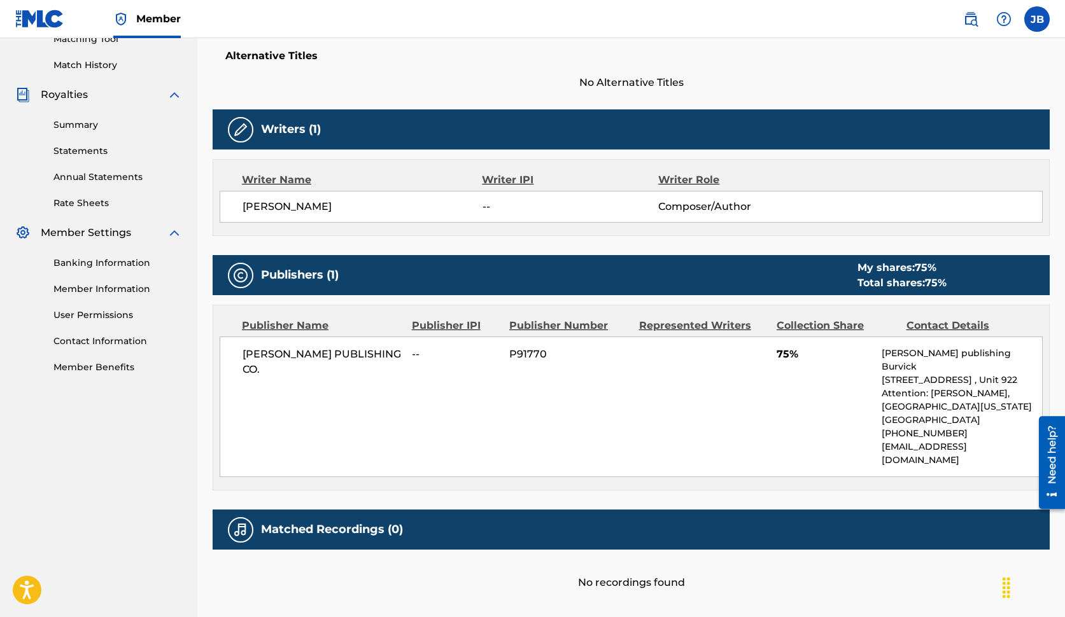
scroll to position [338, 0]
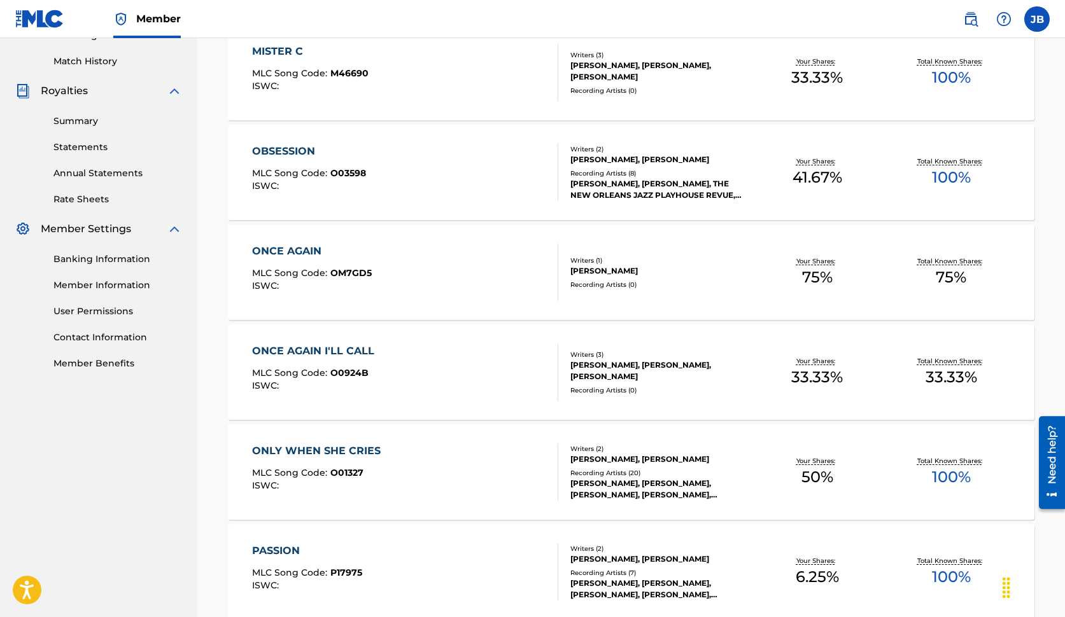
scroll to position [348, 0]
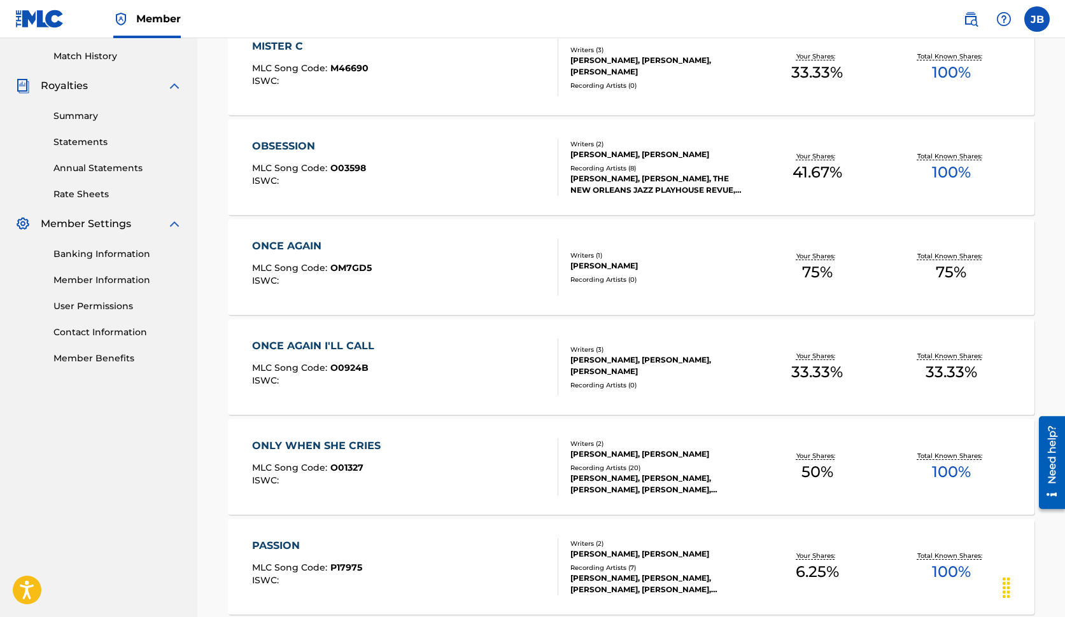
click at [927, 267] on div "Total Known Shares: 75 %" at bounding box center [951, 267] width 134 height 39
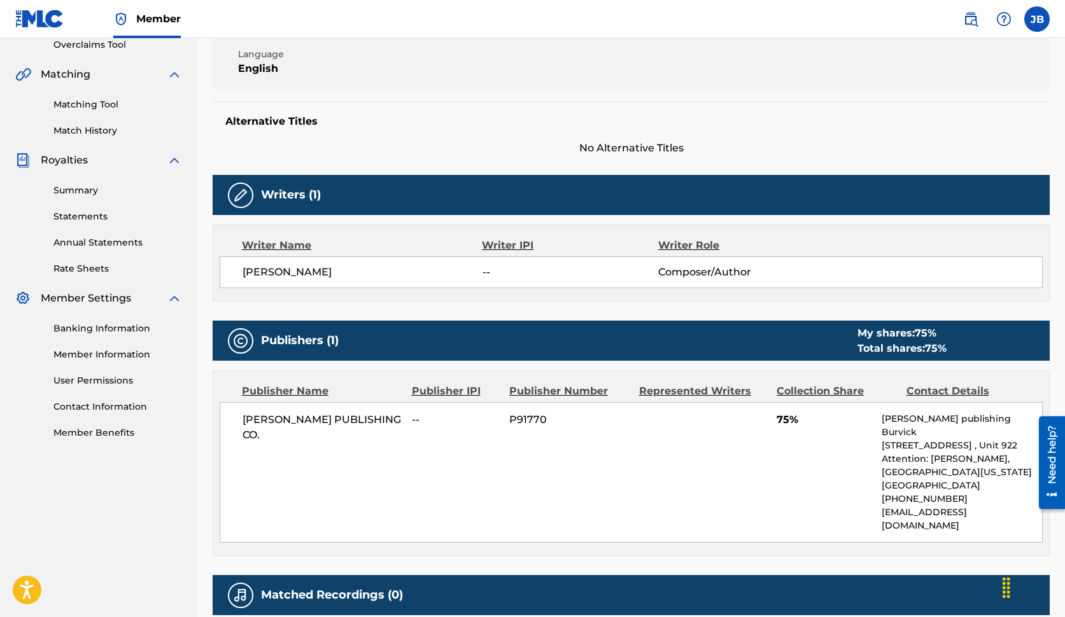
scroll to position [276, 0]
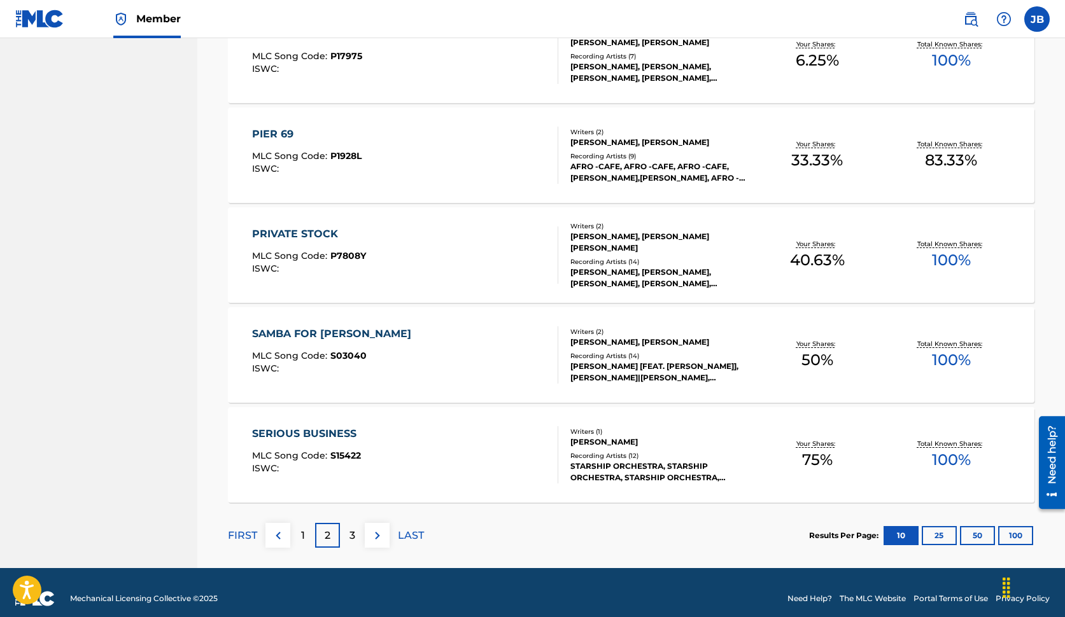
scroll to position [861, 0]
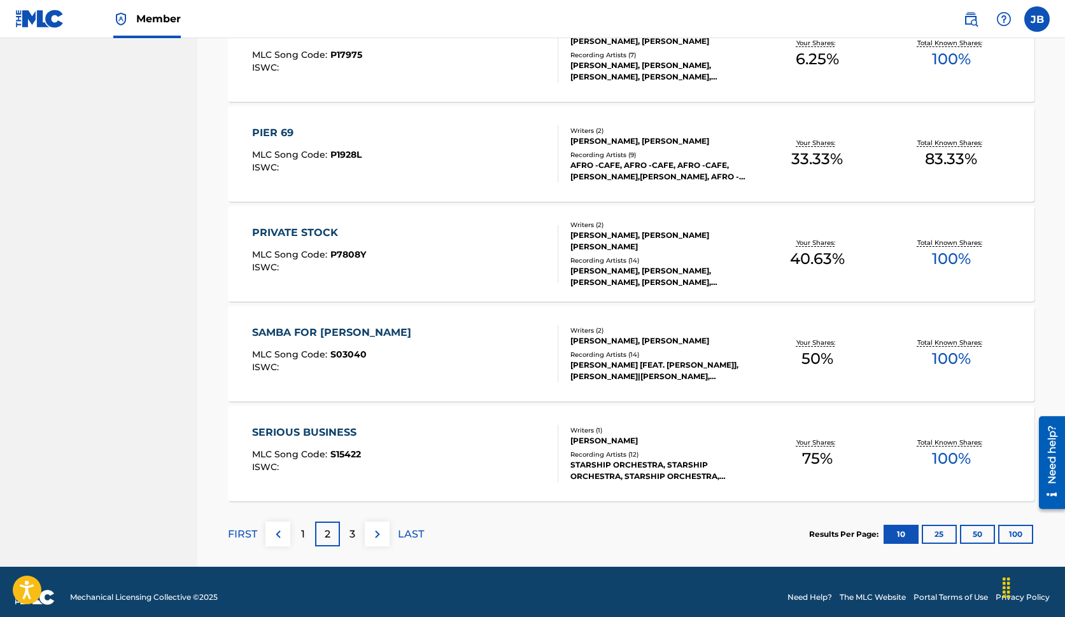
click at [948, 254] on span "100 %" at bounding box center [951, 259] width 39 height 23
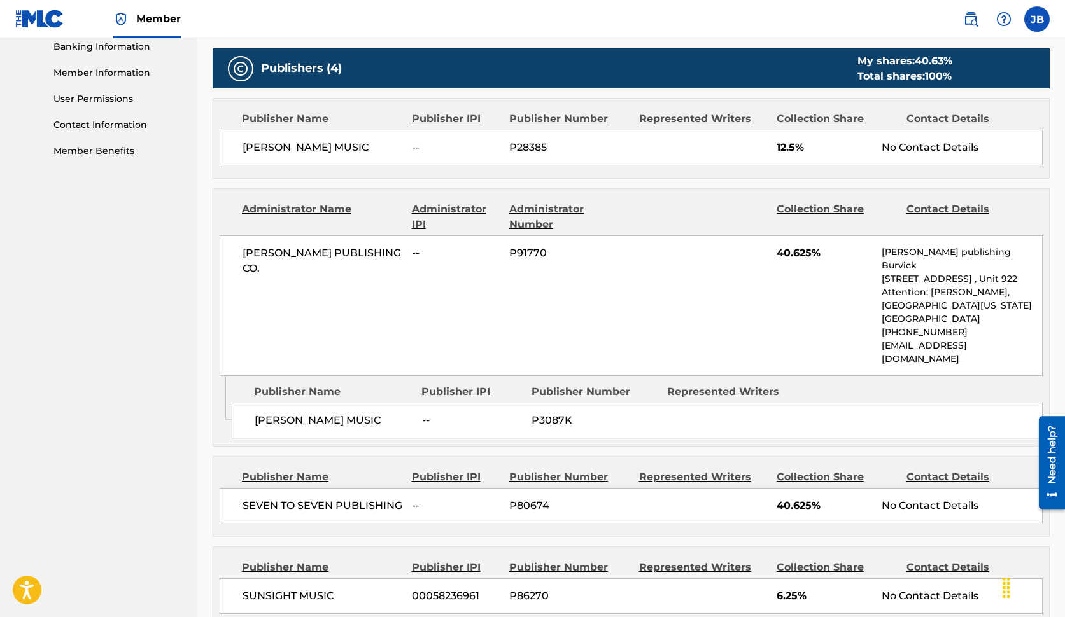
scroll to position [556, 0]
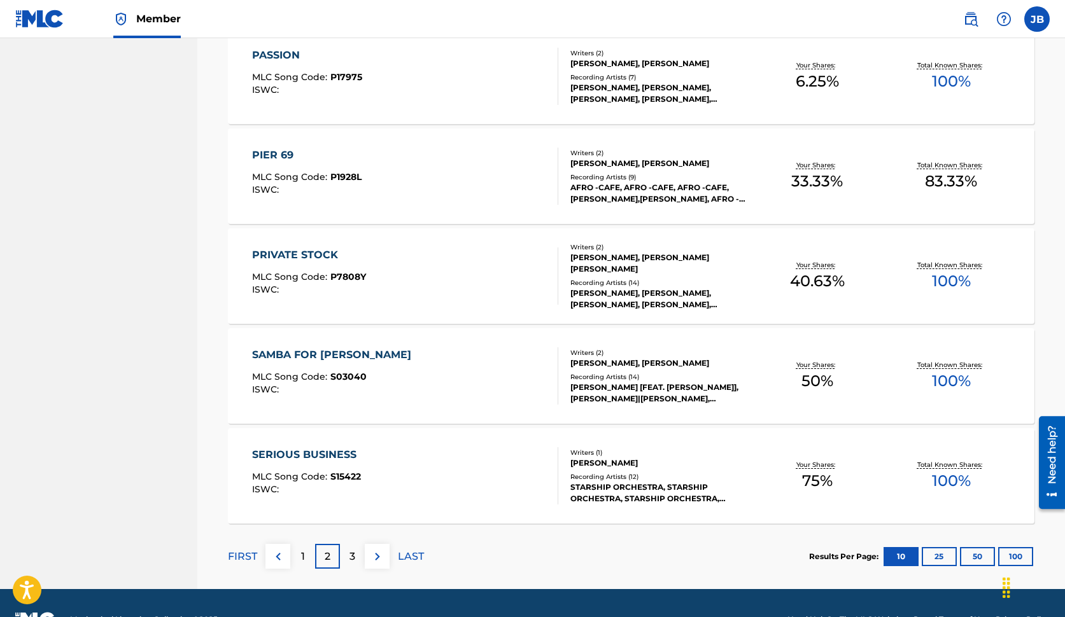
scroll to position [871, 0]
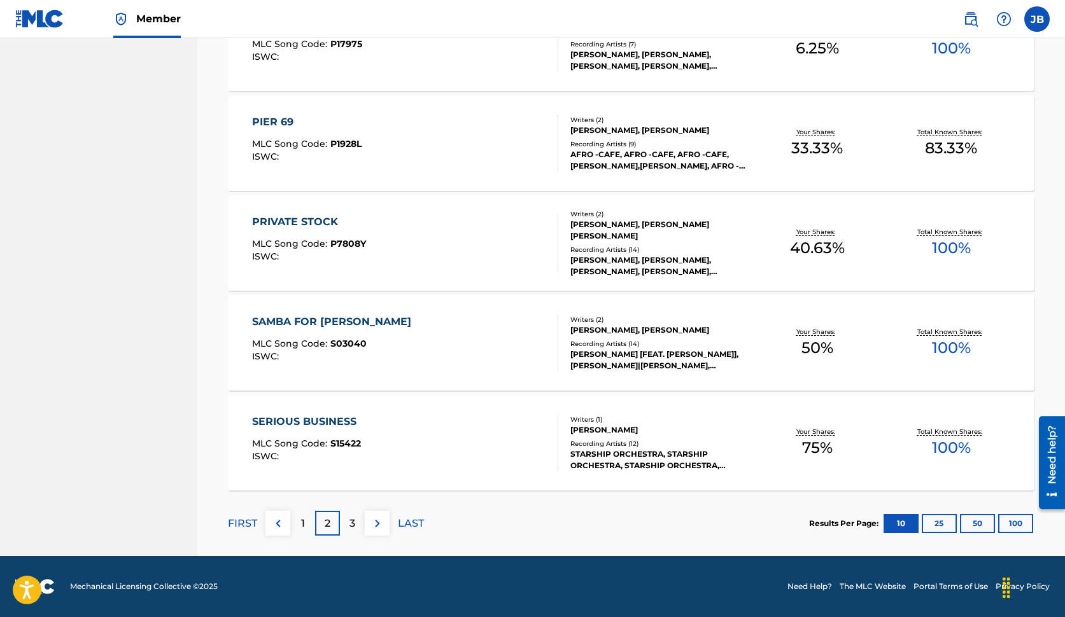
click at [961, 342] on span "100 %" at bounding box center [951, 348] width 39 height 23
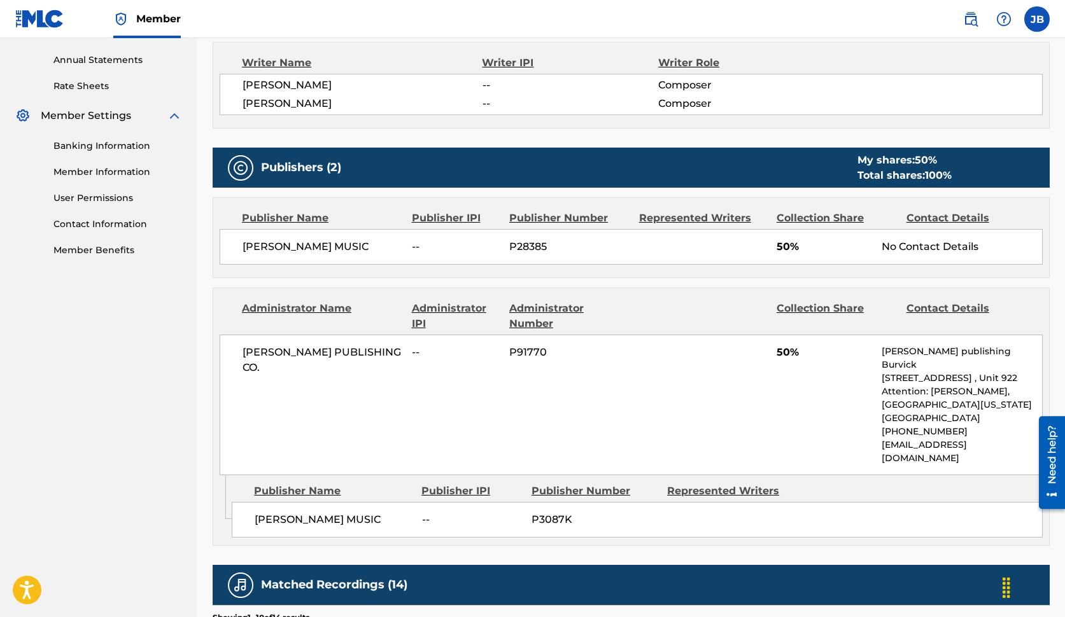
scroll to position [453, 0]
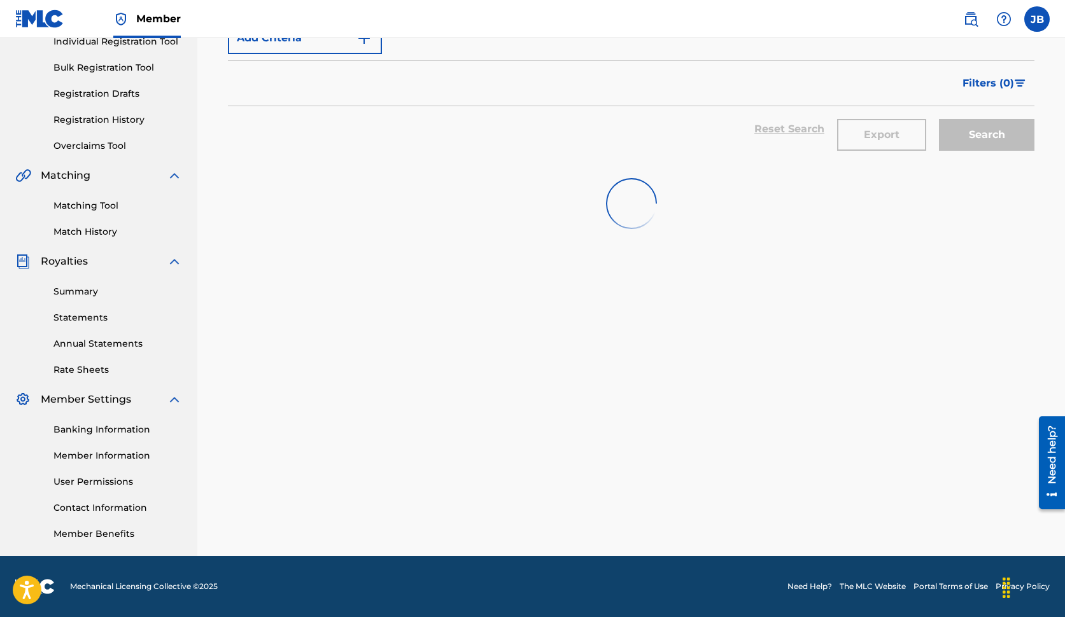
scroll to position [838, 0]
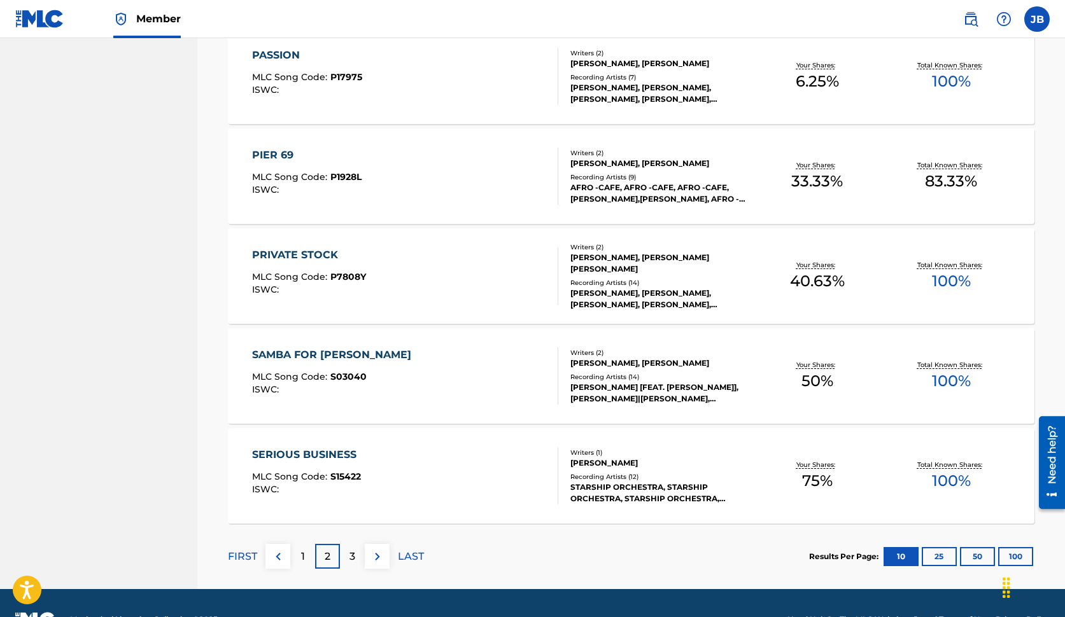
click at [409, 555] on p "LAST" at bounding box center [411, 556] width 26 height 15
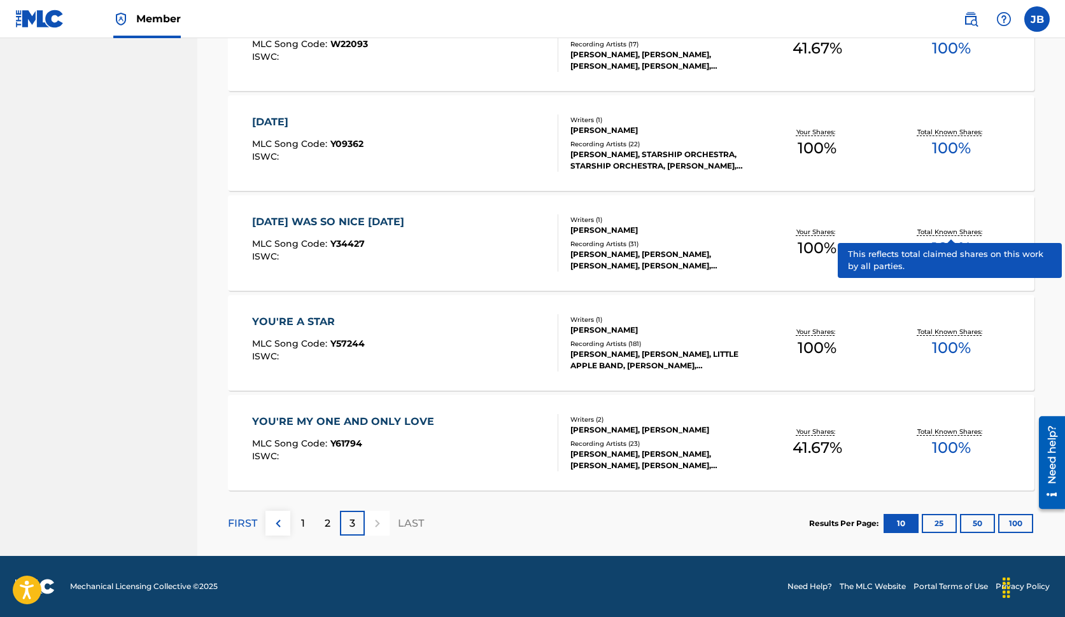
scroll to position [672, 0]
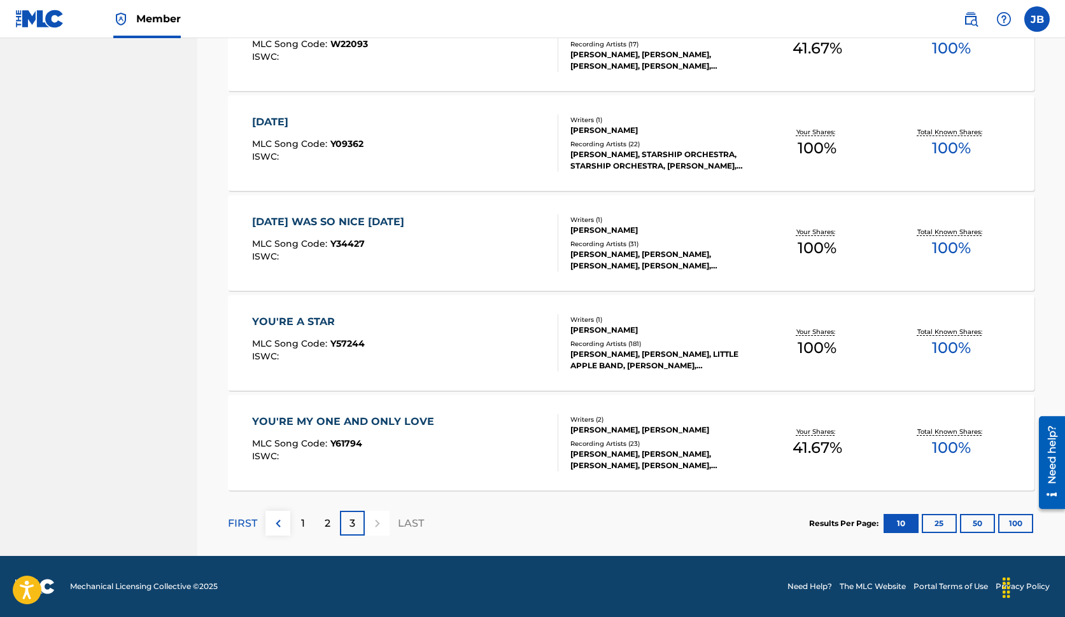
click at [899, 150] on div "Total Known Shares: 100 %" at bounding box center [951, 143] width 134 height 39
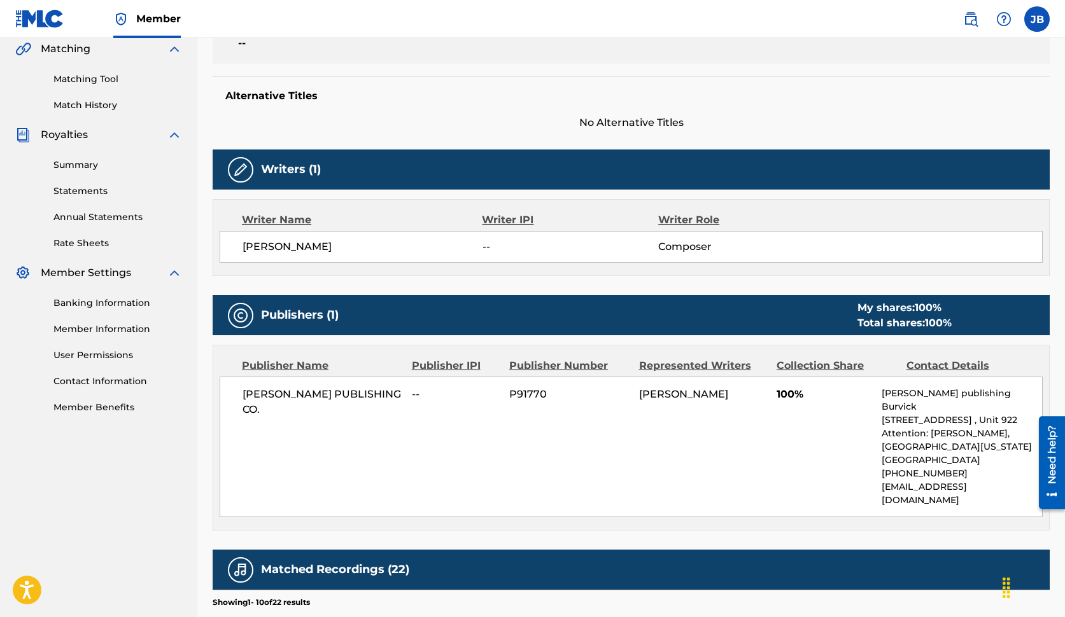
scroll to position [302, 0]
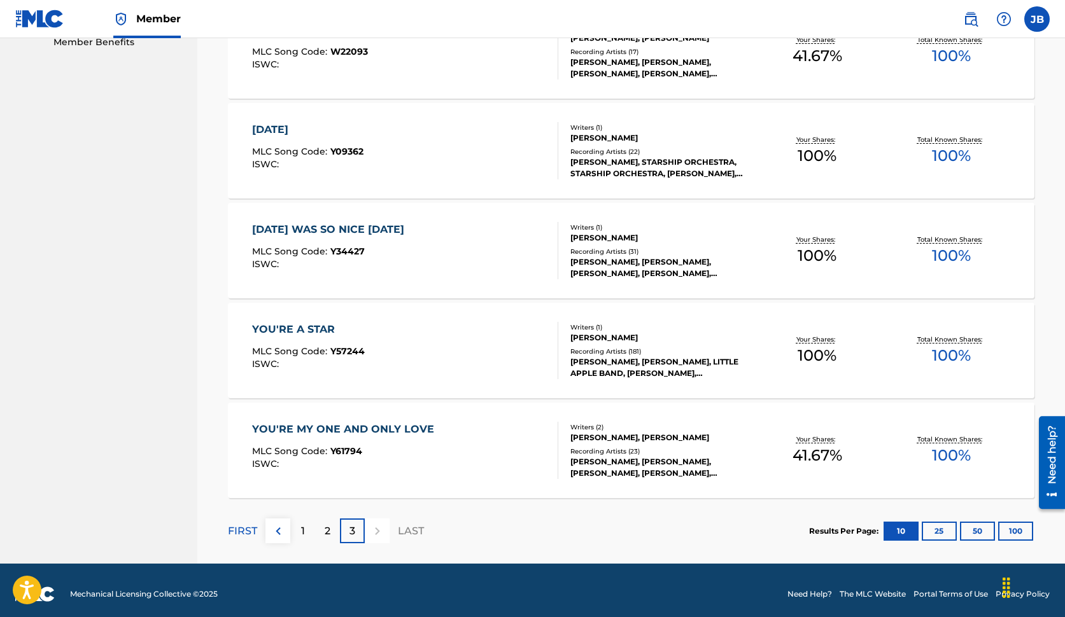
scroll to position [672, 0]
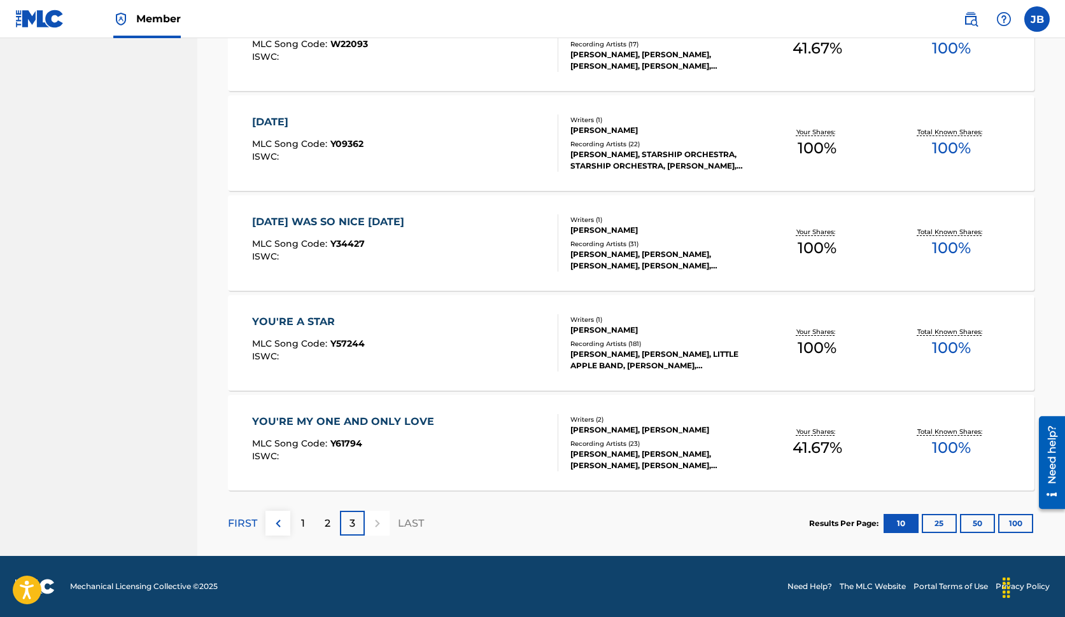
click at [698, 246] on div "Recording Artists ( 31 )" at bounding box center [659, 244] width 179 height 10
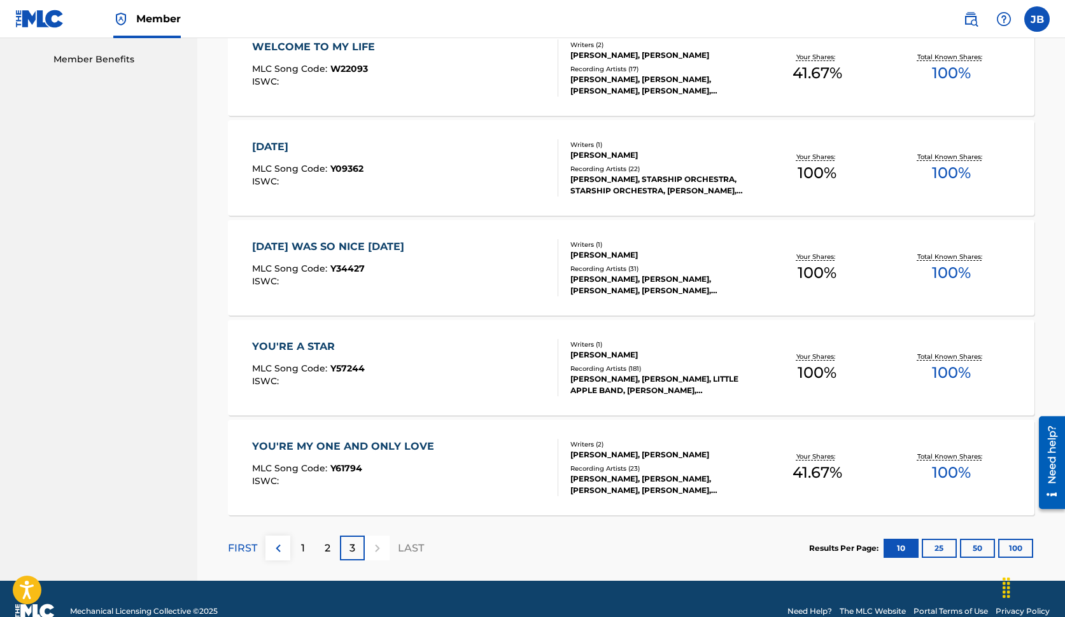
scroll to position [672, 0]
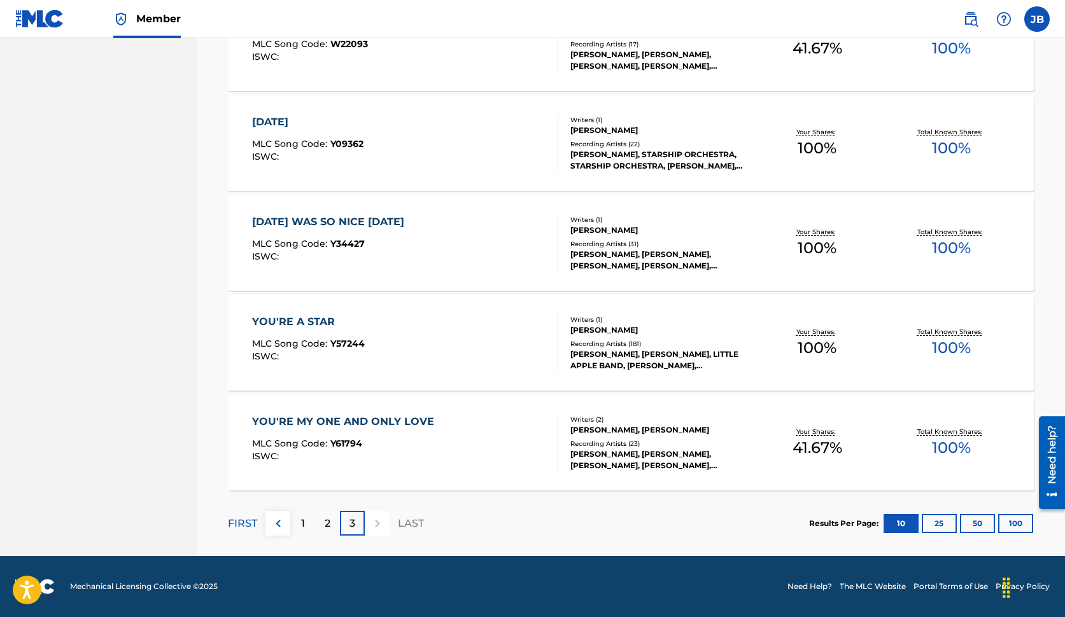
click at [323, 523] on div "2" at bounding box center [327, 523] width 25 height 25
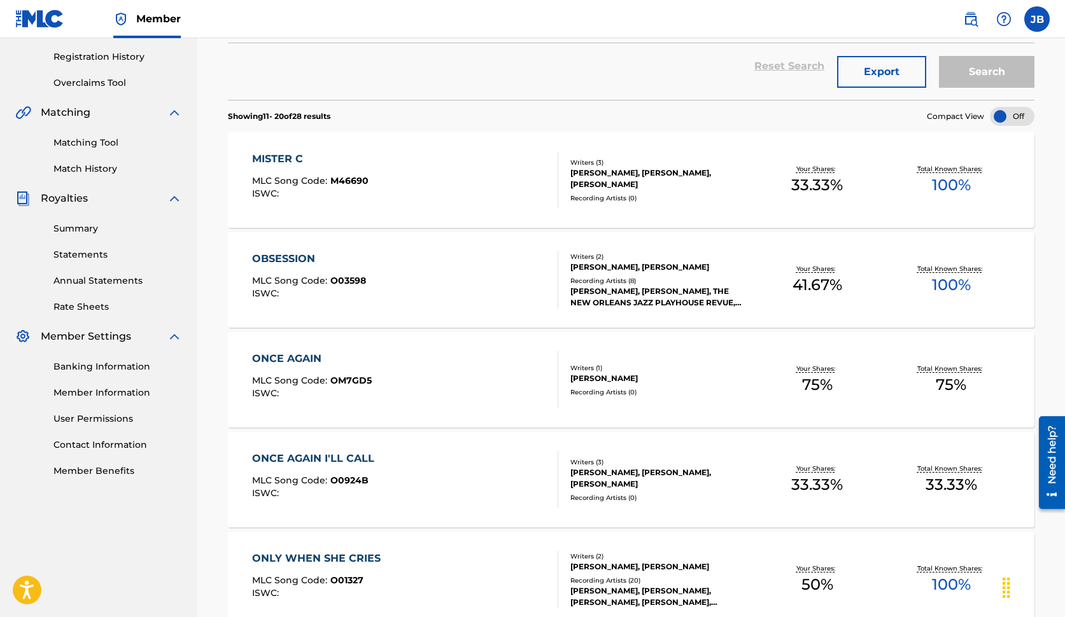
scroll to position [237, 0]
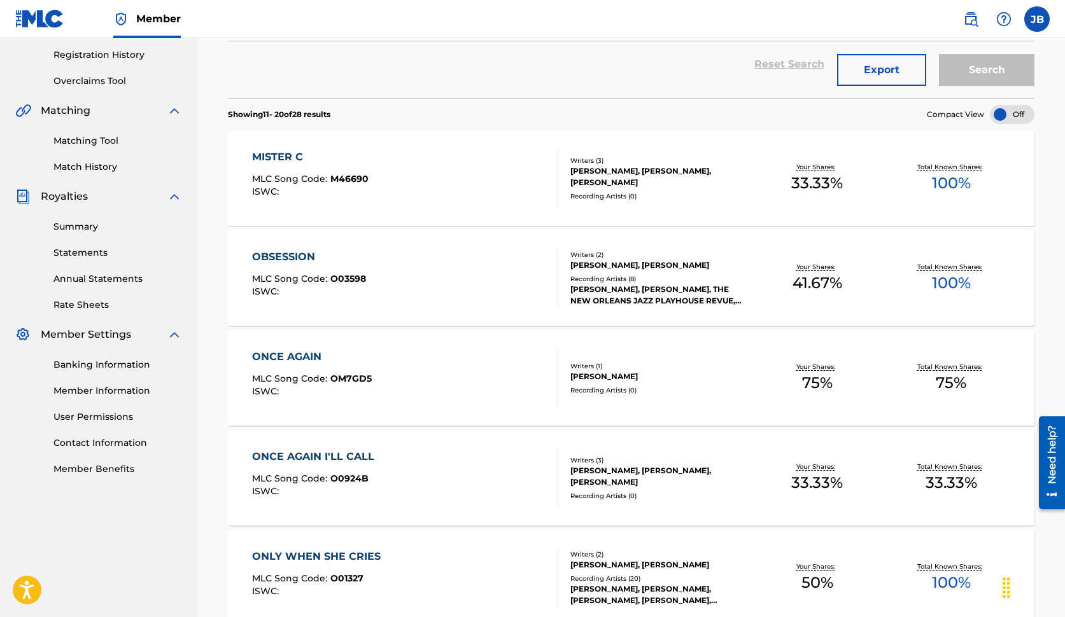
click at [813, 380] on span "75 %" at bounding box center [817, 383] width 31 height 23
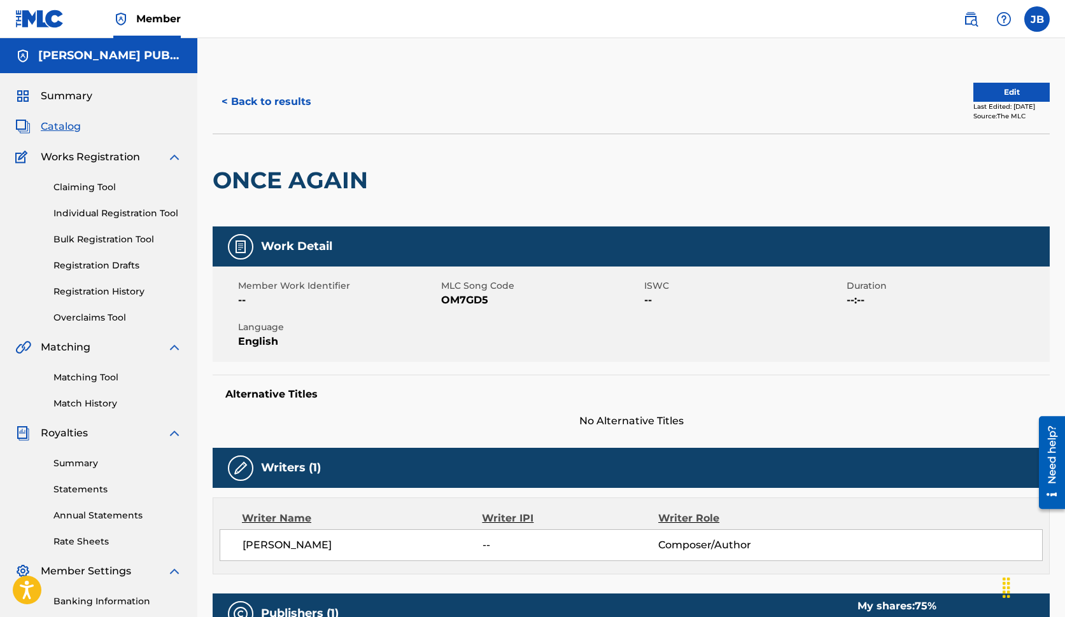
click at [123, 214] on link "Individual Registration Tool" at bounding box center [117, 213] width 129 height 13
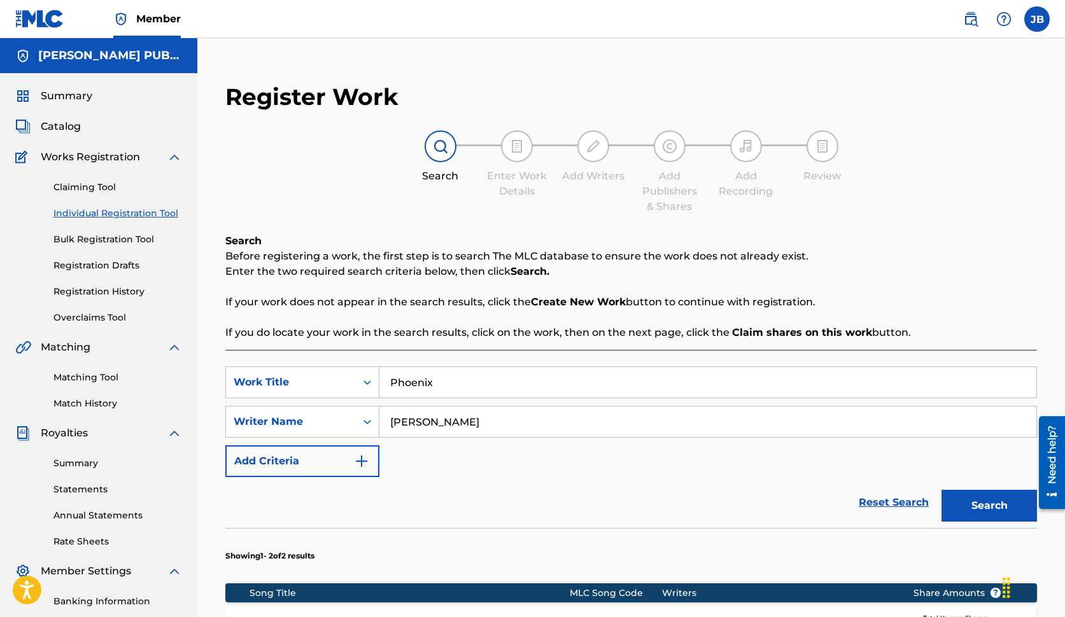
click at [1002, 498] on button "Search" at bounding box center [988, 506] width 95 height 32
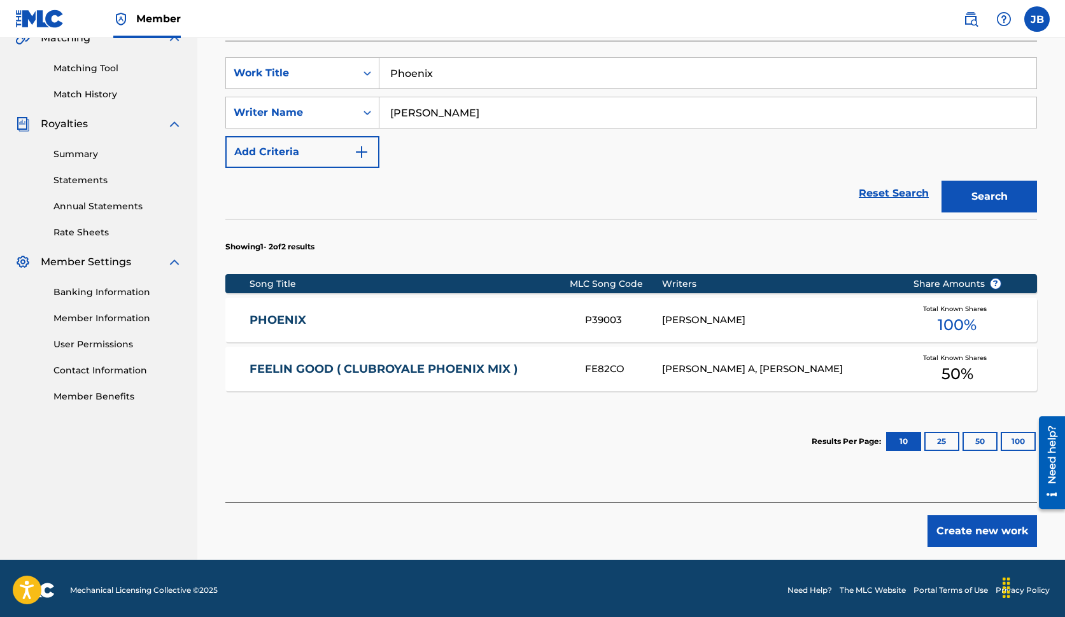
scroll to position [313, 0]
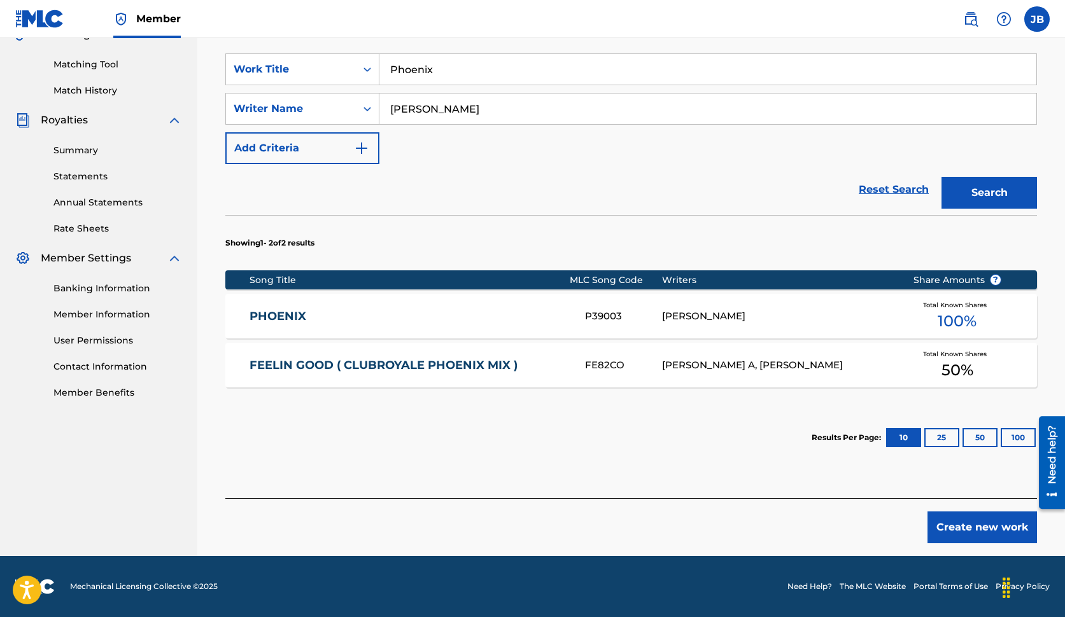
click at [938, 440] on button "25" at bounding box center [941, 437] width 35 height 19
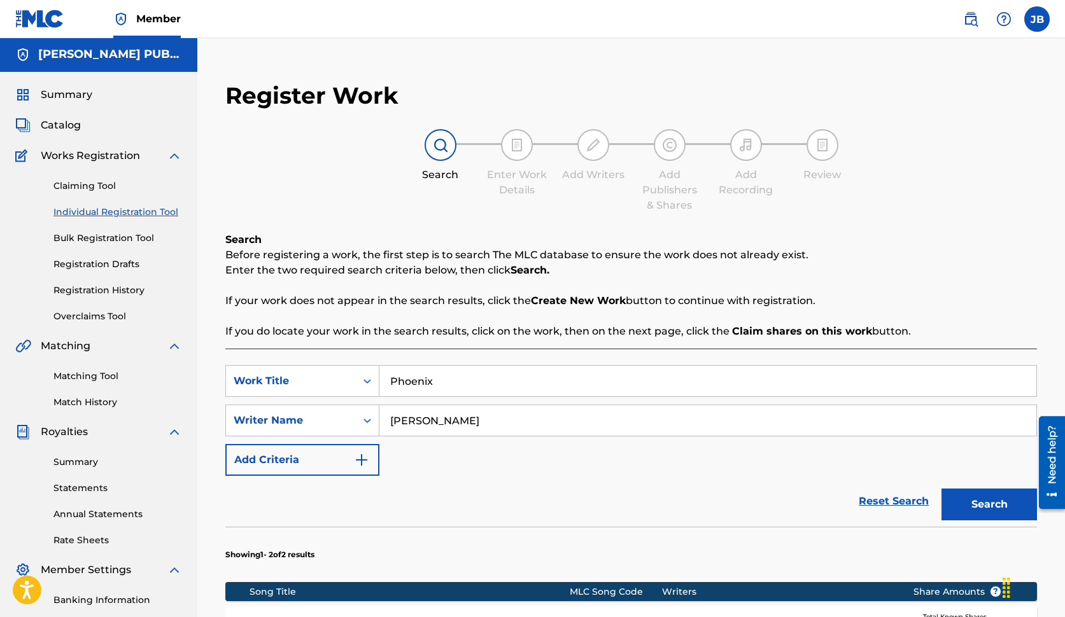
scroll to position [0, 0]
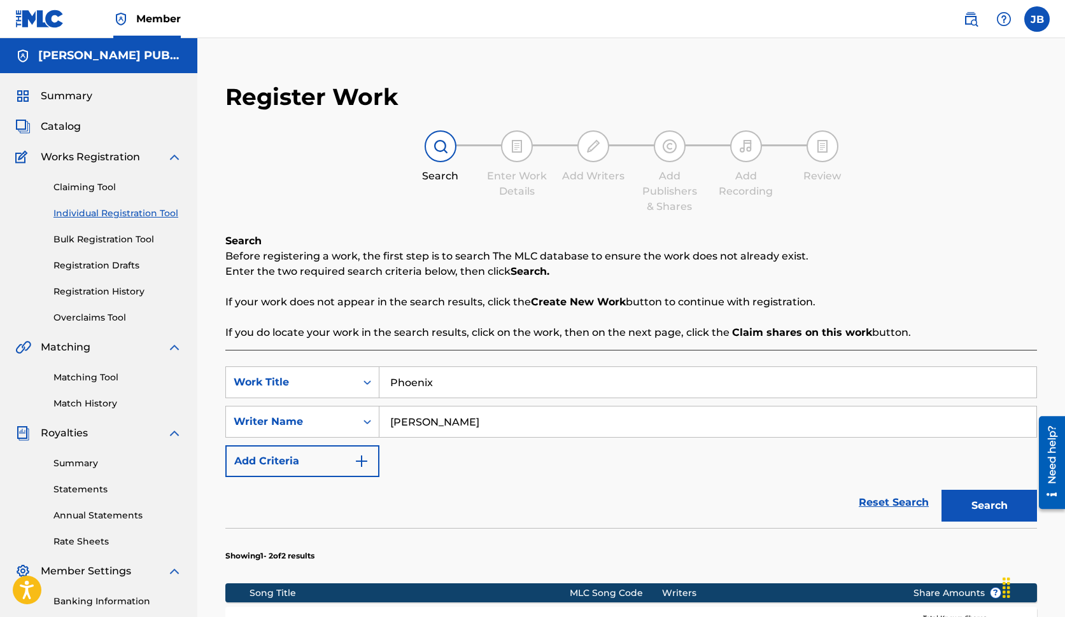
click at [106, 183] on link "Claiming Tool" at bounding box center [117, 187] width 129 height 13
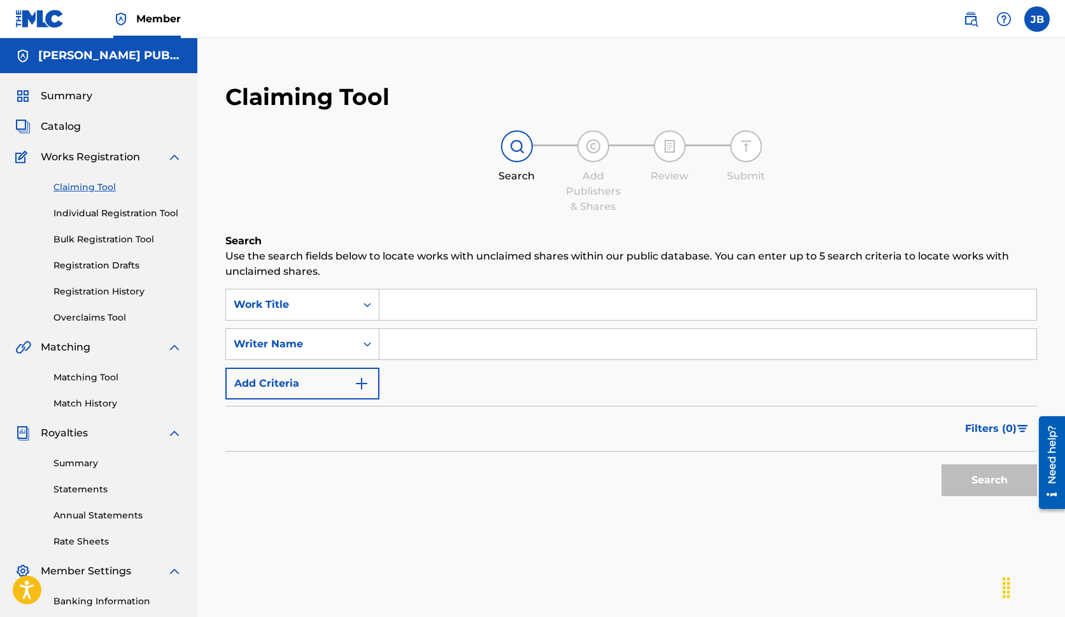
click at [104, 213] on link "Individual Registration Tool" at bounding box center [117, 213] width 129 height 13
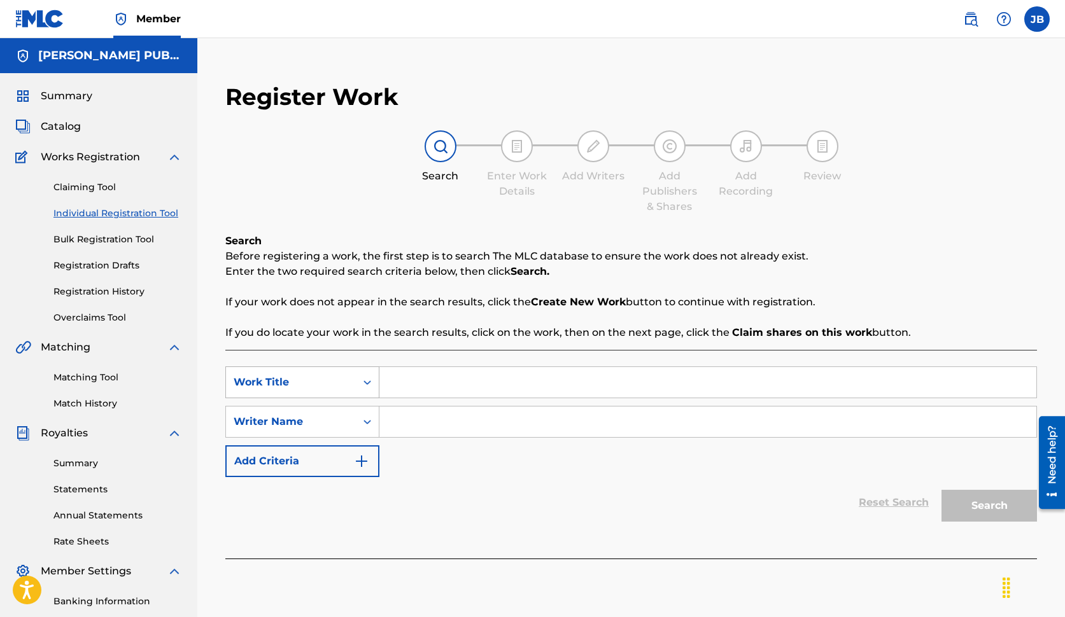
click at [369, 384] on icon "Search Form" at bounding box center [367, 383] width 8 height 4
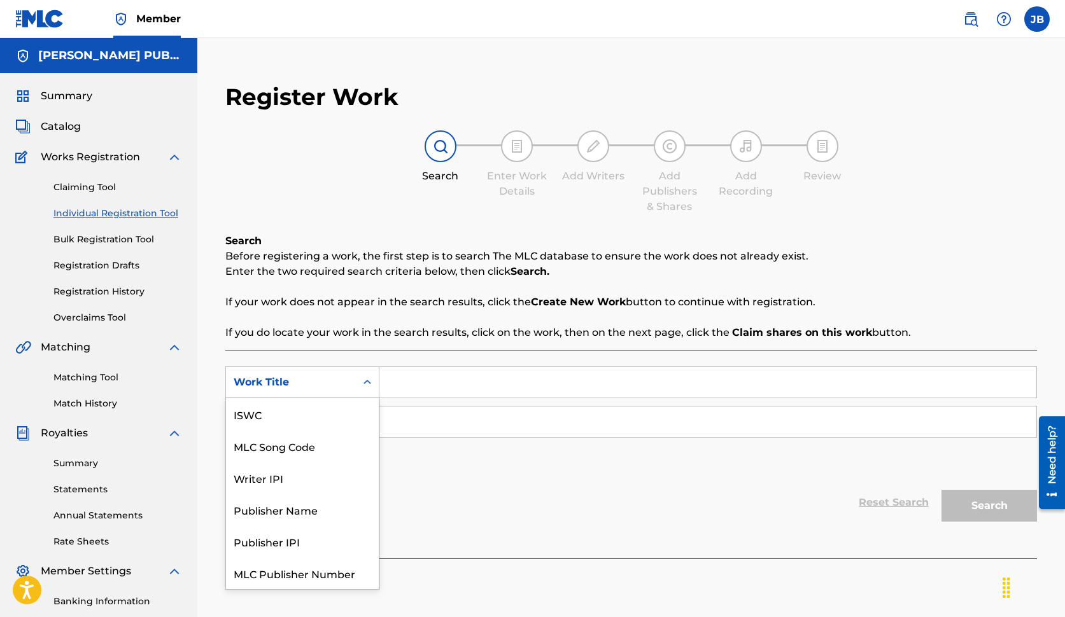
scroll to position [32, 0]
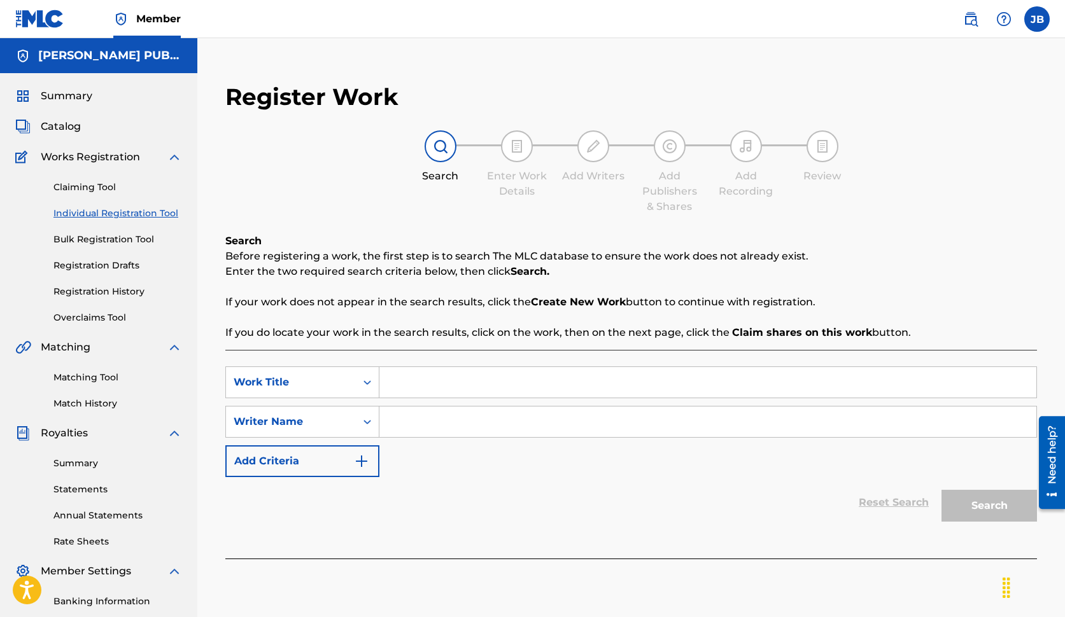
click at [469, 383] on input "Search Form" at bounding box center [707, 382] width 657 height 31
type input "Phoenix"
click at [477, 422] on input "Search Form" at bounding box center [707, 422] width 657 height 31
type input "[PERSON_NAME]"
click at [976, 510] on button "Search" at bounding box center [988, 506] width 95 height 32
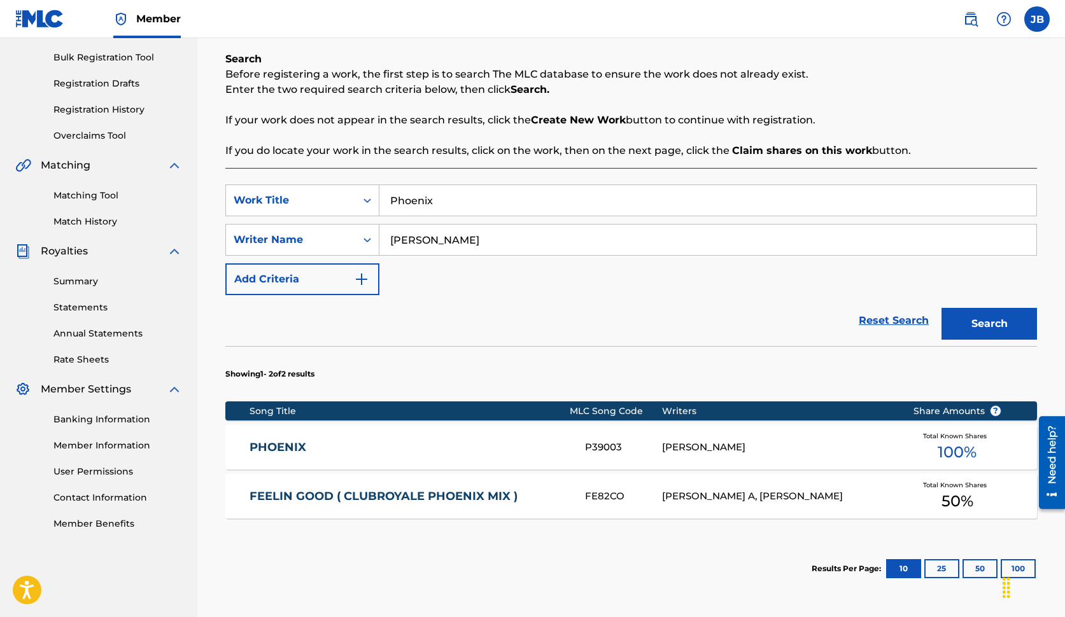
scroll to position [181, 0]
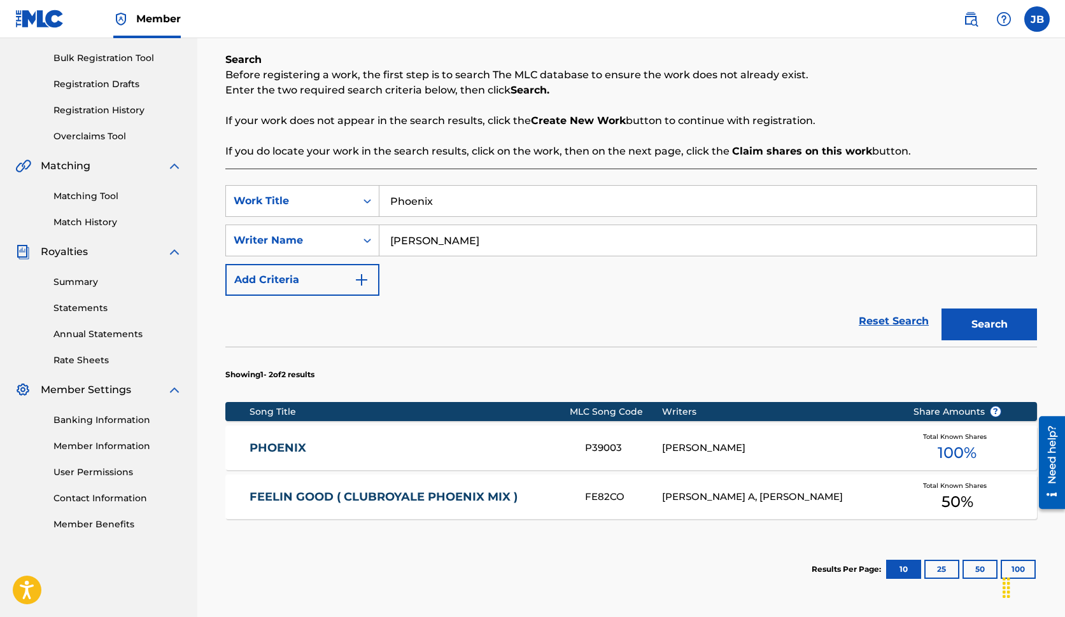
click at [362, 278] on img "Search Form" at bounding box center [361, 279] width 15 height 15
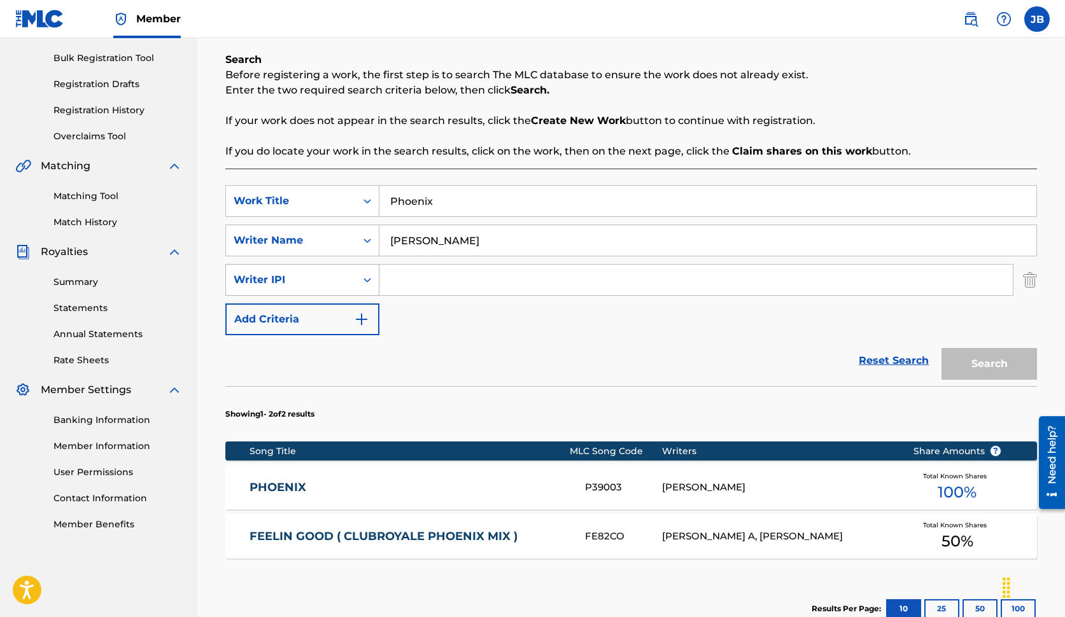
click at [369, 279] on icon "Search Form" at bounding box center [367, 280] width 8 height 4
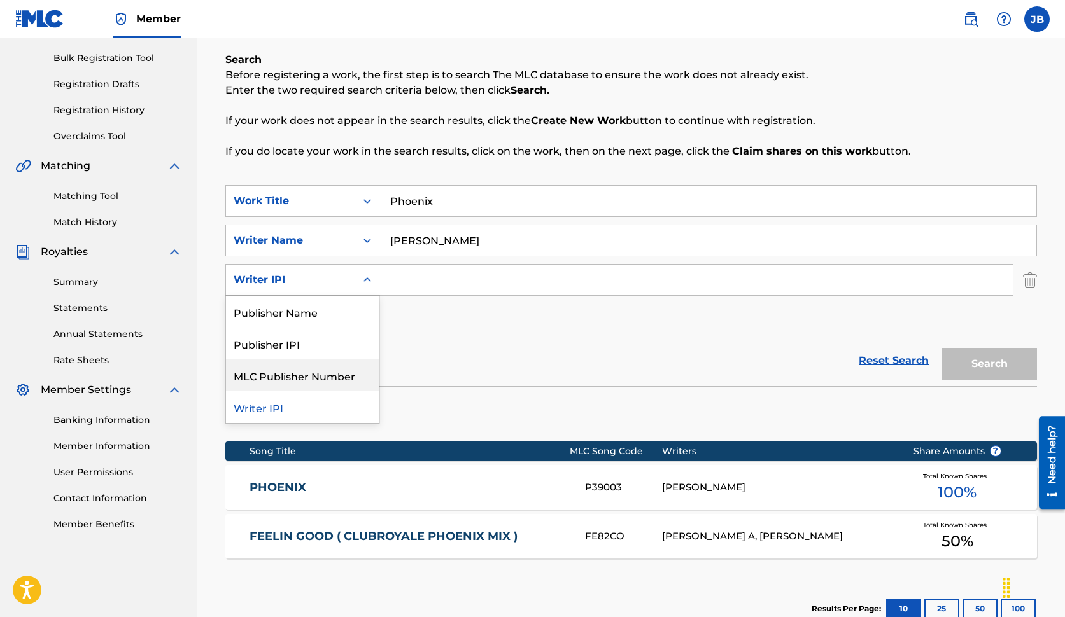
click at [296, 373] on div "MLC Publisher Number" at bounding box center [302, 376] width 153 height 32
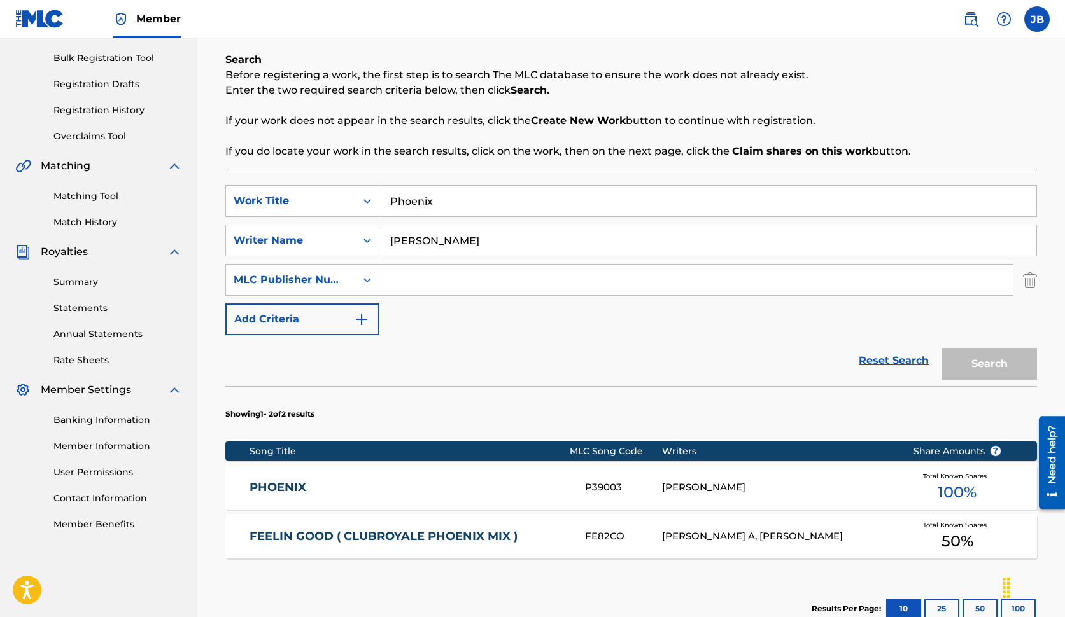
click at [365, 322] on img "Search Form" at bounding box center [361, 319] width 15 height 15
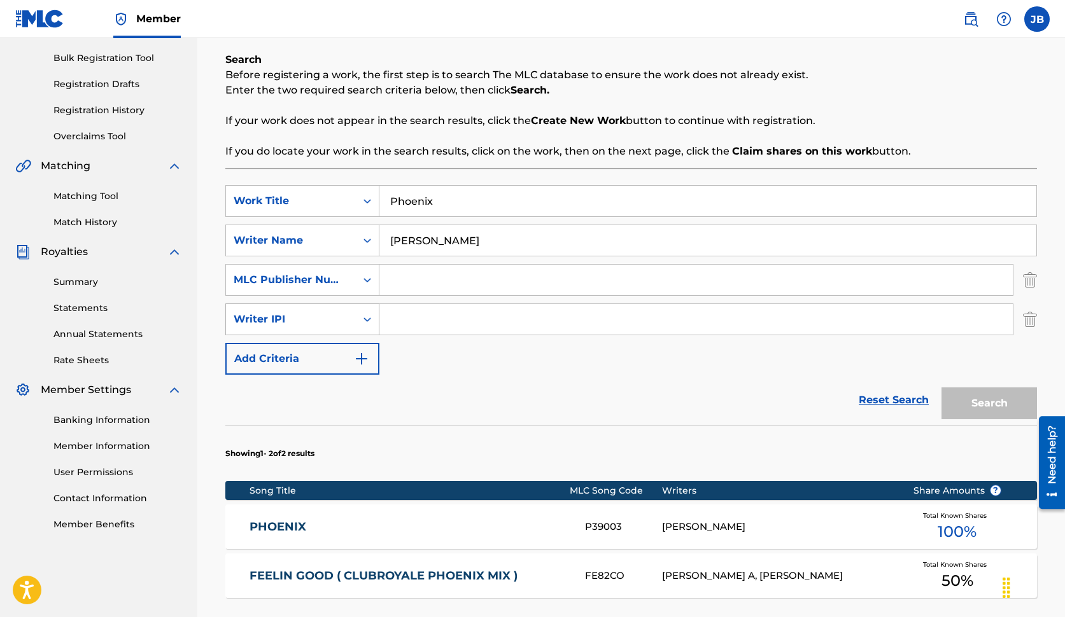
click at [366, 322] on icon "Search Form" at bounding box center [367, 319] width 13 height 13
click at [368, 276] on icon "Search Form" at bounding box center [367, 280] width 13 height 13
click at [367, 279] on icon "Search Form" at bounding box center [367, 280] width 13 height 13
click at [361, 356] on img "Search Form" at bounding box center [361, 358] width 15 height 15
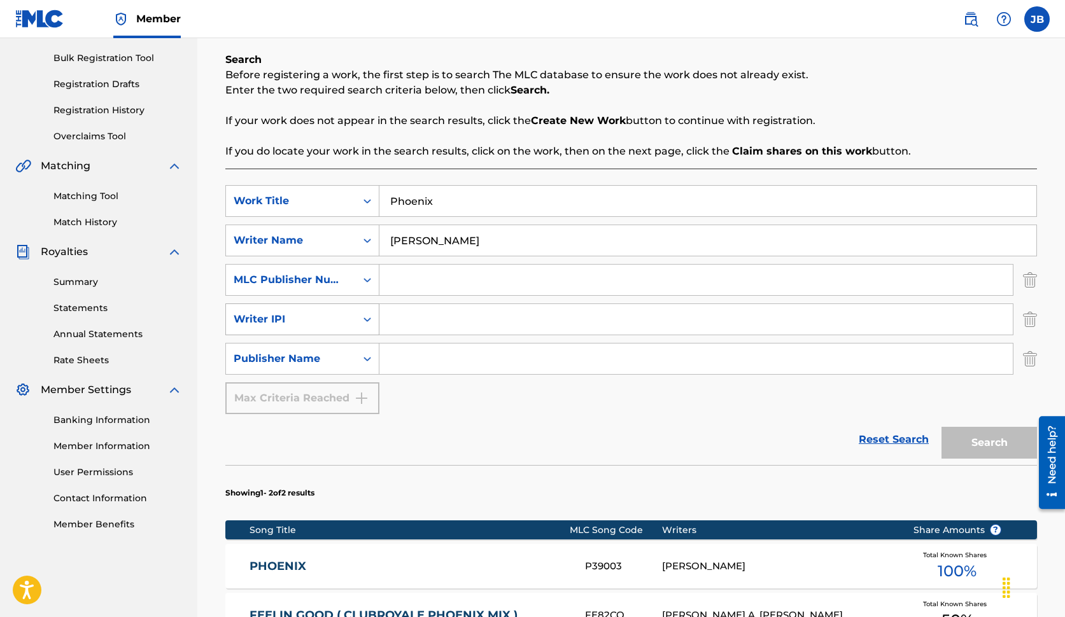
click at [370, 320] on icon "Search Form" at bounding box center [367, 319] width 13 height 13
click at [342, 351] on div "Publisher IPI" at bounding box center [302, 351] width 153 height 32
click at [367, 320] on icon "Search Form" at bounding box center [367, 319] width 13 height 13
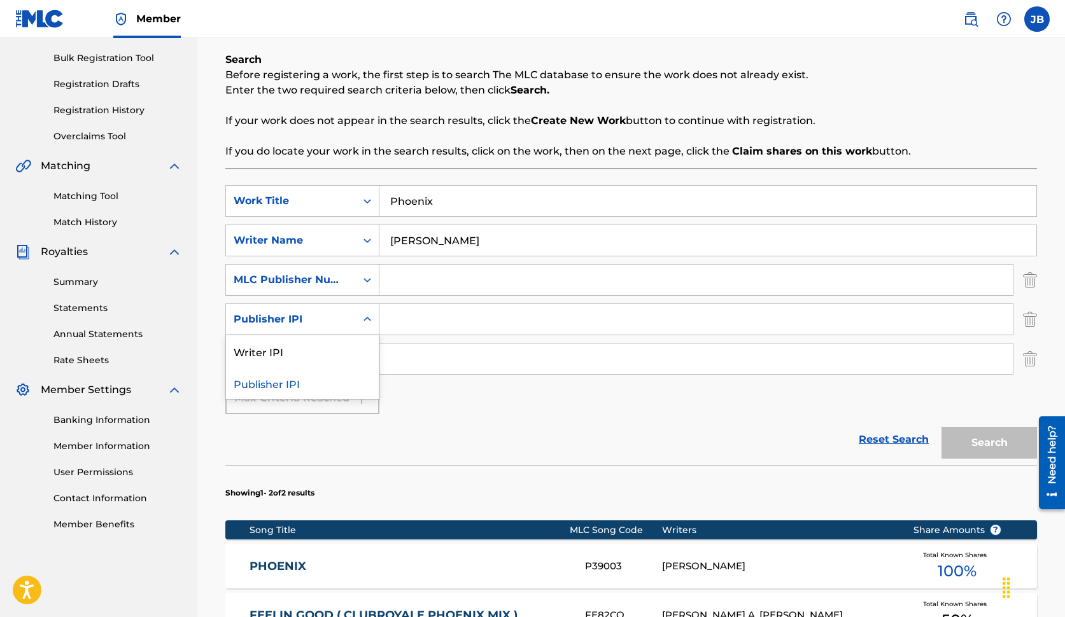
click at [260, 381] on div "Publisher IPI" at bounding box center [302, 383] width 153 height 32
click at [323, 282] on div "MLC Publisher Number" at bounding box center [291, 279] width 115 height 15
click at [330, 279] on div "MLC Publisher Number" at bounding box center [291, 279] width 115 height 15
click at [331, 279] on div "MLC Publisher Number" at bounding box center [291, 279] width 115 height 15
click at [275, 343] on div "MLC Publisher Number" at bounding box center [302, 344] width 153 height 32
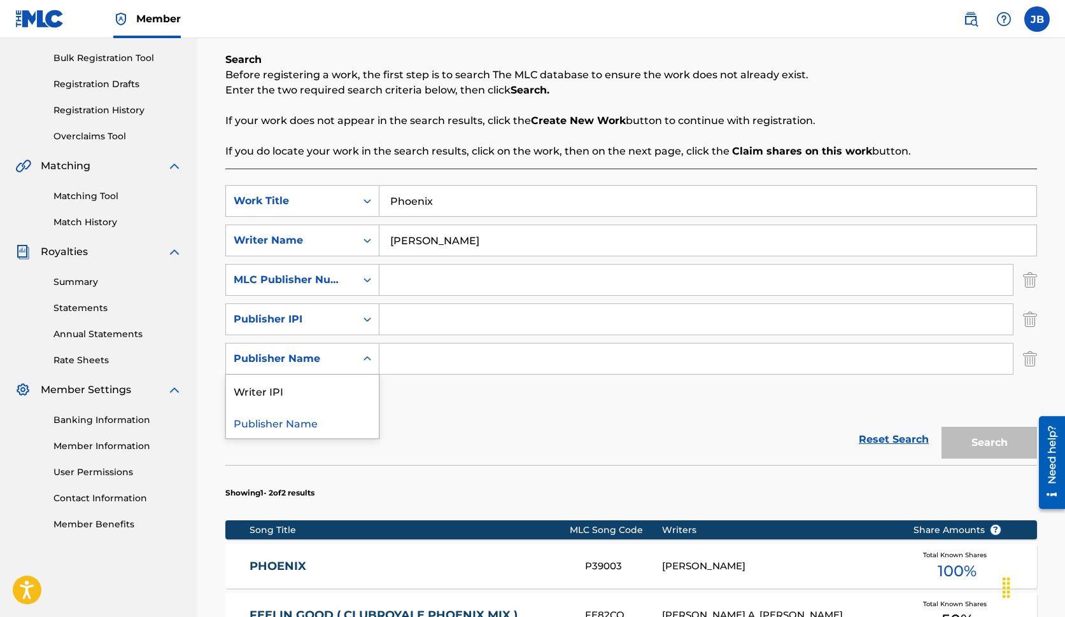
click at [293, 358] on div "Publisher Name" at bounding box center [291, 358] width 115 height 15
click at [272, 423] on div "Publisher Name" at bounding box center [302, 423] width 153 height 32
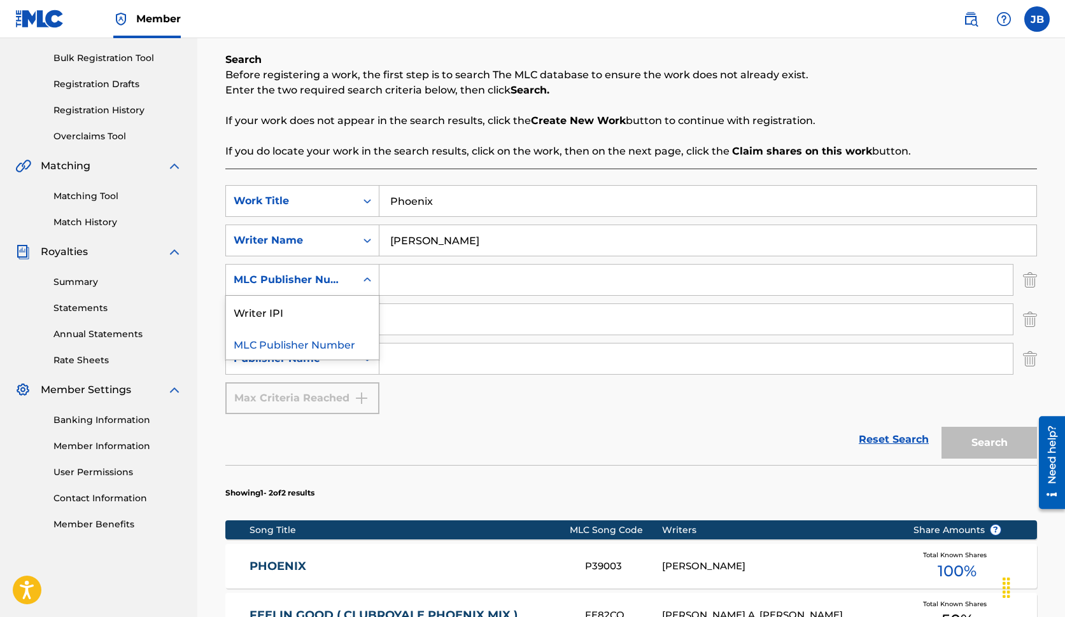
click at [369, 280] on icon "Search Form" at bounding box center [367, 280] width 8 height 4
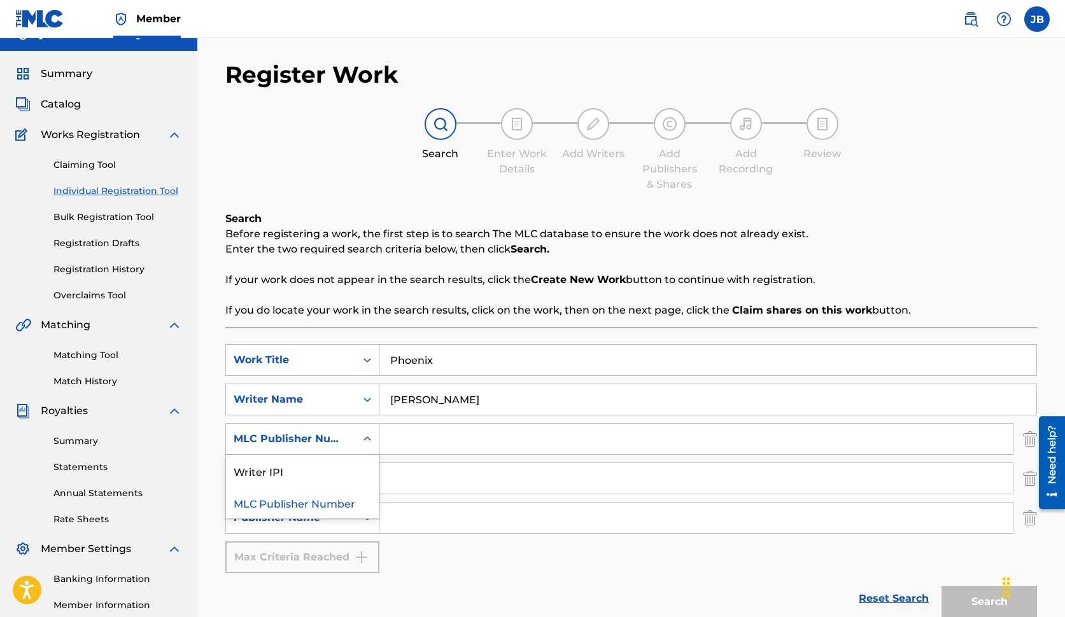
scroll to position [34, 0]
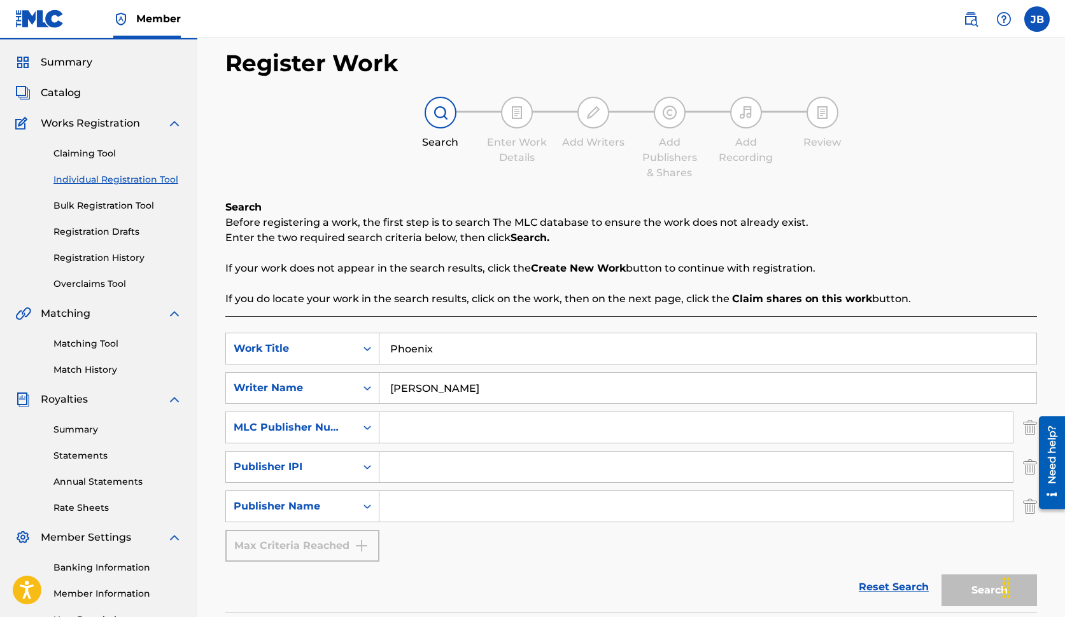
click at [344, 428] on div "MLC Publisher Number" at bounding box center [291, 427] width 115 height 15
click at [91, 231] on link "Registration Drafts" at bounding box center [117, 231] width 129 height 13
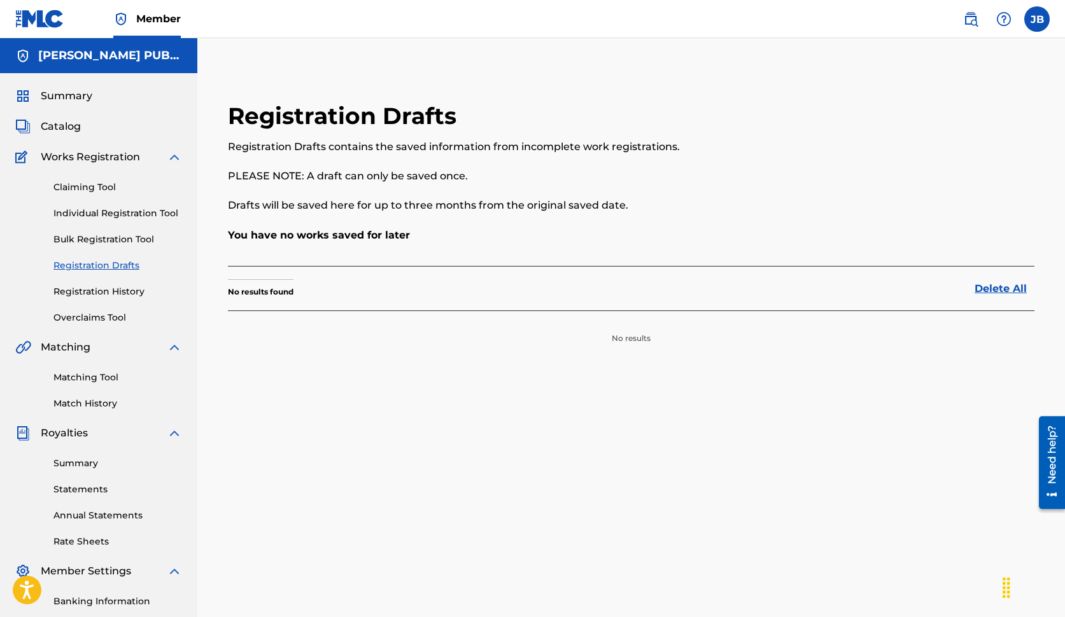
click at [88, 291] on link "Registration History" at bounding box center [117, 291] width 129 height 13
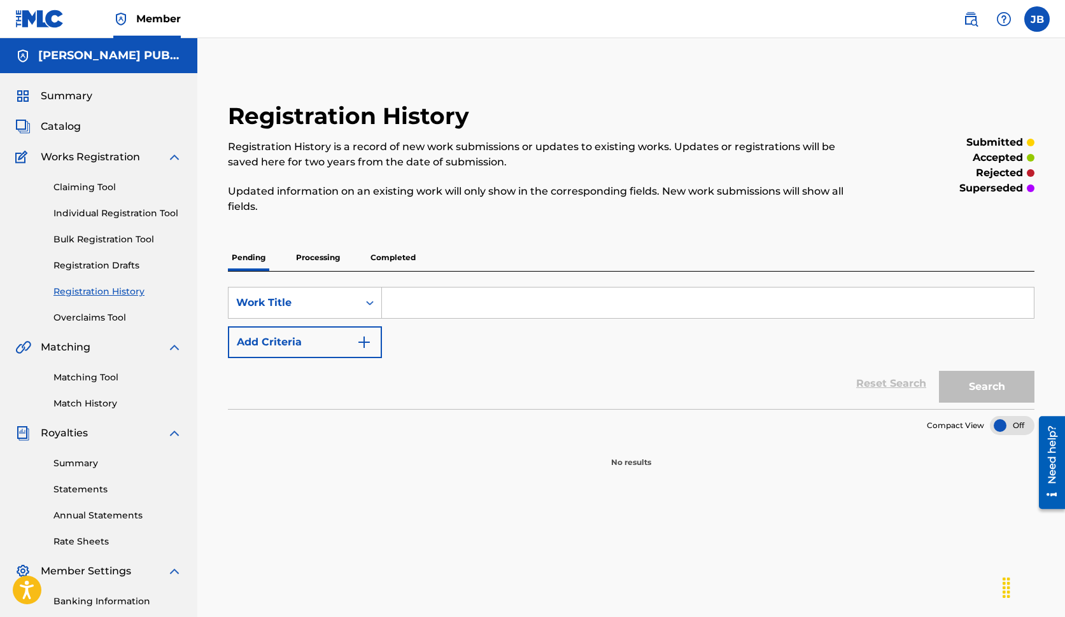
click at [332, 255] on p "Processing" at bounding box center [318, 257] width 52 height 27
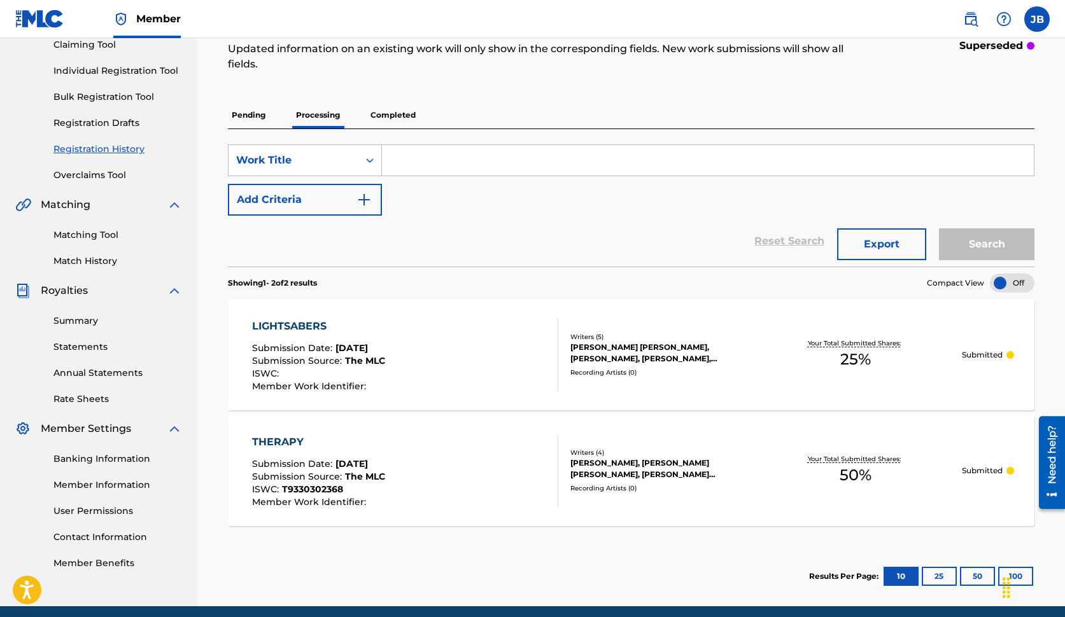
scroll to position [151, 0]
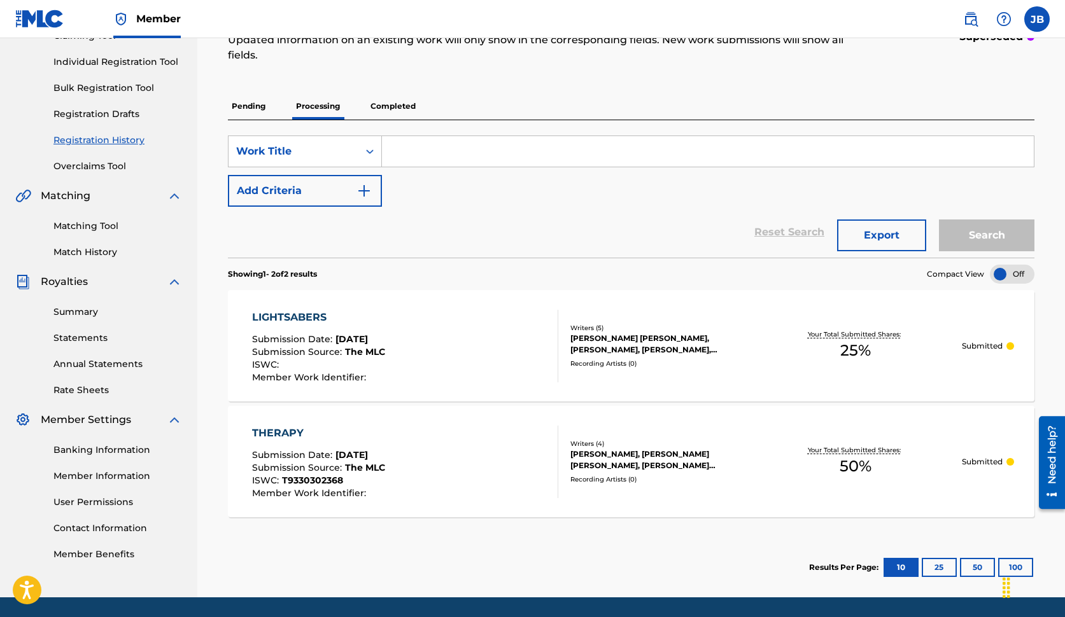
drag, startPoint x: 396, startPoint y: 104, endPoint x: 398, endPoint y: 113, distance: 9.9
click at [396, 104] on p "Completed" at bounding box center [393, 106] width 53 height 27
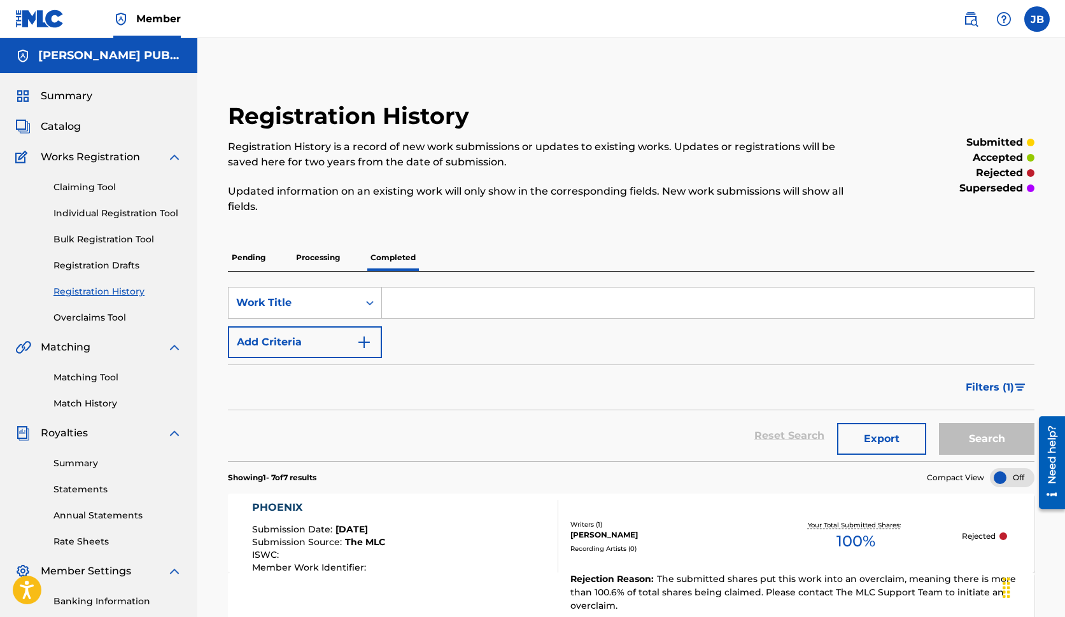
scroll to position [3, 0]
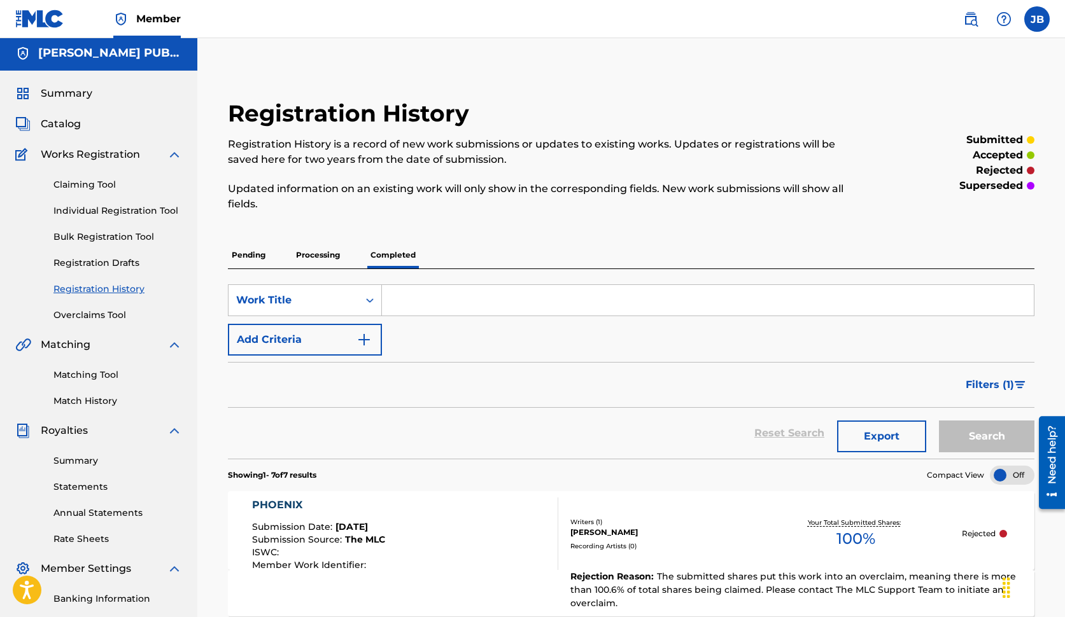
click at [90, 209] on link "Individual Registration Tool" at bounding box center [117, 210] width 129 height 13
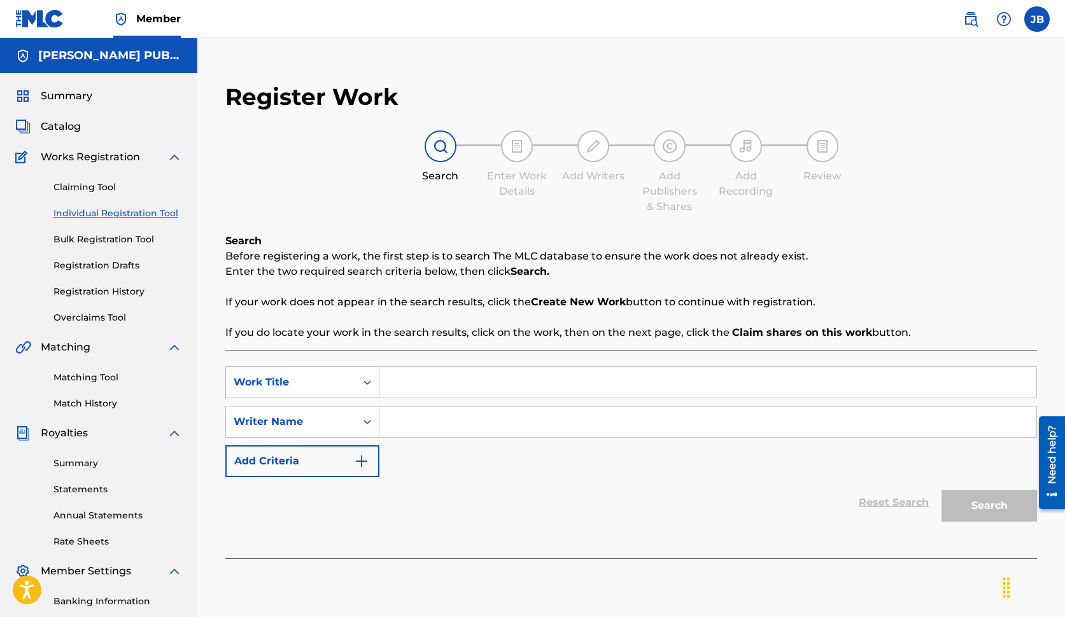
click at [363, 375] on div "Search Form" at bounding box center [367, 382] width 23 height 23
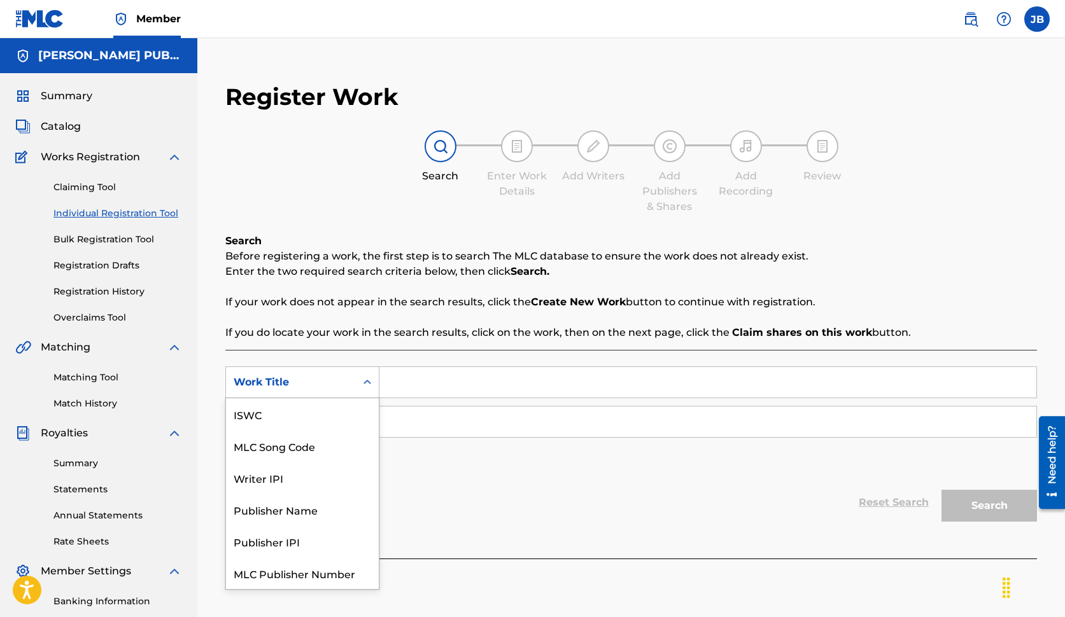
scroll to position [1, 0]
click at [416, 377] on input "Search Form" at bounding box center [707, 382] width 657 height 31
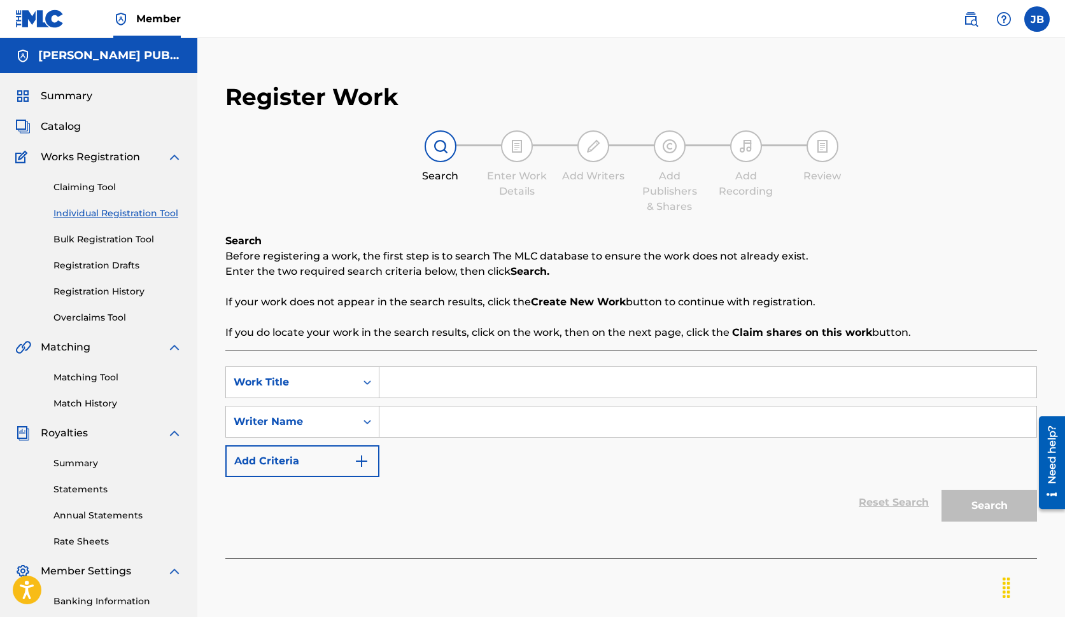
scroll to position [1, 0]
type input "phoenix"
click at [431, 409] on input "Search Form" at bounding box center [707, 420] width 657 height 31
type input "[PERSON_NAME]"
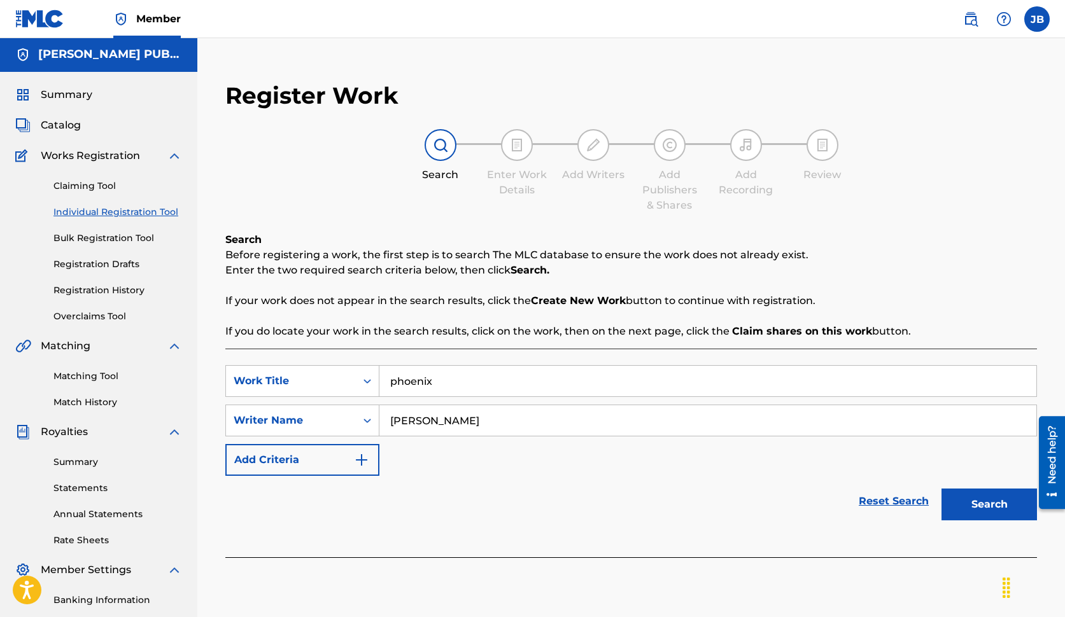
click at [346, 459] on button "Add Criteria" at bounding box center [302, 460] width 154 height 32
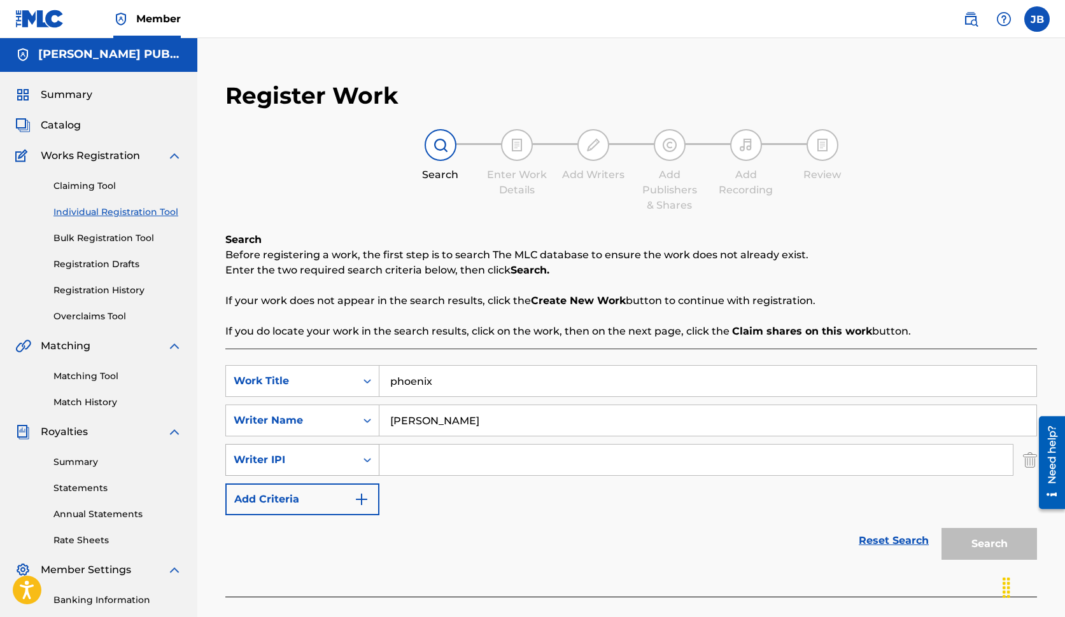
click at [370, 456] on icon "Search Form" at bounding box center [367, 460] width 13 height 13
click at [369, 461] on icon "Search Form" at bounding box center [367, 460] width 13 height 13
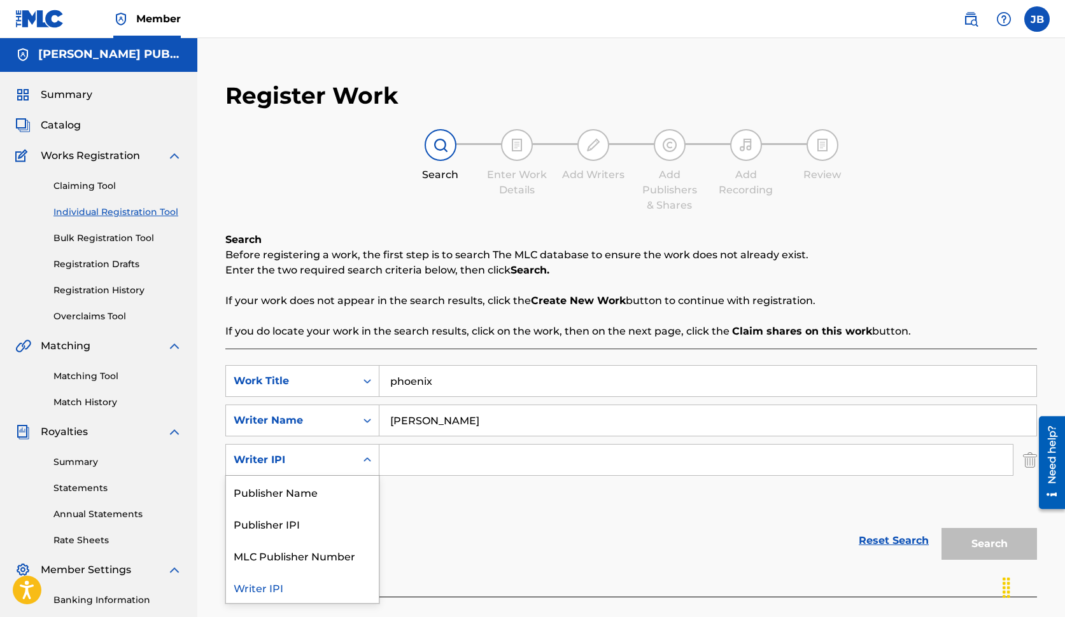
click at [370, 459] on icon "Search Form" at bounding box center [367, 460] width 13 height 13
click at [259, 588] on div "Writer IPI" at bounding box center [302, 588] width 153 height 32
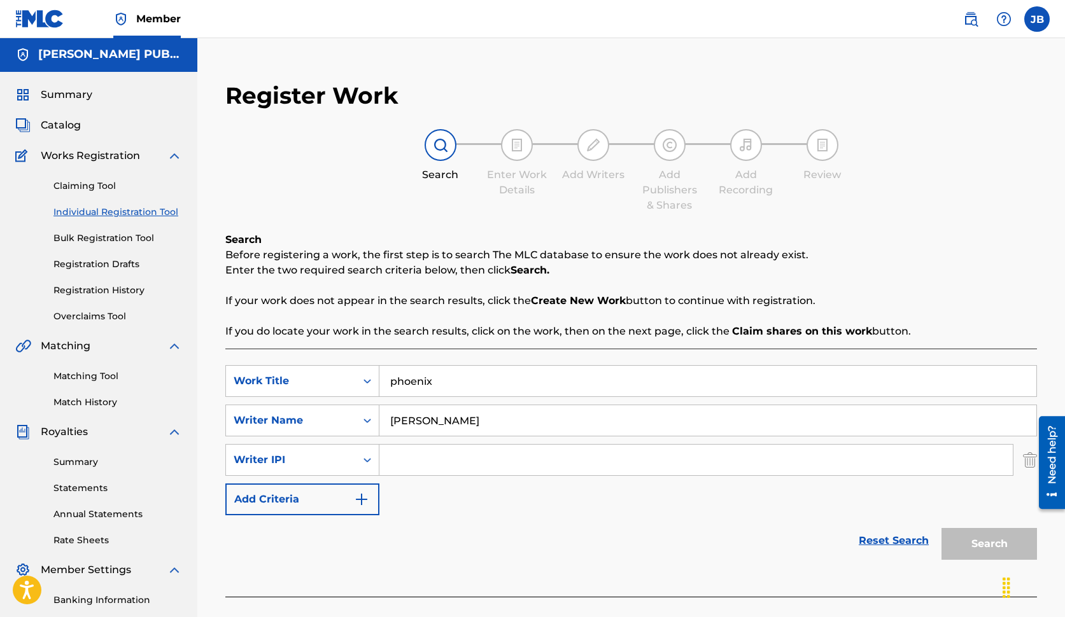
click at [967, 536] on div "Search" at bounding box center [986, 541] width 102 height 51
click at [365, 498] on img "Search Form" at bounding box center [361, 499] width 15 height 15
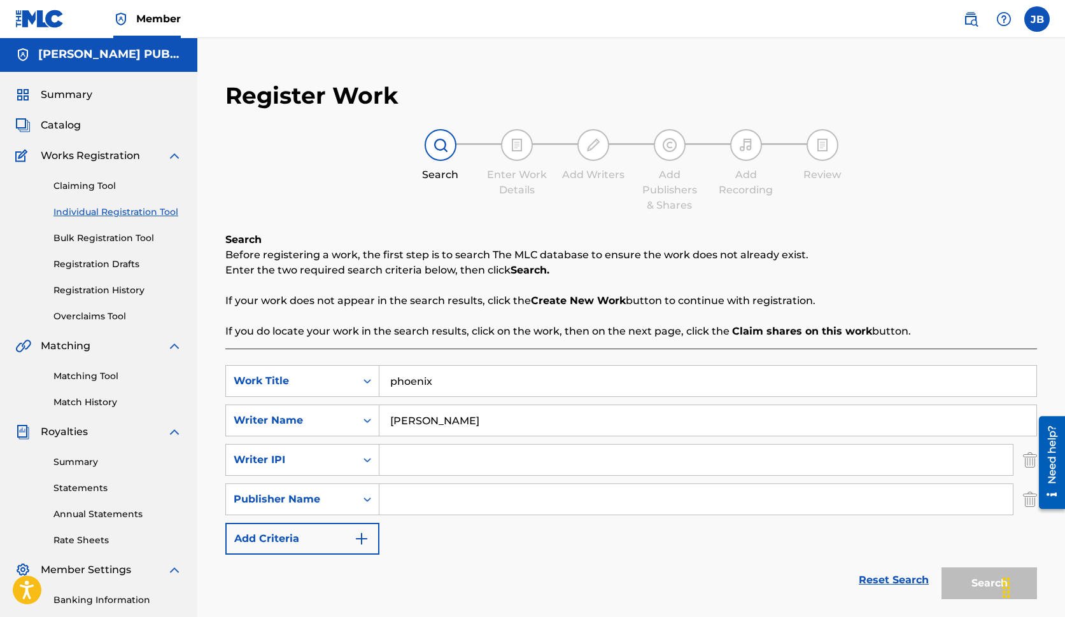
click at [397, 498] on input "Search Form" at bounding box center [695, 499] width 633 height 31
drag, startPoint x: 1030, startPoint y: 503, endPoint x: 2055, endPoint y: 906, distance: 1101.1
click at [1030, 503] on div at bounding box center [1047, 462] width 36 height 102
click at [1031, 463] on div at bounding box center [1047, 462] width 36 height 102
click at [983, 578] on div "Search" at bounding box center [986, 580] width 102 height 51
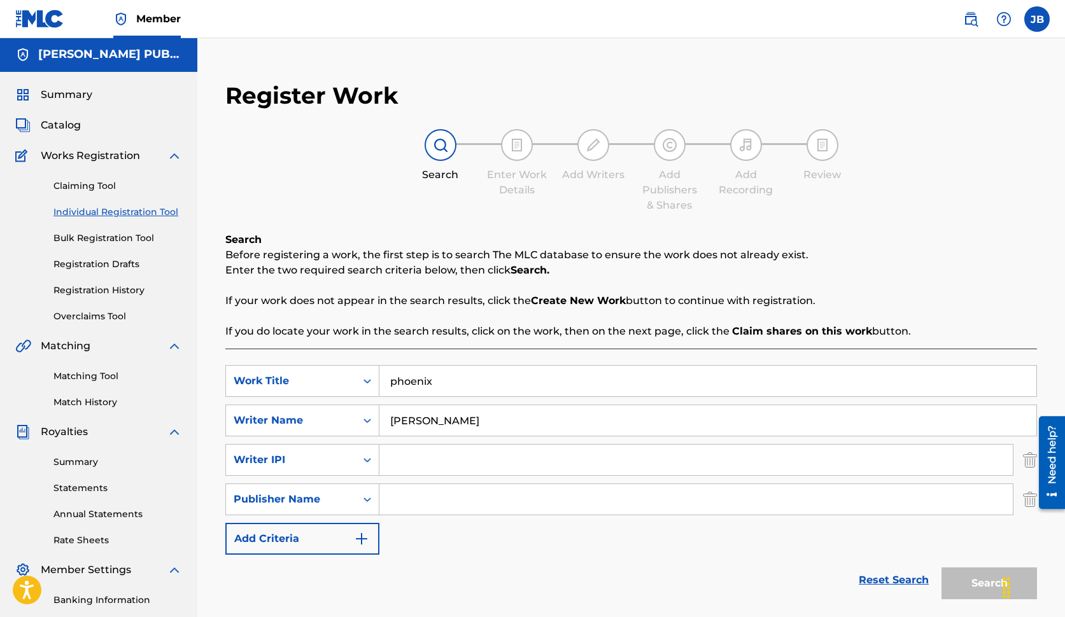
click at [983, 578] on div "Search" at bounding box center [986, 580] width 102 height 51
click at [369, 460] on icon "Search Form" at bounding box center [367, 460] width 8 height 4
click at [371, 460] on icon "Search Form" at bounding box center [367, 460] width 13 height 13
click at [372, 460] on icon "Search Form" at bounding box center [367, 460] width 13 height 13
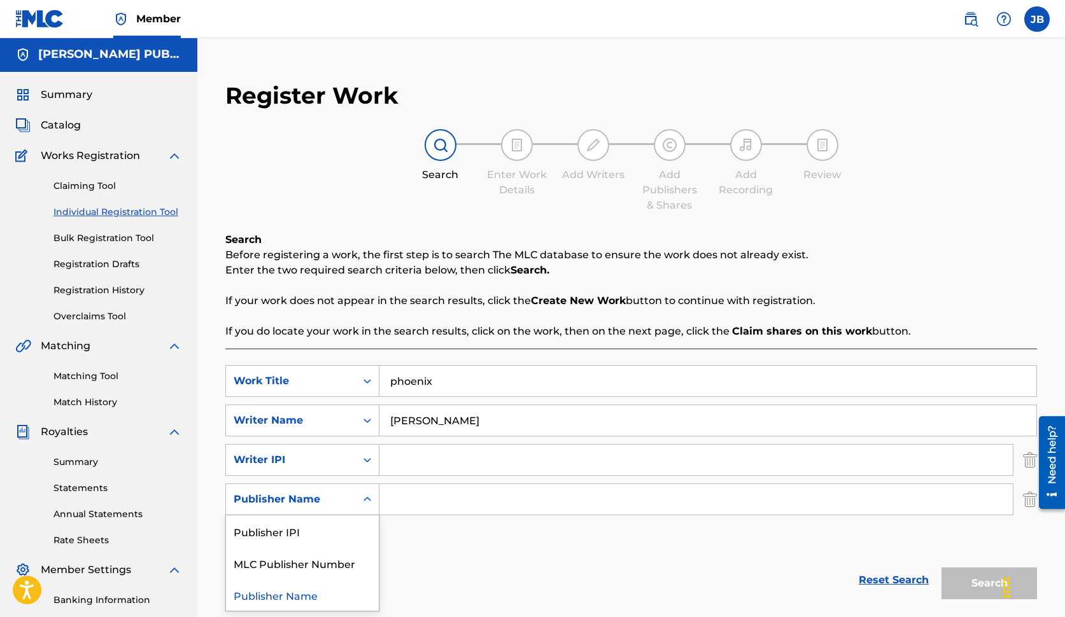
click at [323, 496] on div "Publisher Name" at bounding box center [291, 499] width 115 height 15
click at [446, 498] on input "Search Form" at bounding box center [695, 499] width 633 height 31
type input "Kama Sutra Music Inc."
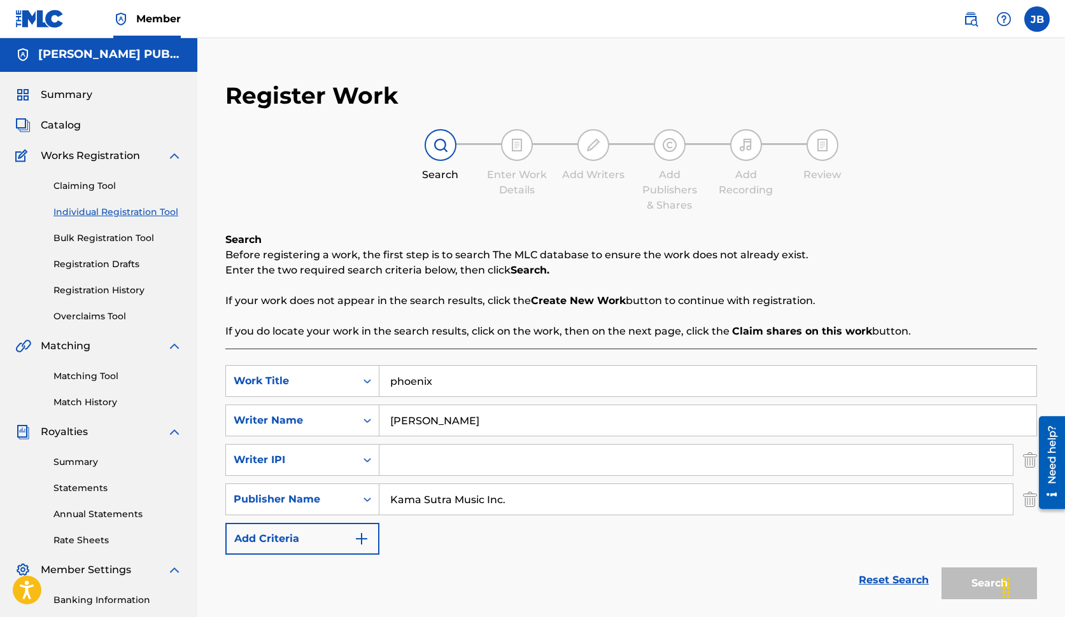
click at [987, 579] on div "Search" at bounding box center [986, 580] width 102 height 51
click at [367, 460] on icon "Search Form" at bounding box center [367, 460] width 13 height 13
click at [353, 524] on div "MLC Publisher Number" at bounding box center [302, 524] width 153 height 32
click at [369, 500] on icon "Search Form" at bounding box center [367, 500] width 8 height 4
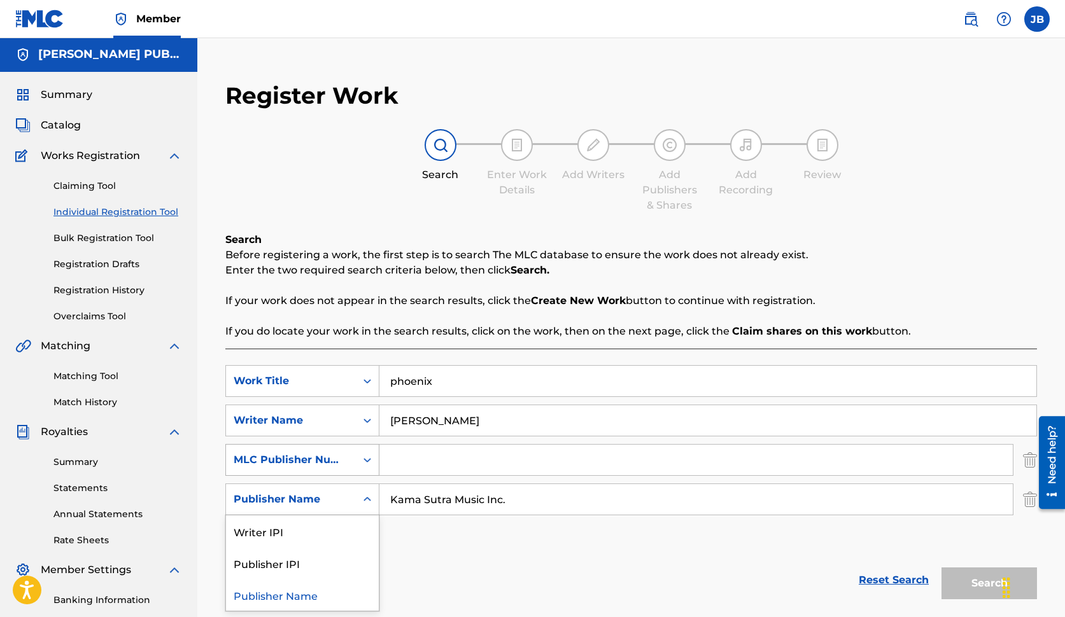
click at [371, 460] on icon "Search Form" at bounding box center [367, 460] width 13 height 13
drag, startPoint x: 462, startPoint y: 376, endPoint x: 285, endPoint y: 380, distance: 177.0
click at [285, 380] on div "SearchWithCriteria6cacdb7c-f331-45f5-9dba-582d16c9209f Work Title phoenix" at bounding box center [631, 381] width 812 height 32
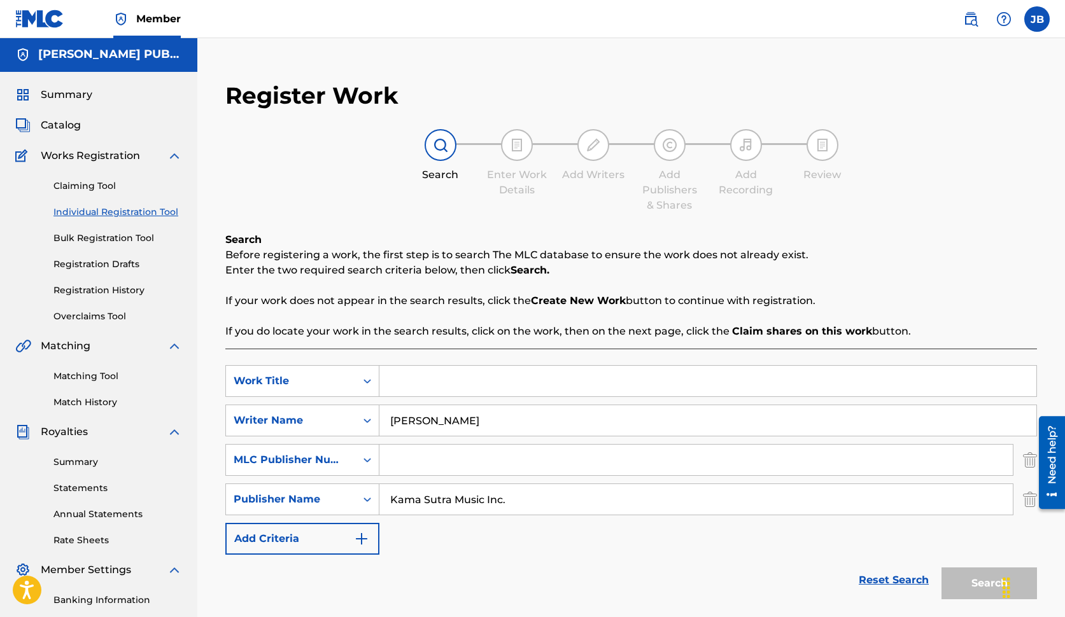
drag, startPoint x: 419, startPoint y: 414, endPoint x: 300, endPoint y: 336, distance: 142.5
click at [292, 362] on div "SearchWithCriteria6cacdb7c-f331-45f5-9dba-582d16c9209f Work Title SearchWithCri…" at bounding box center [631, 493] width 812 height 288
drag, startPoint x: 526, startPoint y: 503, endPoint x: 307, endPoint y: 464, distance: 223.0
click at [307, 464] on div "SearchWithCriteria6cacdb7c-f331-45f5-9dba-582d16c9209f Work Title SearchWithCri…" at bounding box center [631, 460] width 812 height 190
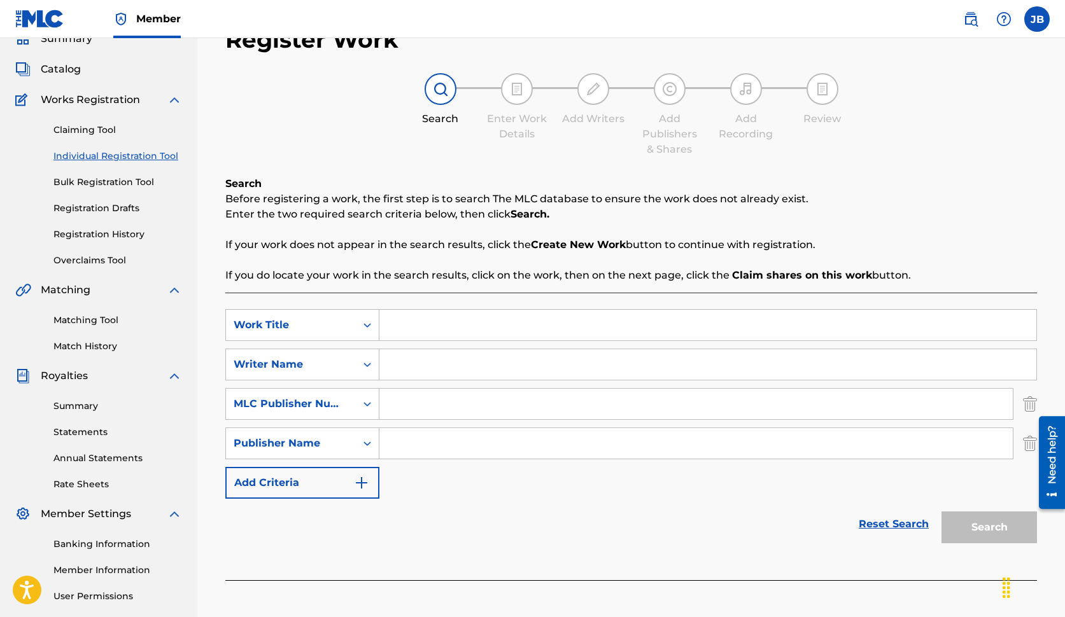
scroll to position [58, 0]
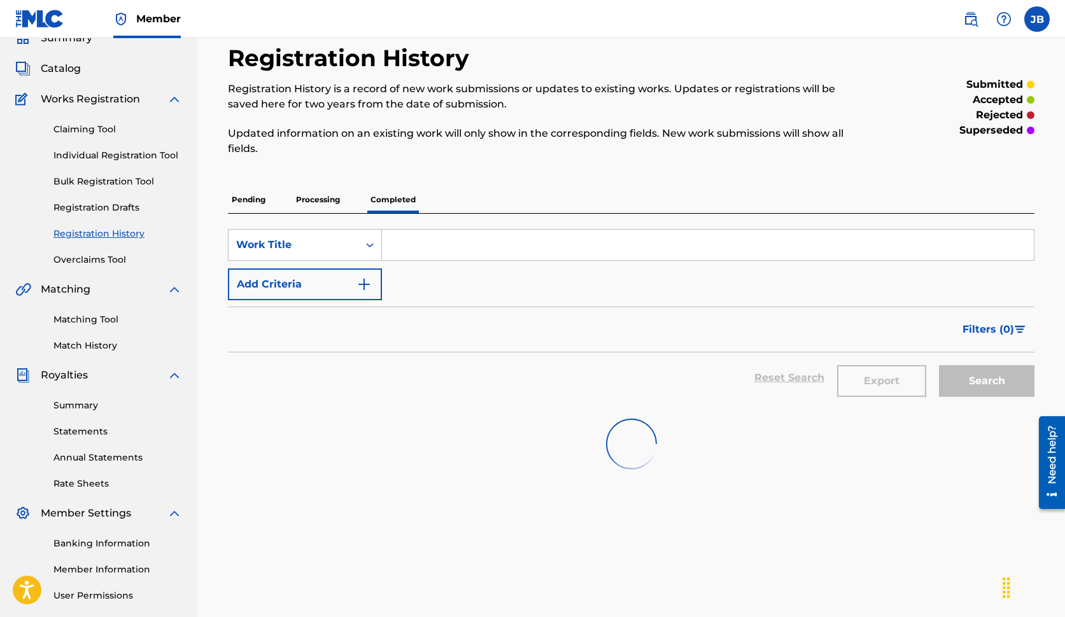
scroll to position [3, 0]
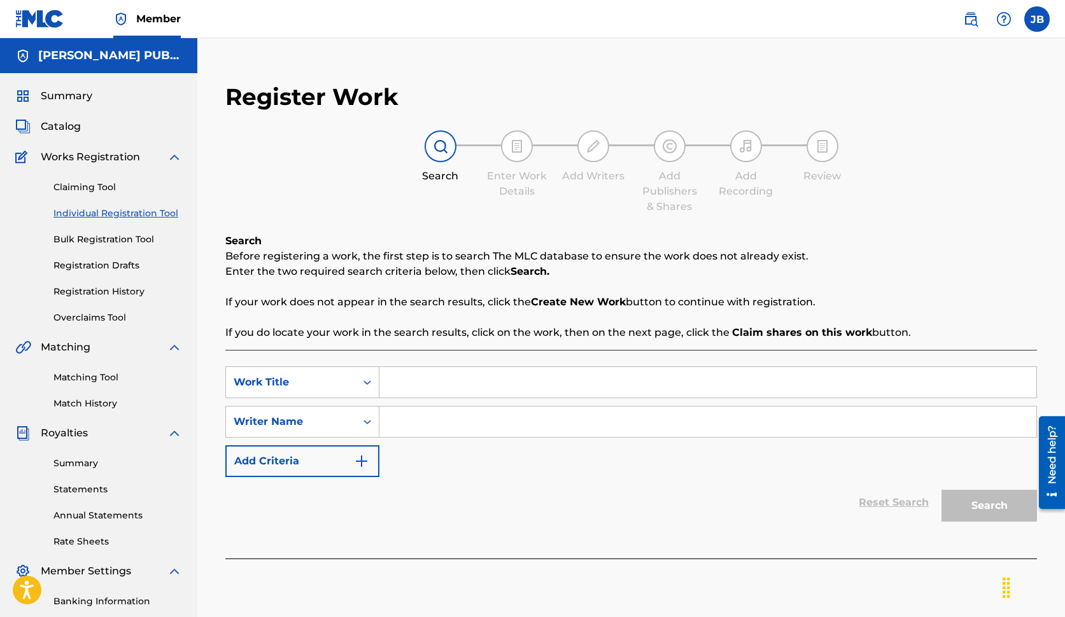
scroll to position [34, 0]
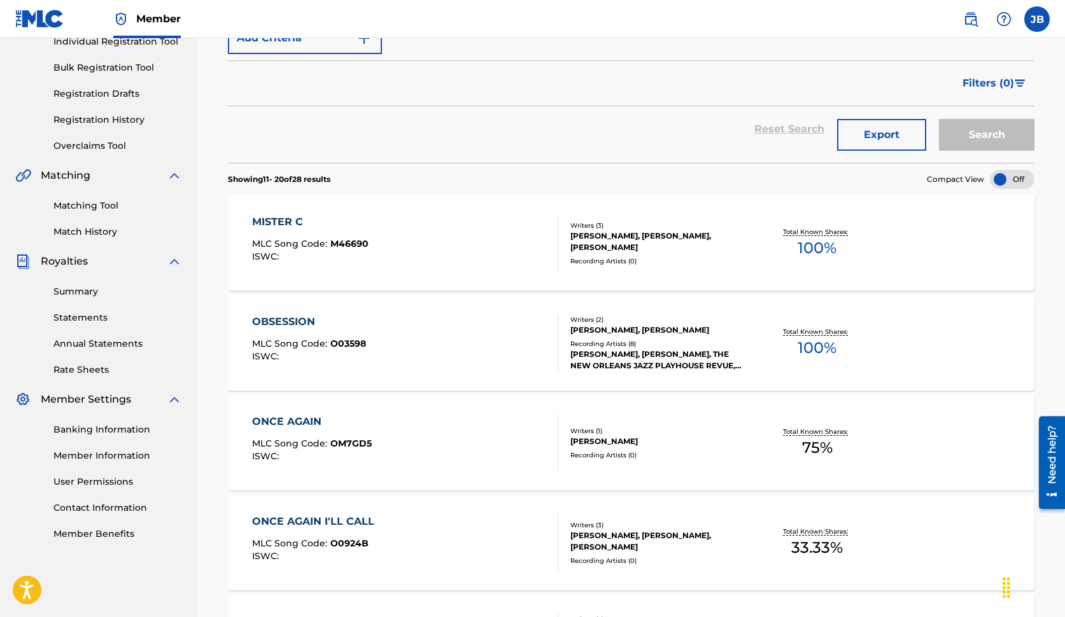
scroll to position [237, 0]
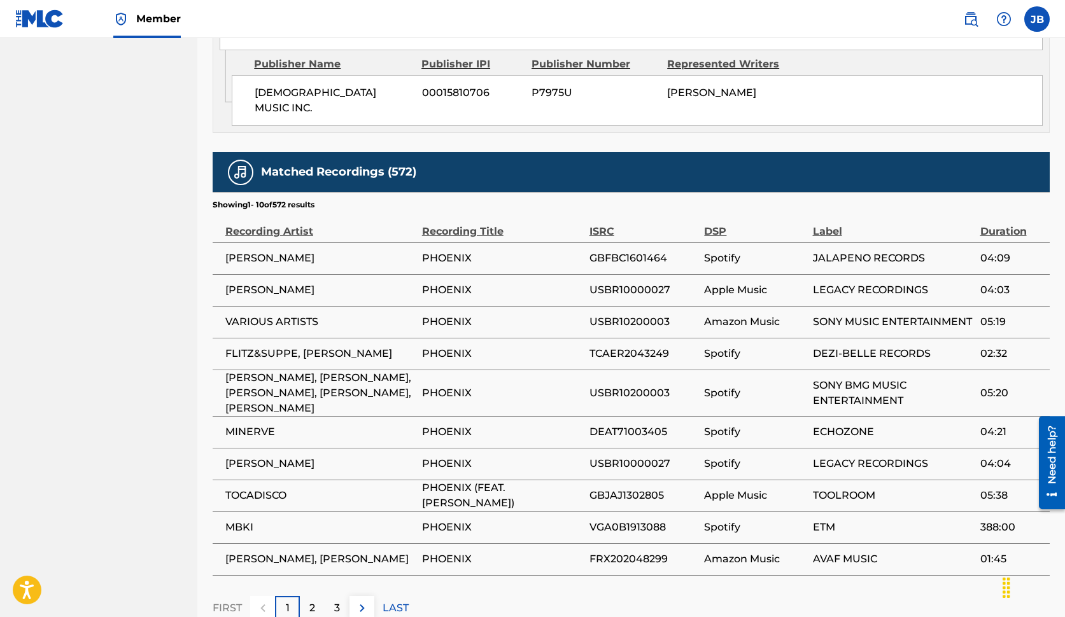
scroll to position [798, 0]
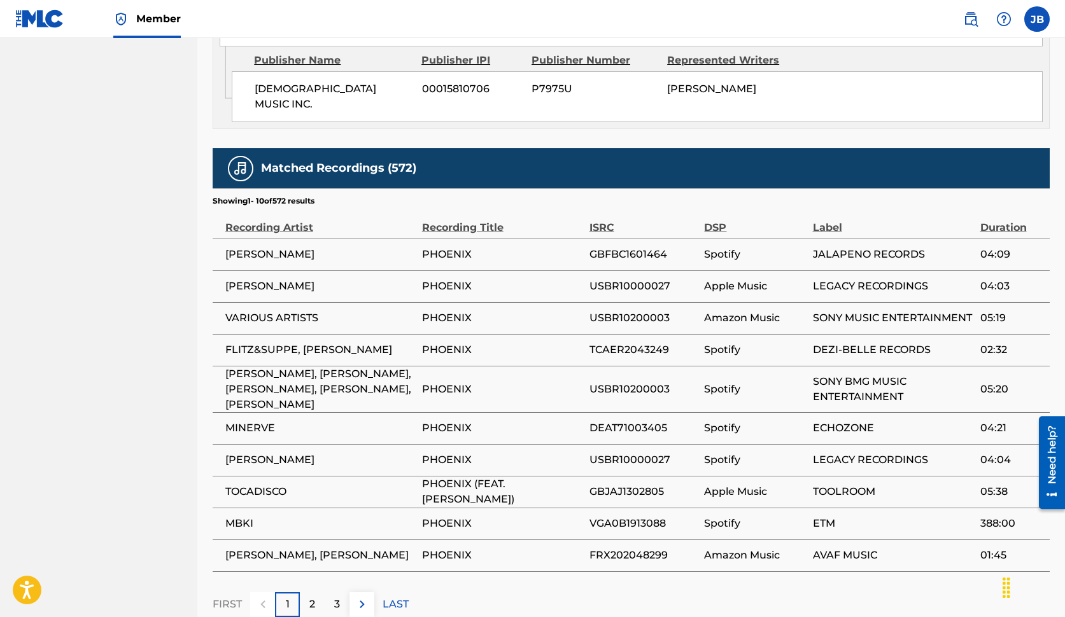
click at [879, 374] on div "SONY BMG MUSIC ENTERTAINMENT" at bounding box center [893, 389] width 161 height 31
click at [579, 453] on span "PHOENIX" at bounding box center [502, 460] width 161 height 15
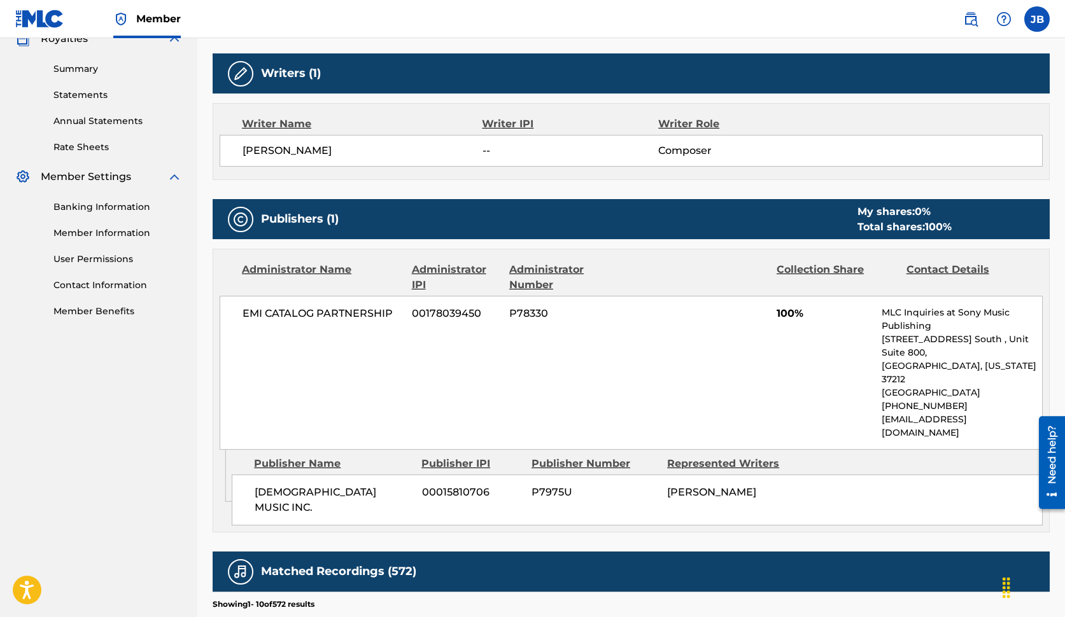
scroll to position [391, 0]
